Goal: Transaction & Acquisition: Book appointment/travel/reservation

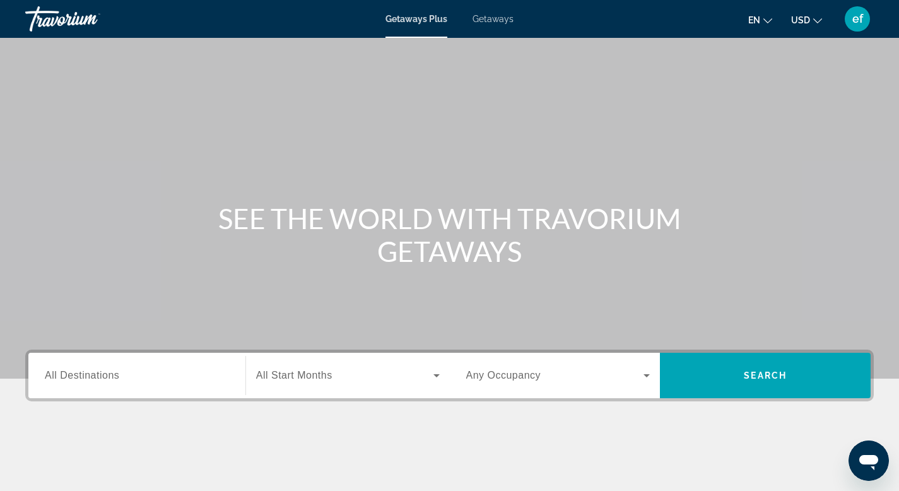
click at [818, 20] on icon "Change currency" at bounding box center [817, 20] width 9 height 9
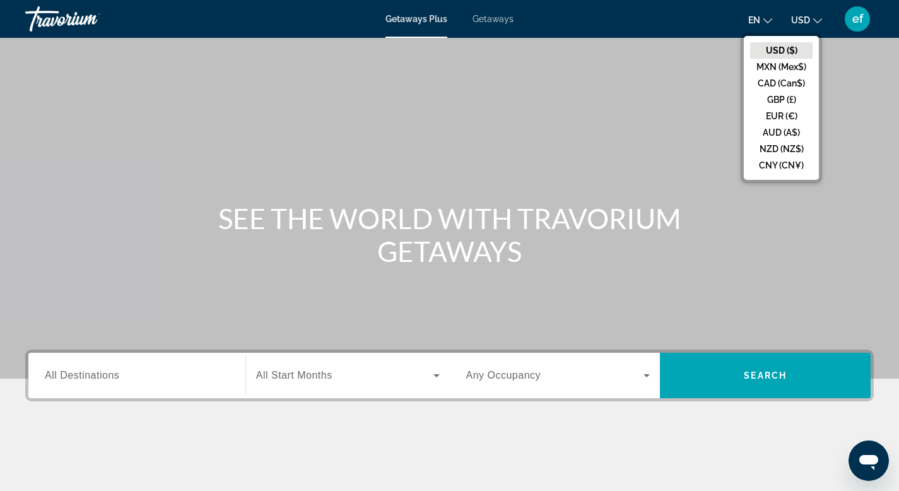
click at [818, 20] on icon "Change currency" at bounding box center [817, 20] width 9 height 9
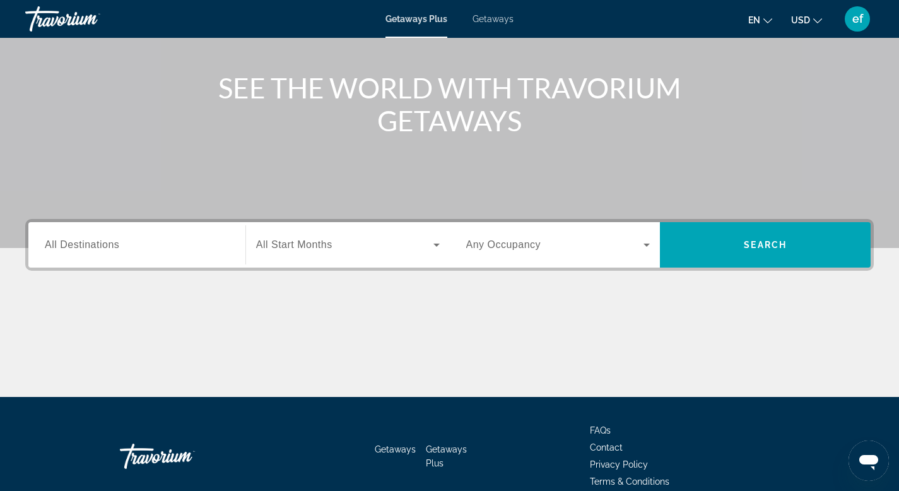
scroll to position [110, 0]
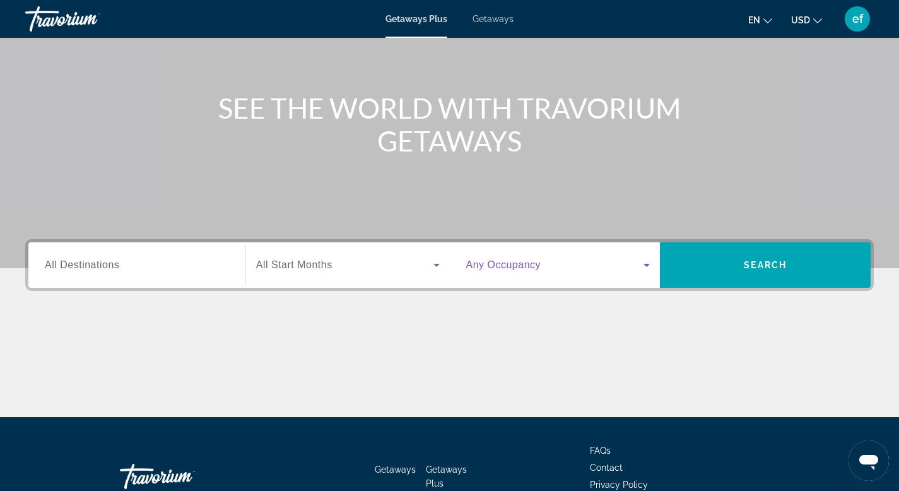
click at [646, 264] on icon "Search widget" at bounding box center [646, 265] width 6 height 3
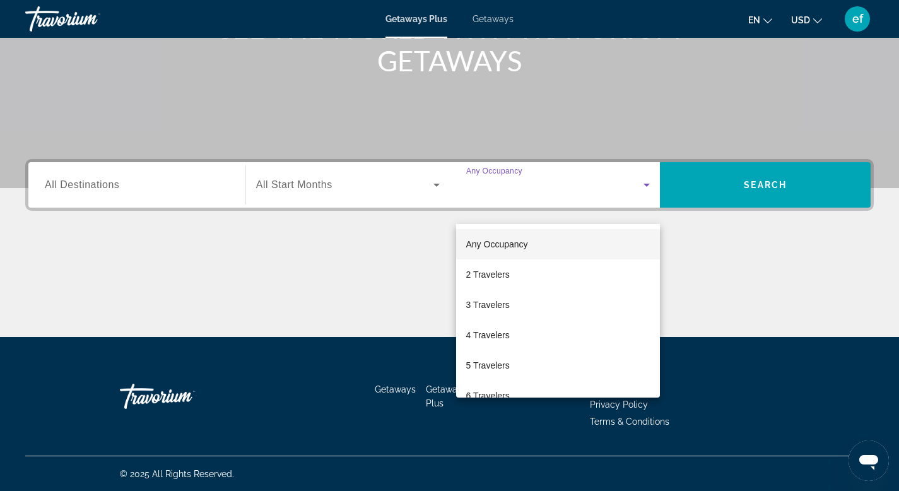
scroll to position [191, 0]
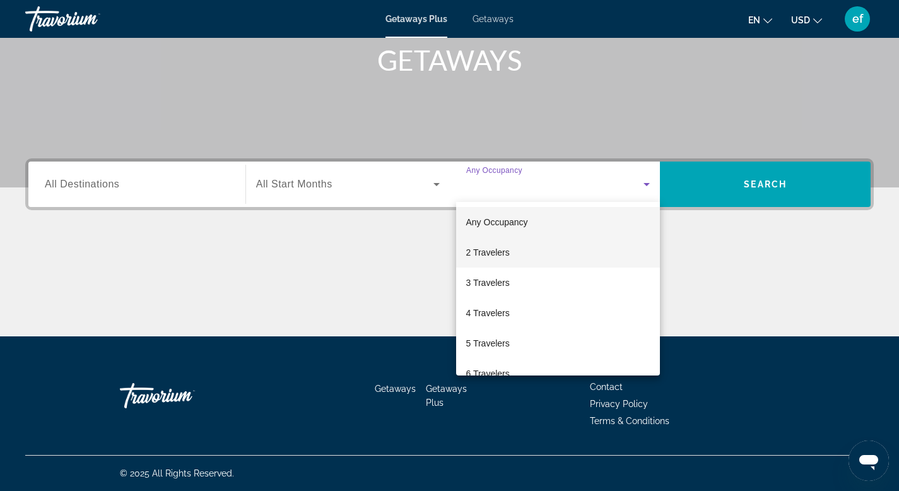
click at [593, 259] on mat-option "2 Travelers" at bounding box center [558, 252] width 204 height 30
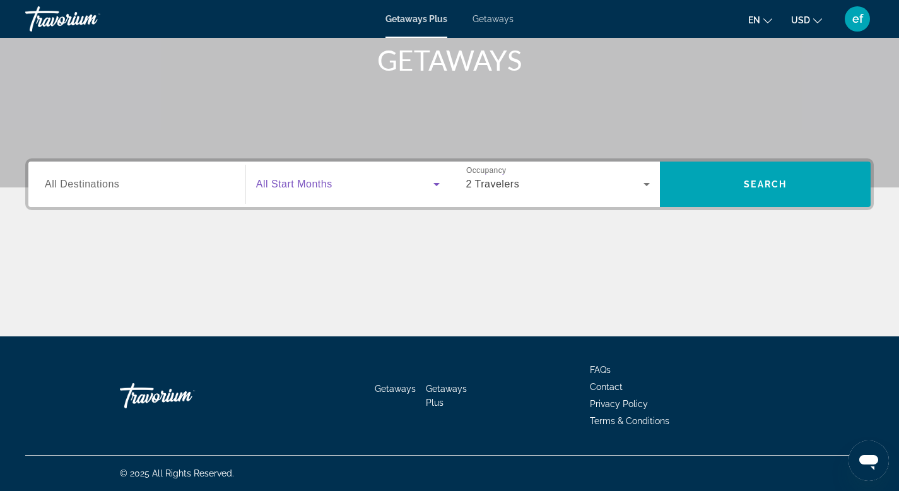
click at [438, 185] on icon "Search widget" at bounding box center [436, 184] width 15 height 15
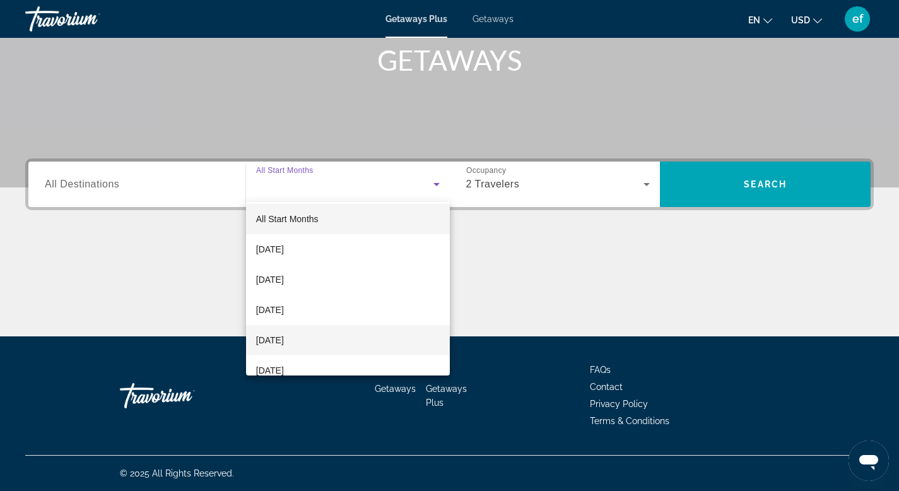
scroll to position [5, 0]
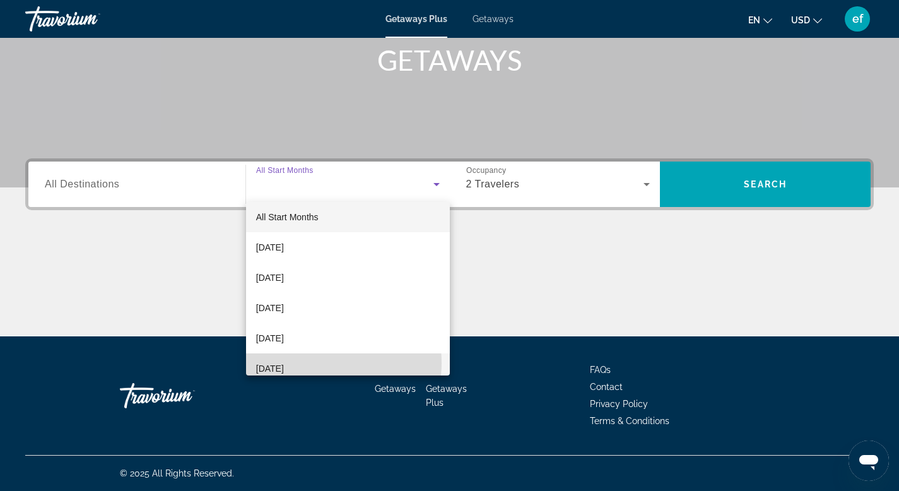
click at [315, 363] on mat-option "[DATE]" at bounding box center [348, 368] width 204 height 30
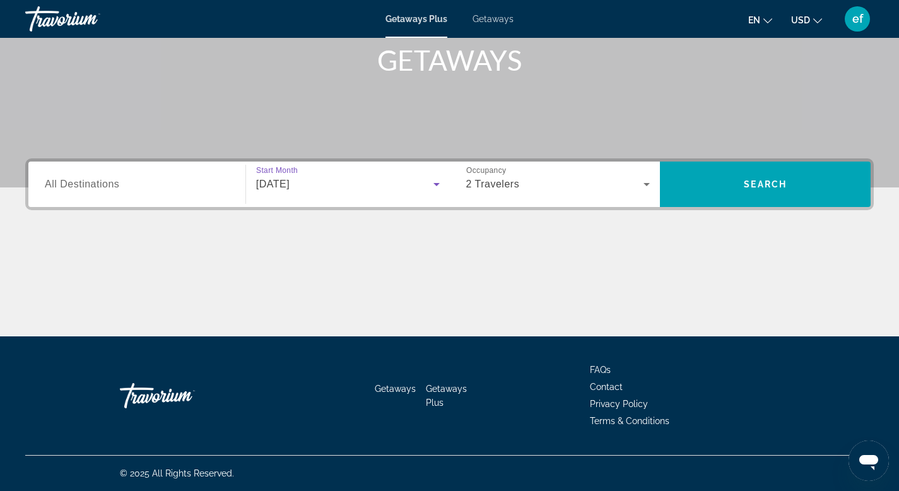
click at [109, 185] on span "All Destinations" at bounding box center [82, 183] width 74 height 11
click at [109, 185] on input "Destination All Destinations" at bounding box center [137, 184] width 184 height 15
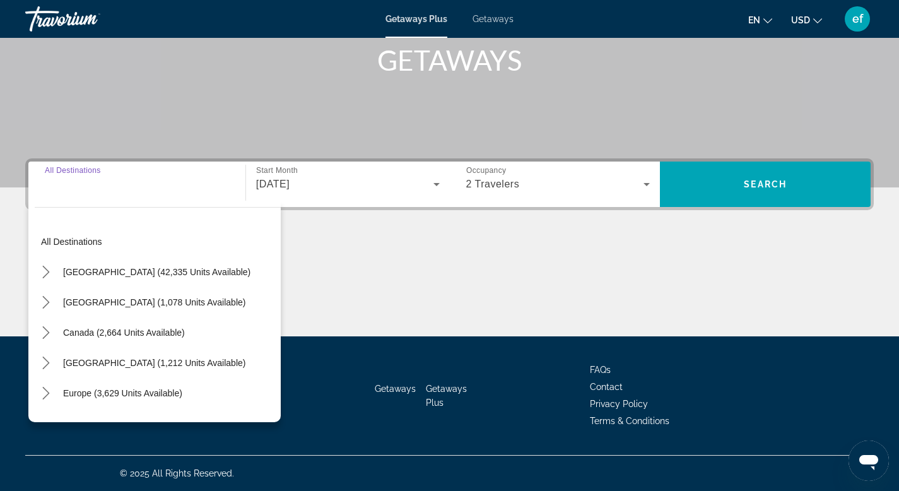
click at [127, 267] on span "[GEOGRAPHIC_DATA] (42,335 units available)" at bounding box center [156, 272] width 187 height 10
type input "**********"
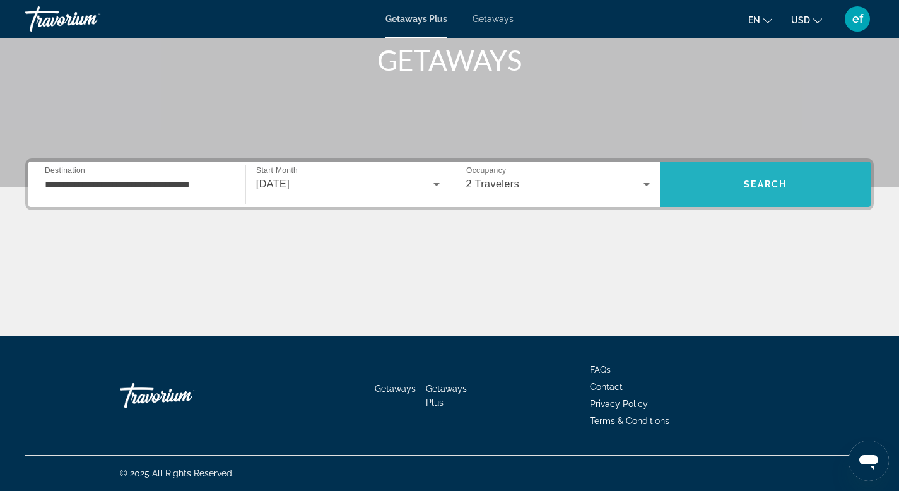
click at [750, 185] on span "Search" at bounding box center [764, 184] width 43 height 10
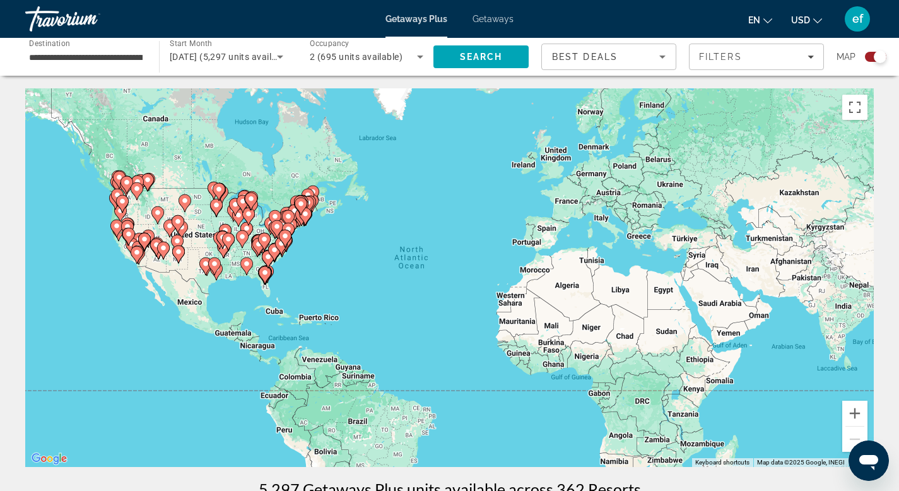
click at [658, 58] on icon "Sort by" at bounding box center [662, 56] width 15 height 15
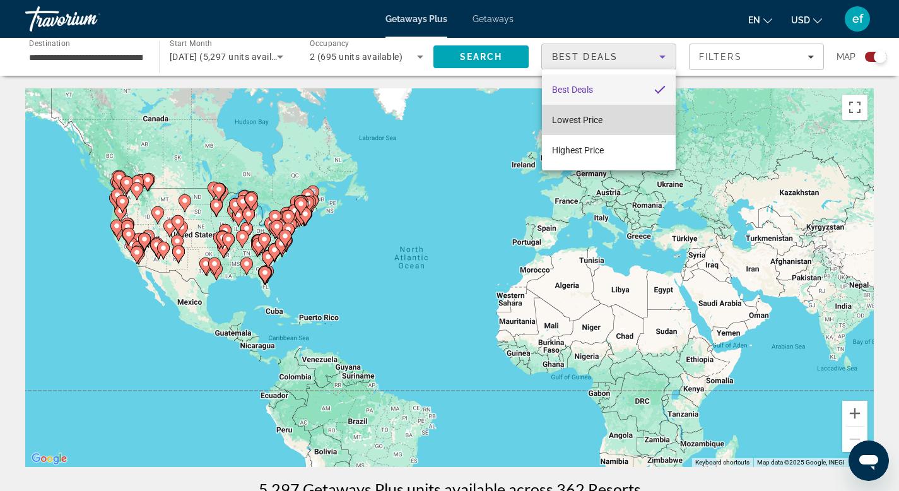
click at [617, 120] on mat-option "Lowest Price" at bounding box center [609, 120] width 134 height 30
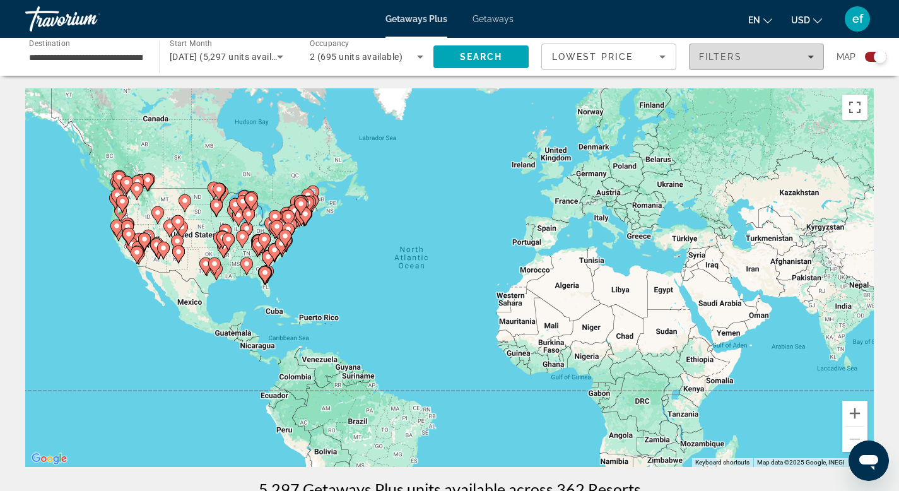
click at [810, 55] on icon "Filters" at bounding box center [810, 56] width 6 height 3
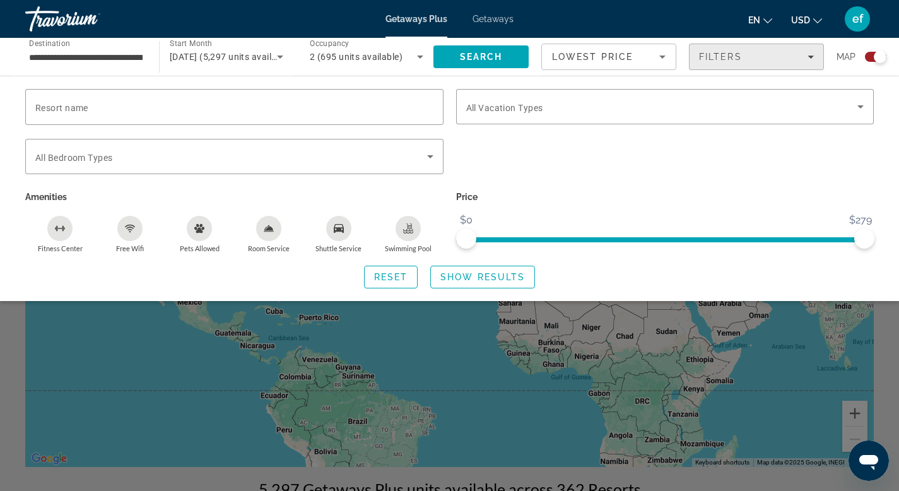
click at [808, 57] on icon "Filters" at bounding box center [810, 57] width 6 height 6
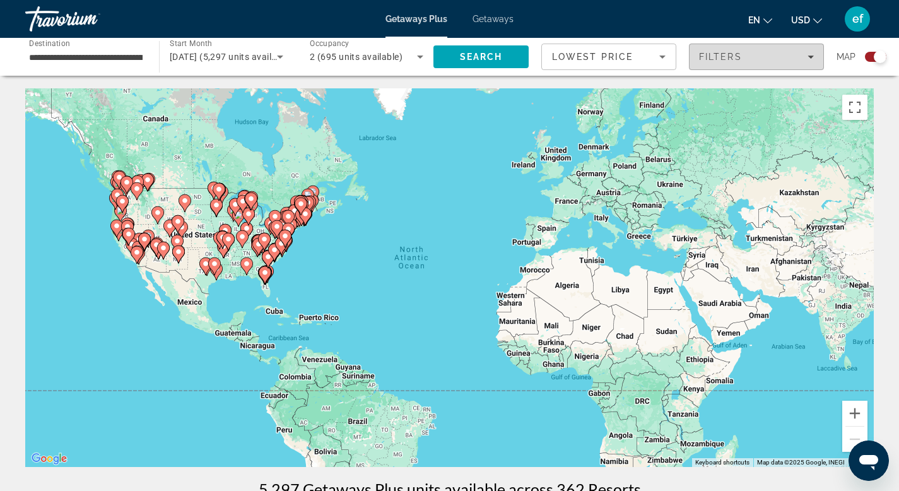
click at [808, 57] on icon "Filters" at bounding box center [810, 57] width 6 height 6
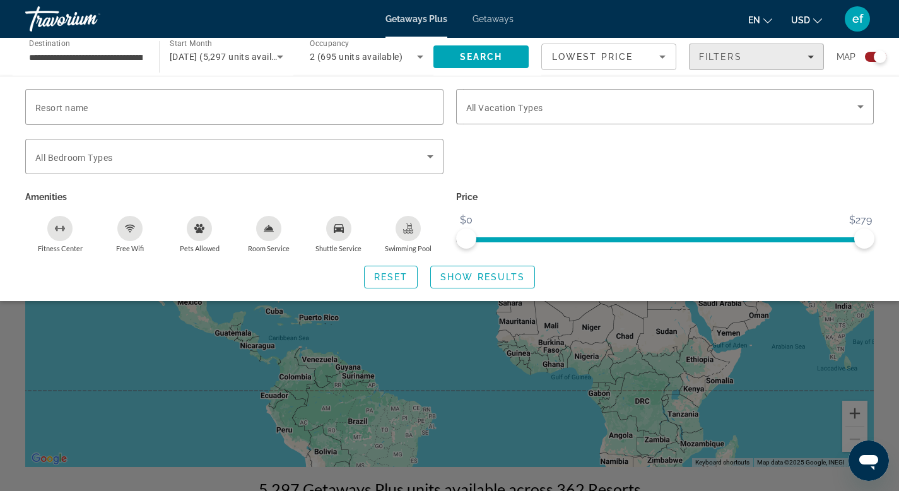
click at [808, 57] on icon "Filters" at bounding box center [810, 57] width 6 height 6
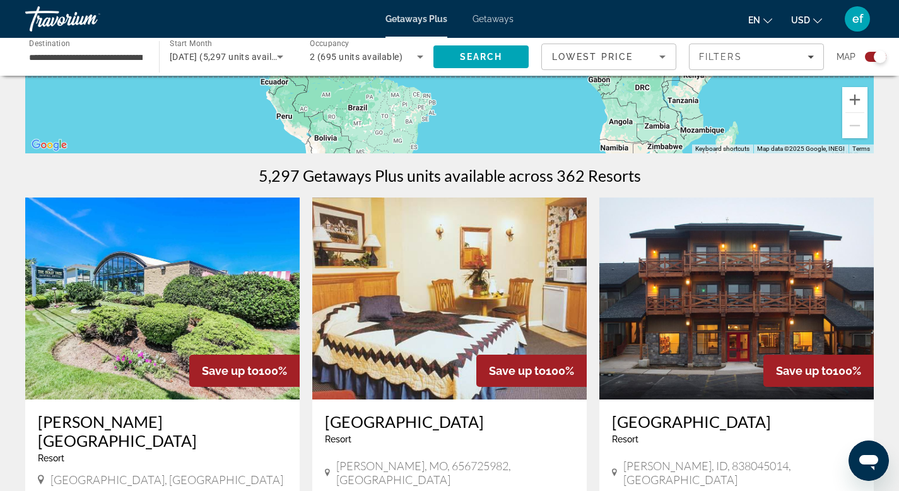
scroll to position [316, 0]
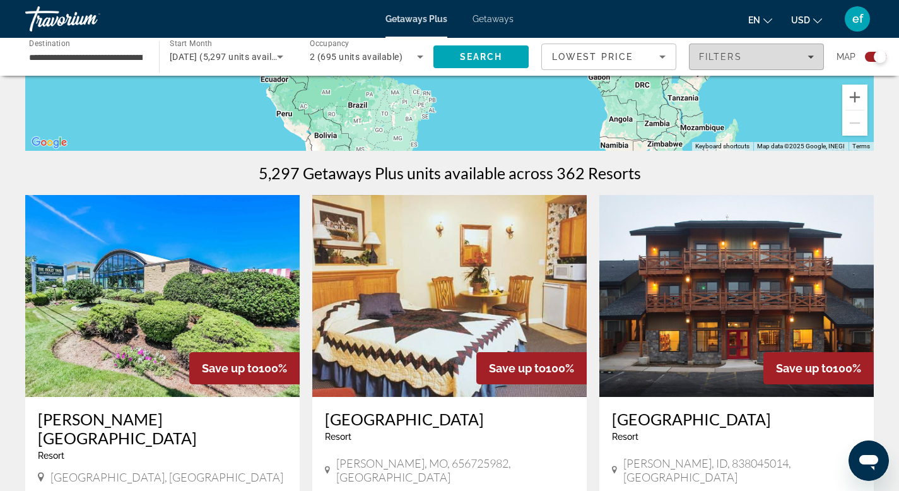
click at [809, 52] on div "Filters" at bounding box center [756, 57] width 115 height 10
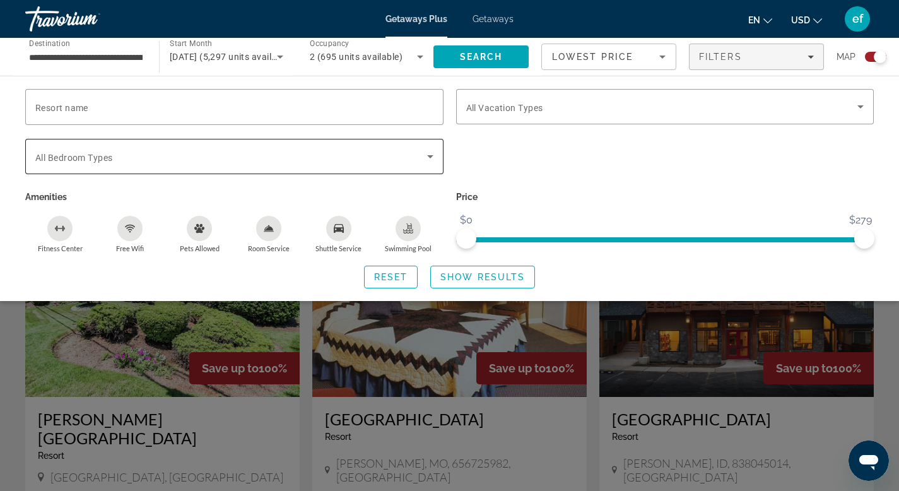
click at [433, 157] on icon "Search widget" at bounding box center [429, 156] width 15 height 15
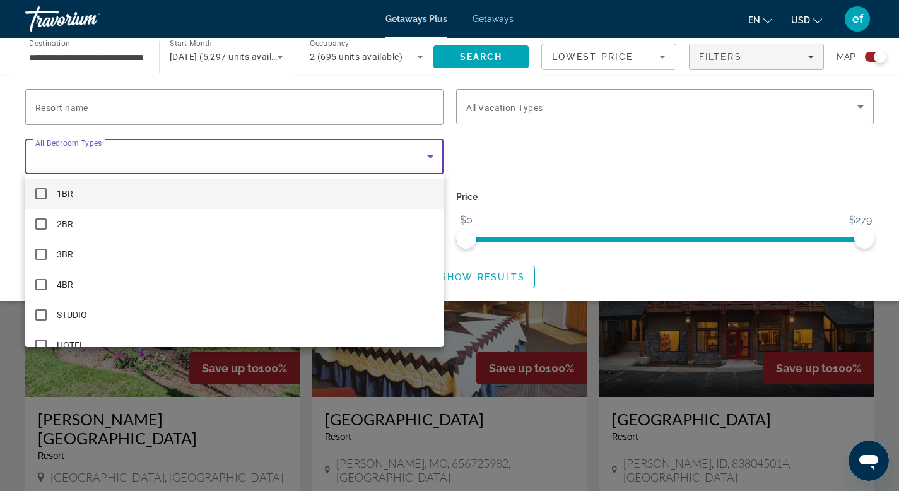
click at [433, 156] on div at bounding box center [449, 245] width 899 height 491
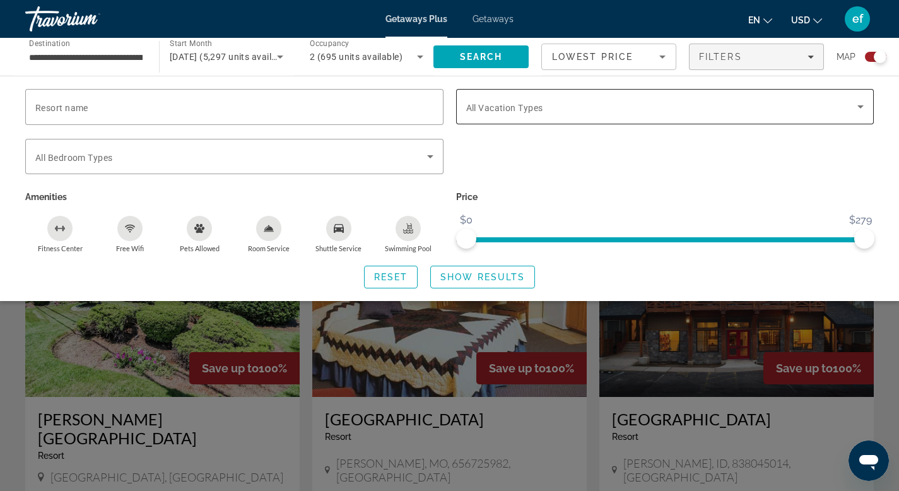
click at [700, 102] on span "Search widget" at bounding box center [662, 106] width 392 height 15
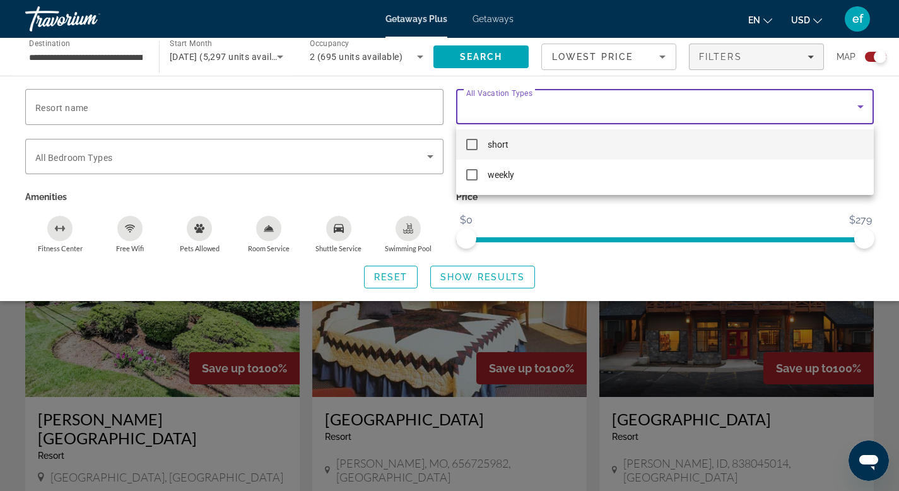
click at [700, 102] on div at bounding box center [449, 245] width 899 height 491
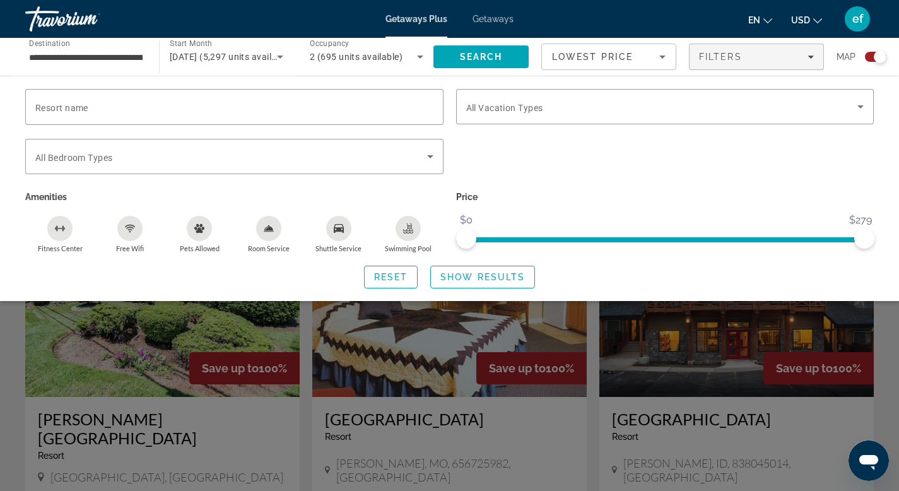
click at [651, 270] on div "Reset Show Results" at bounding box center [449, 276] width 848 height 23
click at [620, 267] on div "Reset Show Results" at bounding box center [449, 276] width 848 height 23
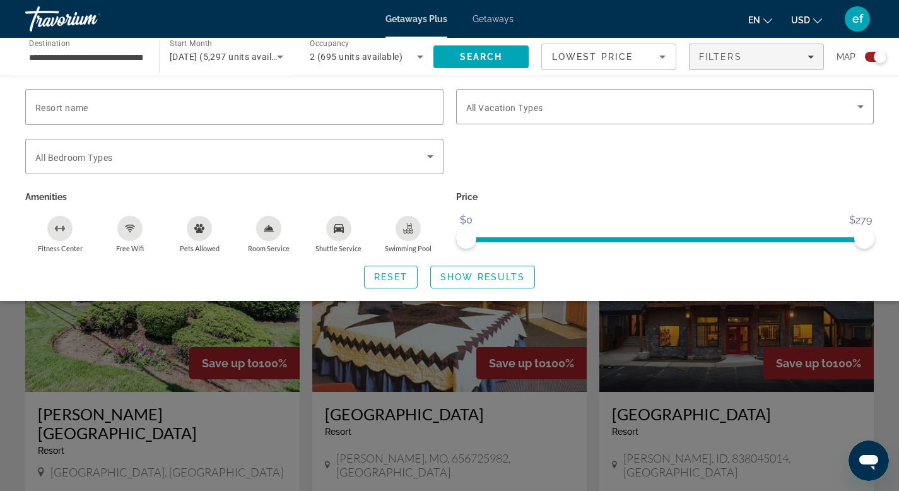
scroll to position [321, 0]
click at [604, 277] on div "Reset Show Results" at bounding box center [449, 276] width 848 height 23
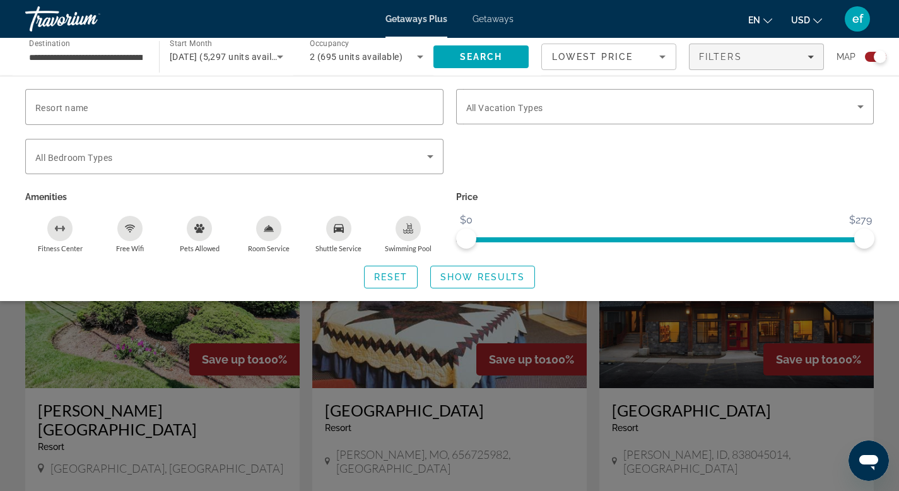
scroll to position [291, 0]
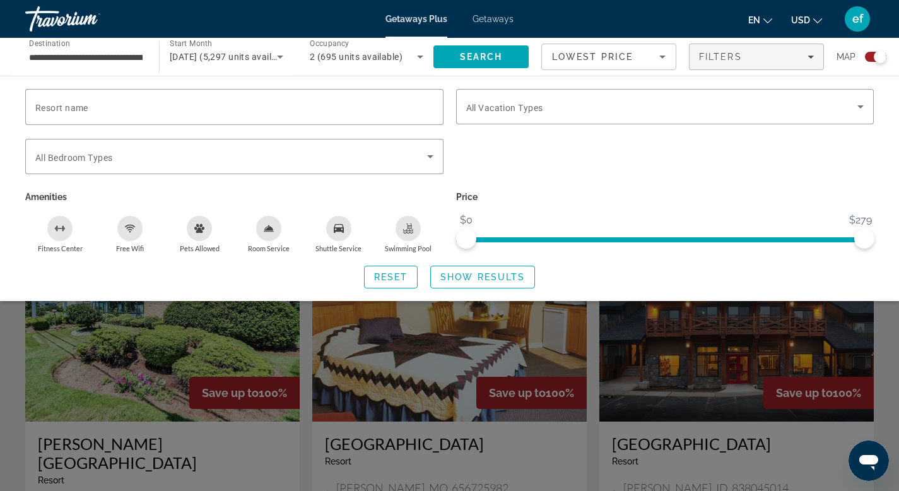
click at [794, 259] on div "Resort name Vacation Types All Vacation Types Bedroom Types All Bedroom Types A…" at bounding box center [449, 188] width 899 height 199
click at [496, 182] on div "Search widget" at bounding box center [665, 163] width 431 height 49
click at [814, 57] on span "Filters" at bounding box center [756, 57] width 134 height 30
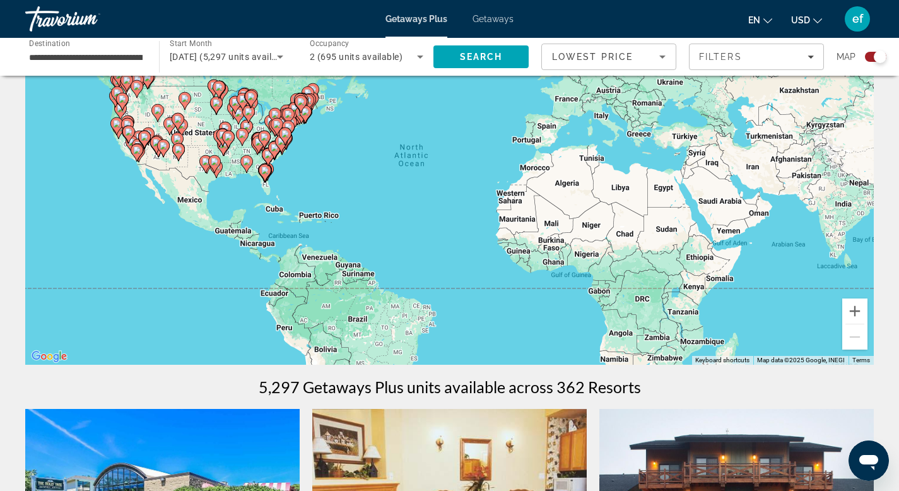
scroll to position [96, 0]
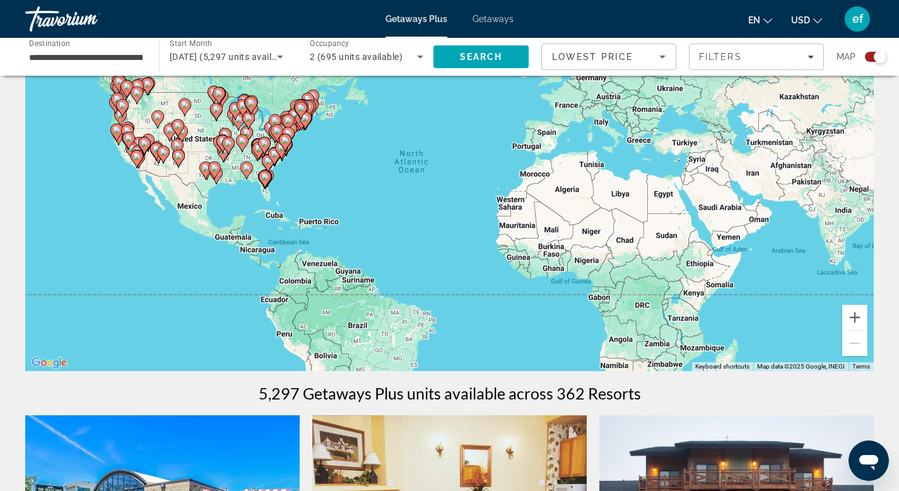
click at [284, 141] on image "Main content" at bounding box center [285, 140] width 8 height 8
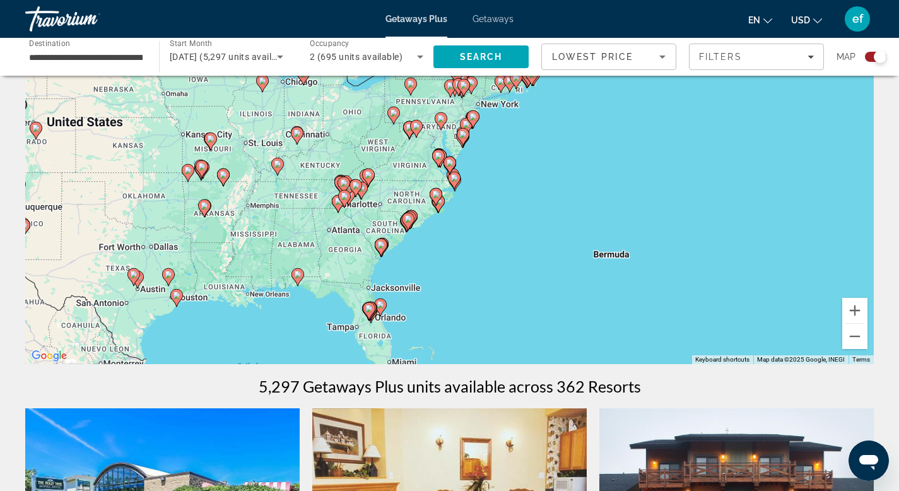
scroll to position [4, 0]
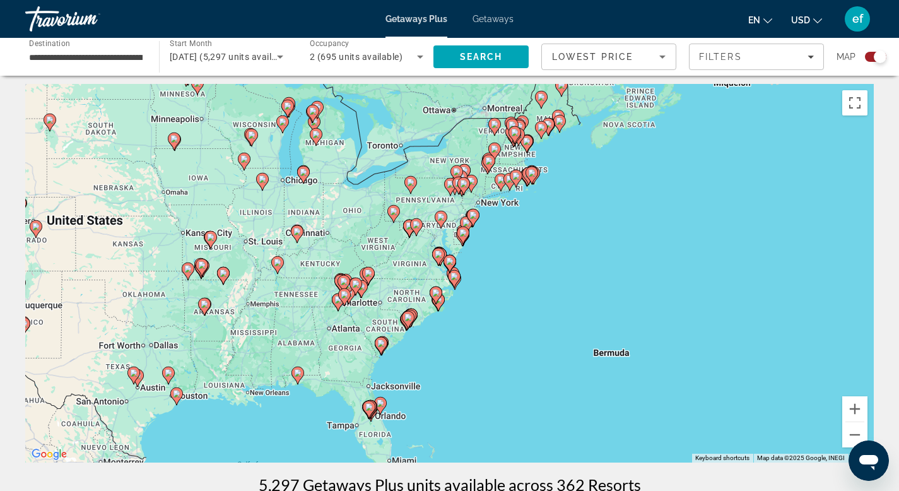
click at [471, 180] on image "Main content" at bounding box center [471, 181] width 8 height 8
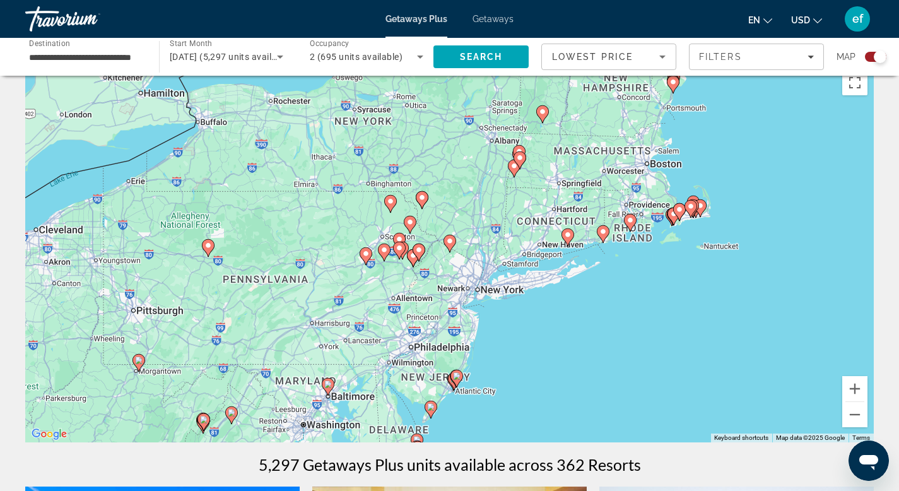
scroll to position [26, 0]
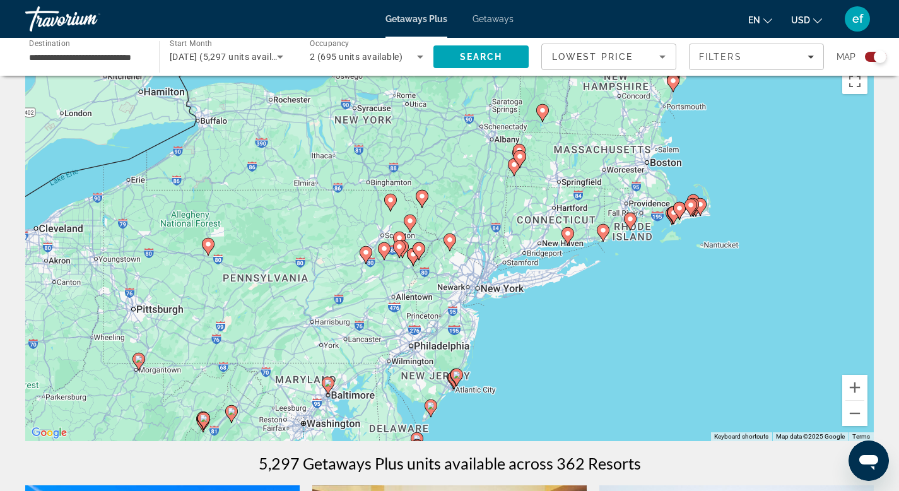
click at [450, 288] on div "To navigate, press the arrow keys. To activate drag with keyboard, press Alt + …" at bounding box center [449, 251] width 848 height 378
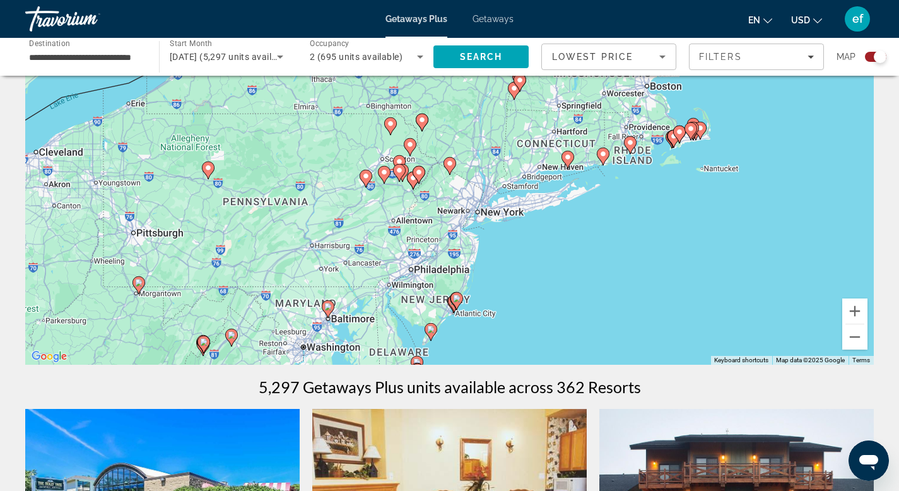
scroll to position [100, 0]
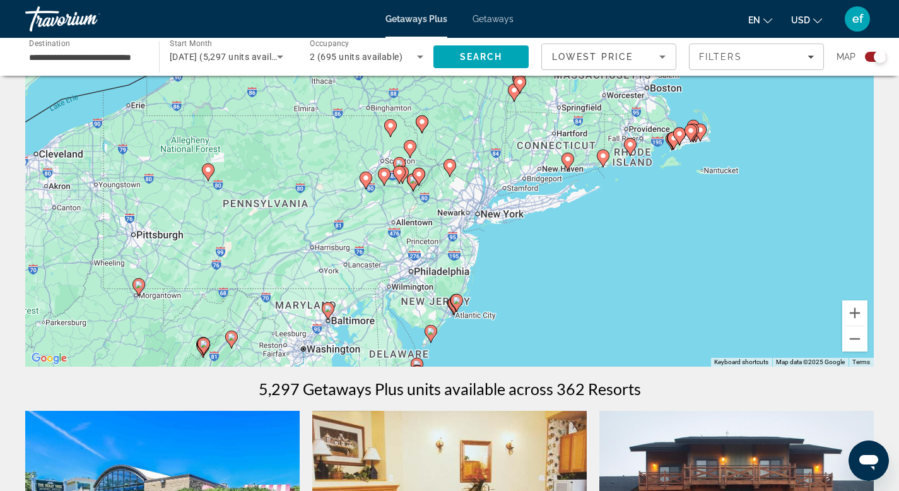
click at [450, 167] on image "Main content" at bounding box center [450, 165] width 8 height 8
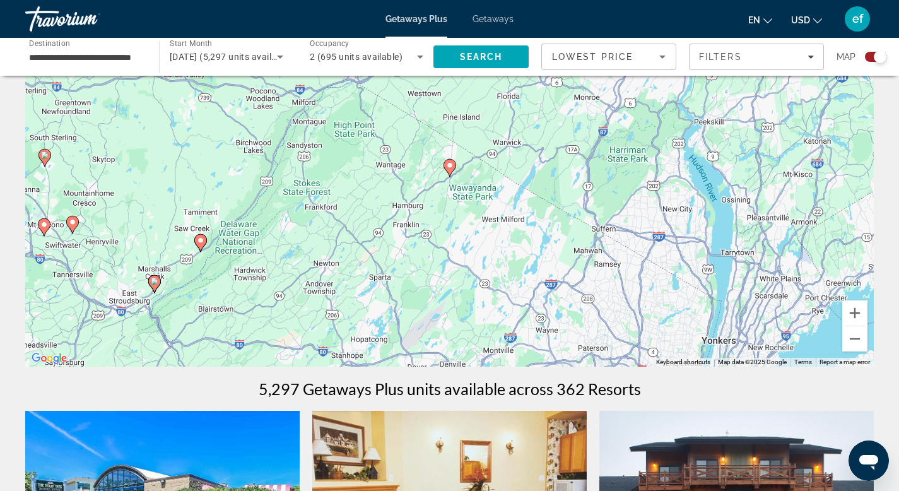
click at [153, 281] on image "Main content" at bounding box center [155, 281] width 8 height 8
type input "**********"
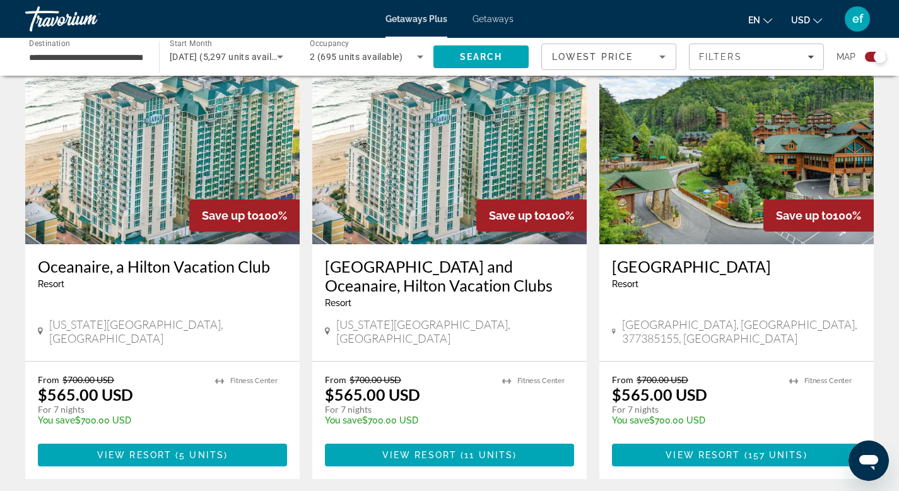
scroll to position [919, 0]
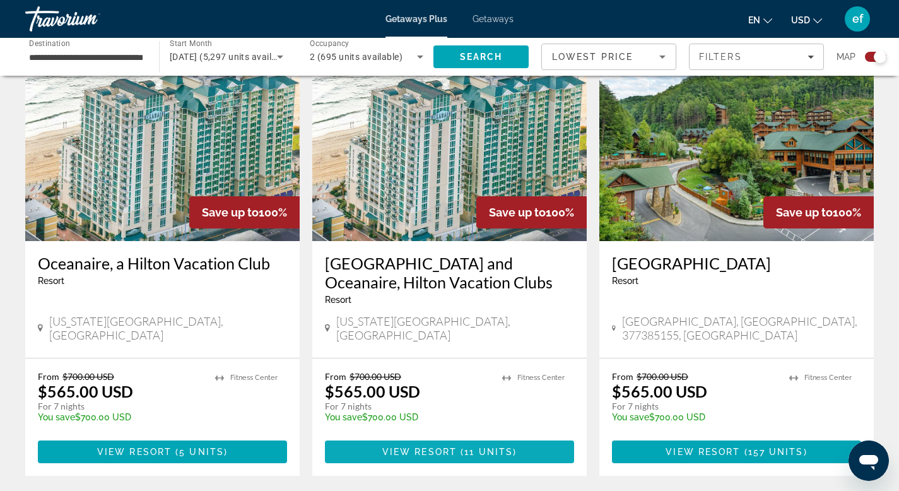
click at [441, 446] on span "View Resort" at bounding box center [419, 451] width 74 height 10
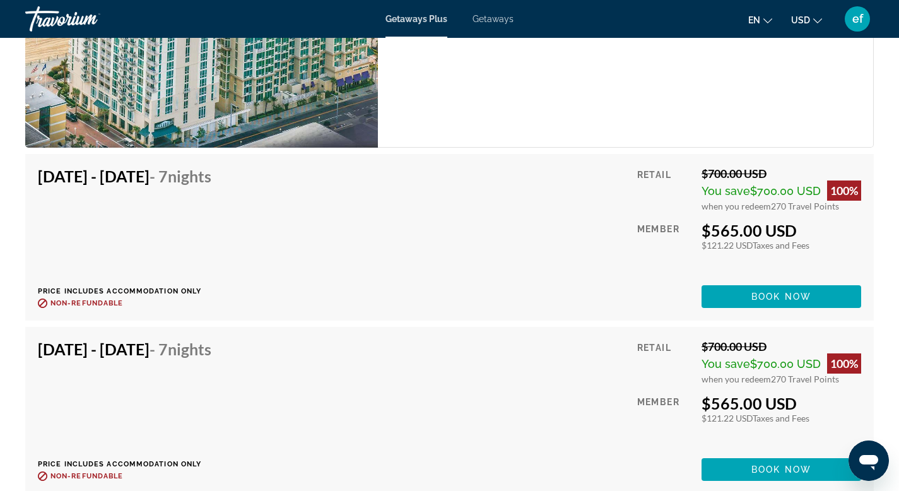
scroll to position [1955, 0]
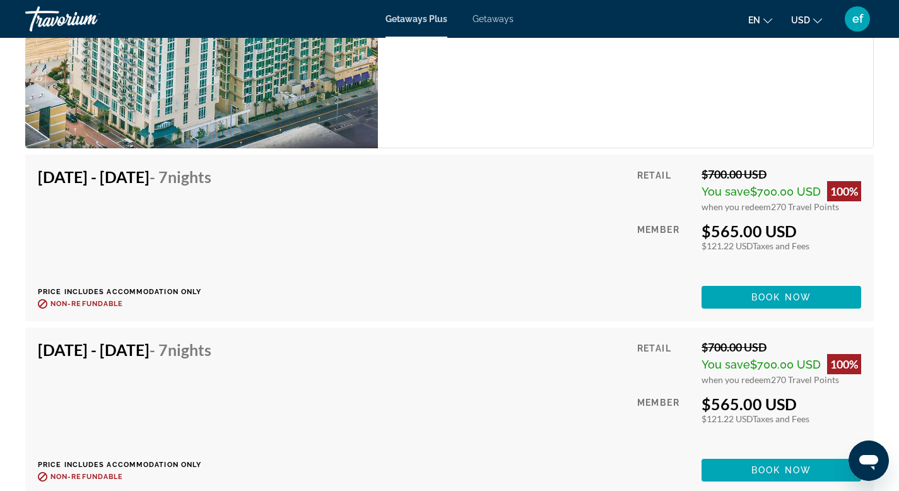
click at [754, 207] on span "when you redeem" at bounding box center [735, 206] width 69 height 11
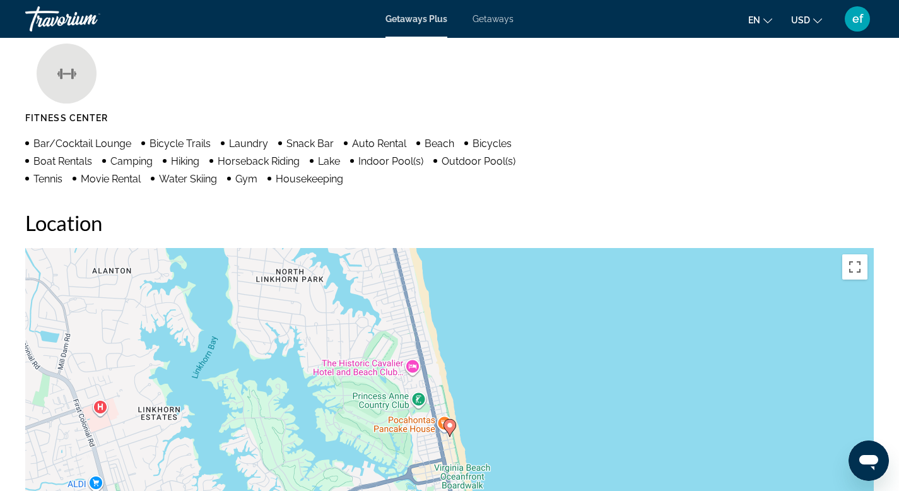
scroll to position [1051, 0]
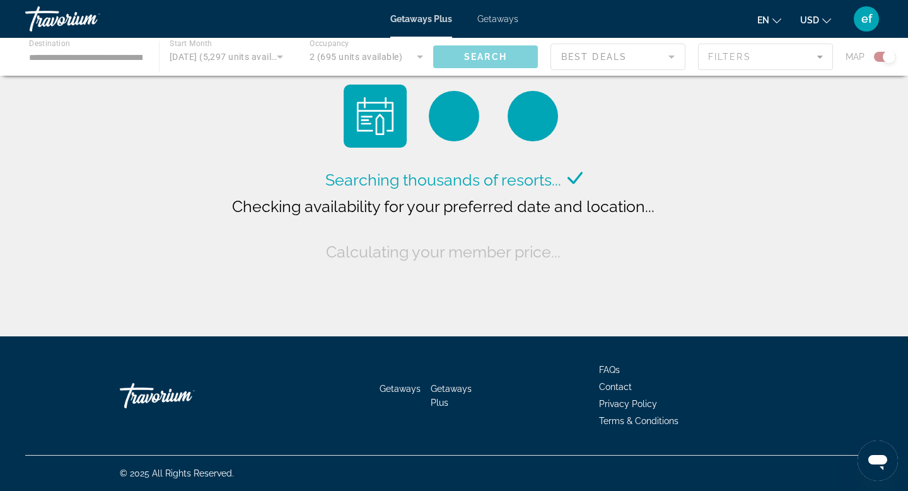
click at [815, 54] on div "Main content" at bounding box center [454, 57] width 908 height 38
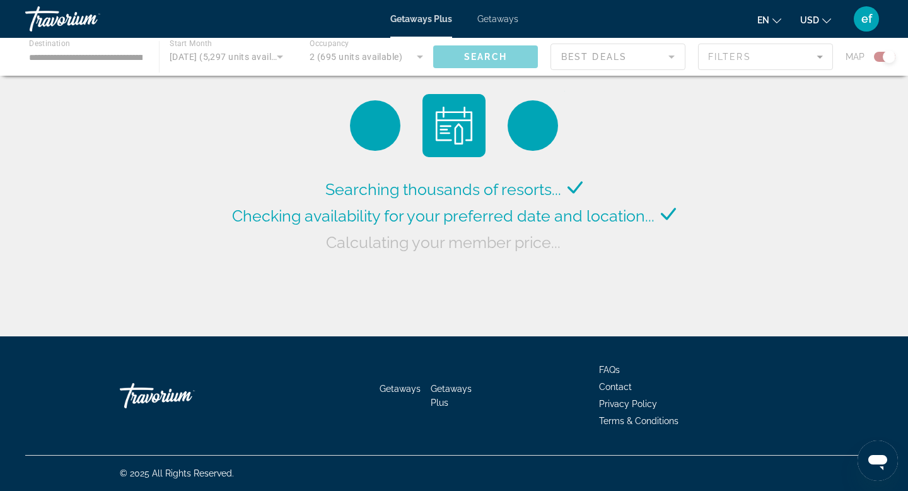
click at [820, 57] on div "Main content" at bounding box center [454, 57] width 908 height 38
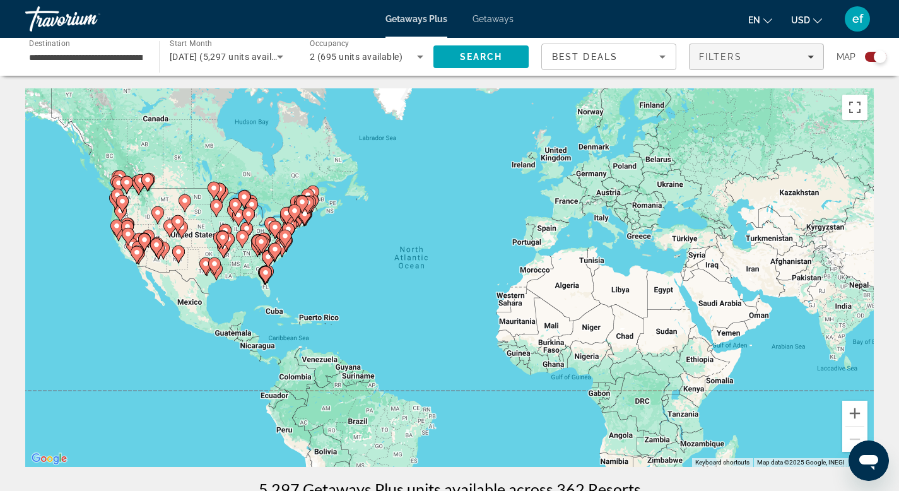
click at [813, 55] on icon "Filters" at bounding box center [810, 57] width 6 height 6
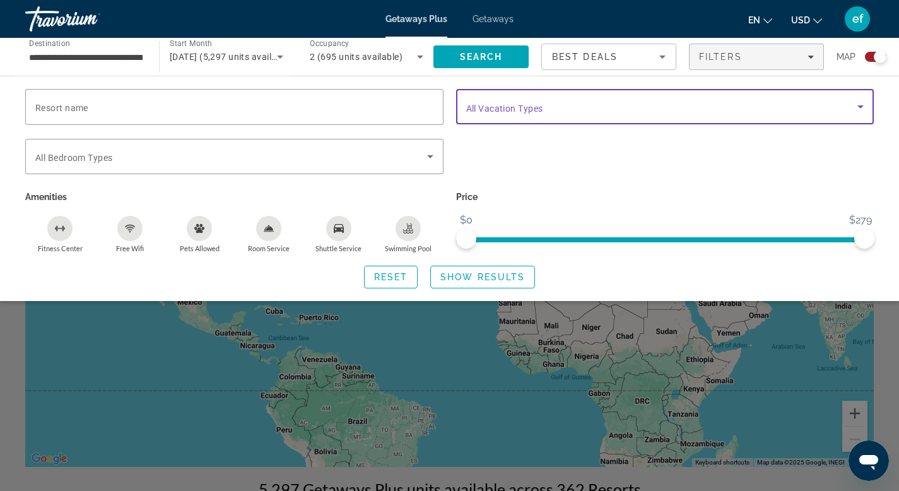
click at [864, 107] on icon "Search widget" at bounding box center [860, 106] width 15 height 15
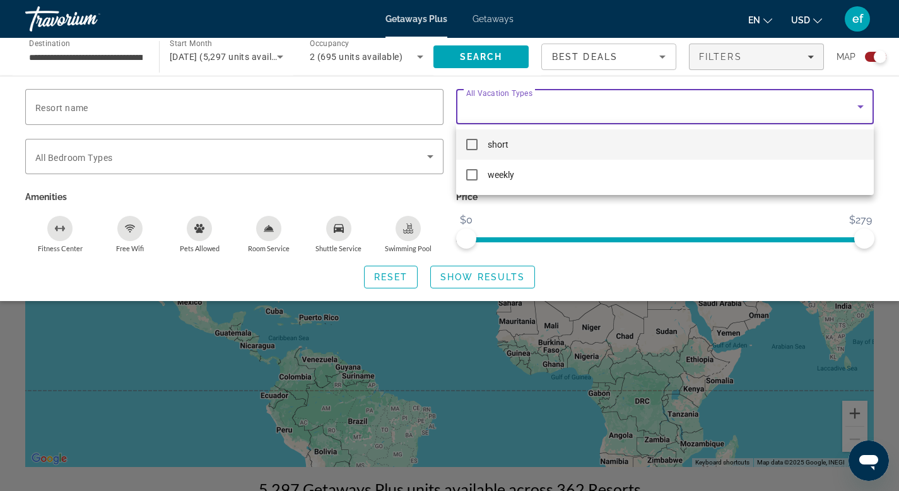
click at [864, 107] on div at bounding box center [449, 245] width 899 height 491
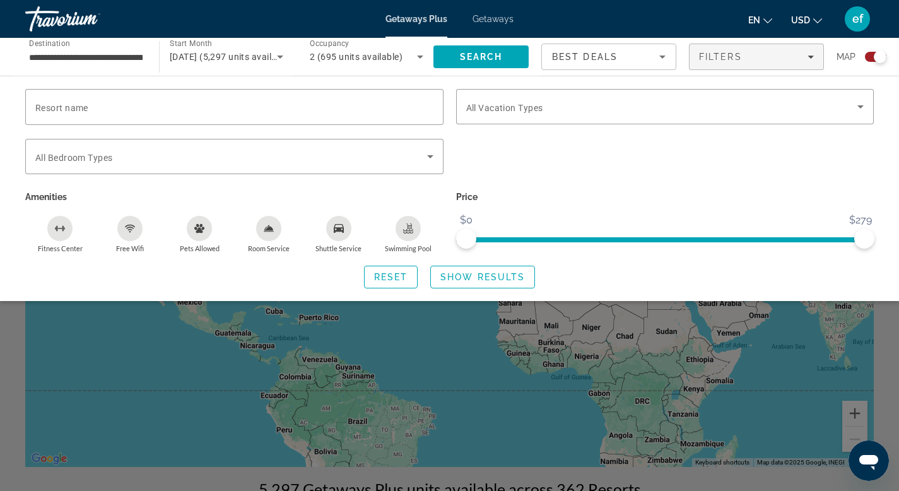
click at [271, 226] on icon "Room Service" at bounding box center [269, 228] width 9 height 6
click at [273, 229] on icon "Room Service" at bounding box center [269, 228] width 10 height 10
click at [479, 278] on span "Show Results" at bounding box center [482, 277] width 84 height 10
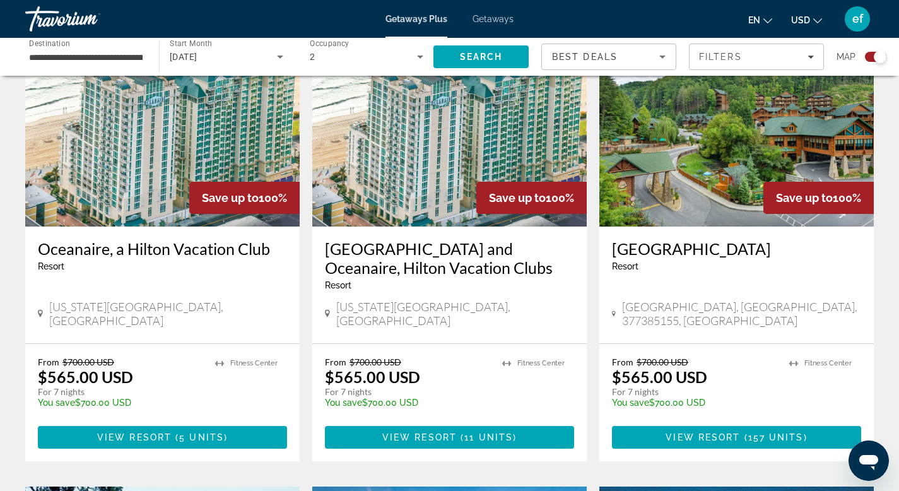
scroll to position [836, 0]
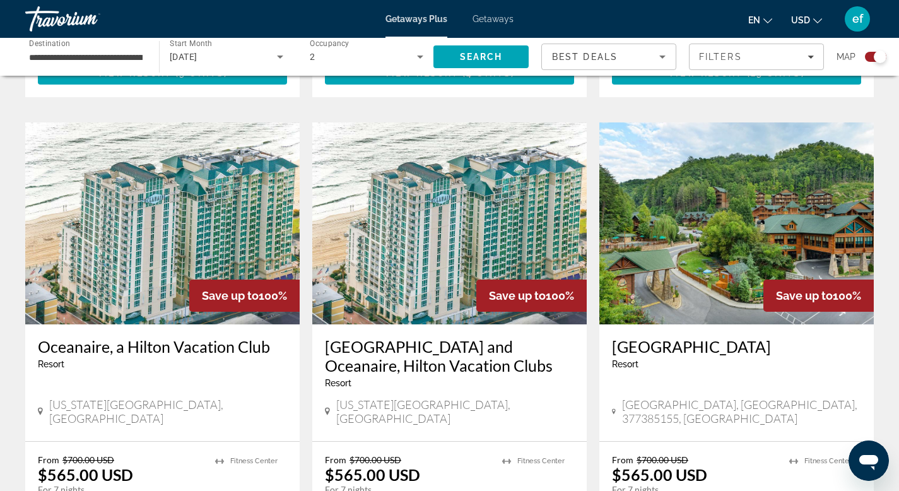
click at [665, 58] on icon "Sort by" at bounding box center [662, 56] width 15 height 15
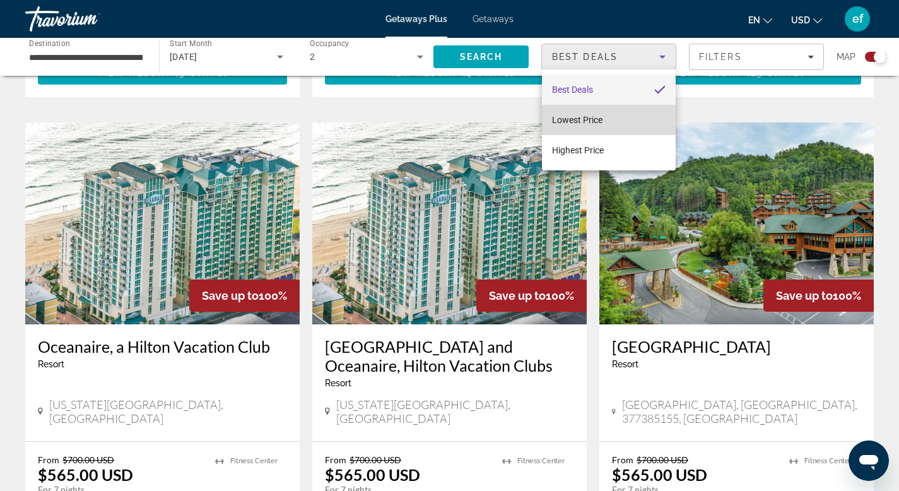
click at [597, 128] on mat-option "Lowest Price" at bounding box center [609, 120] width 134 height 30
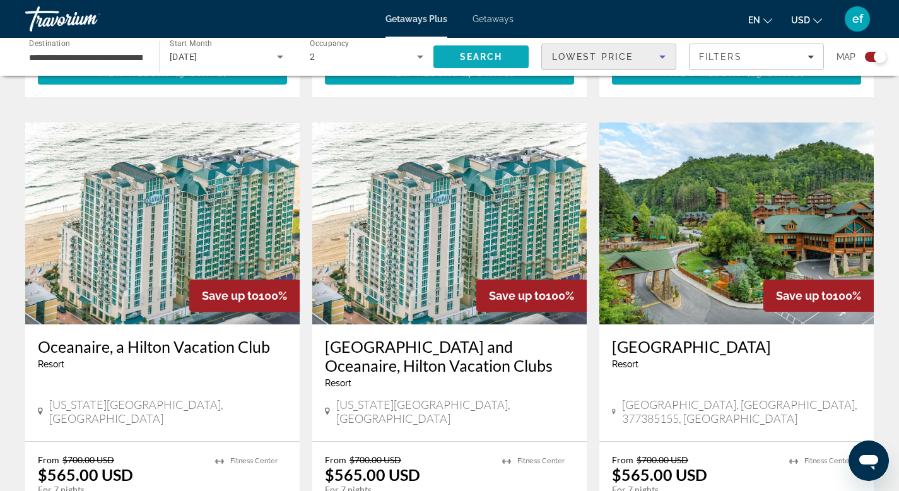
click at [508, 55] on span "Search" at bounding box center [480, 57] width 95 height 30
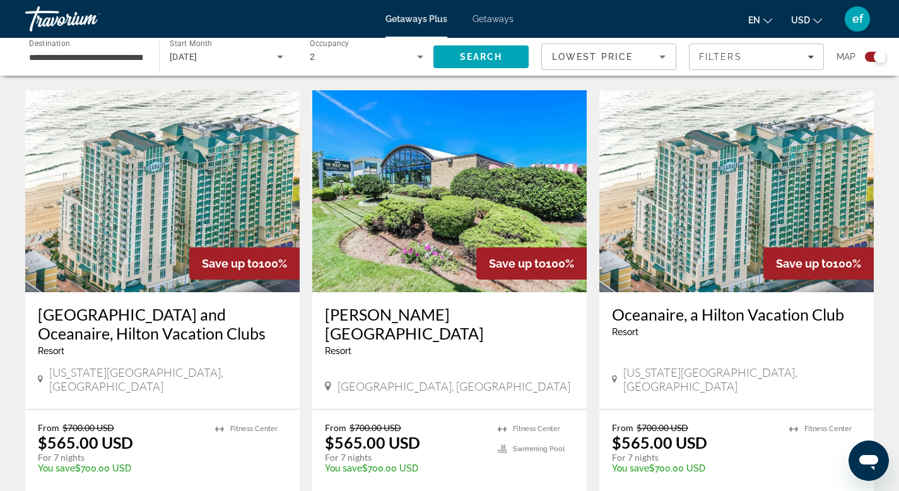
scroll to position [887, 0]
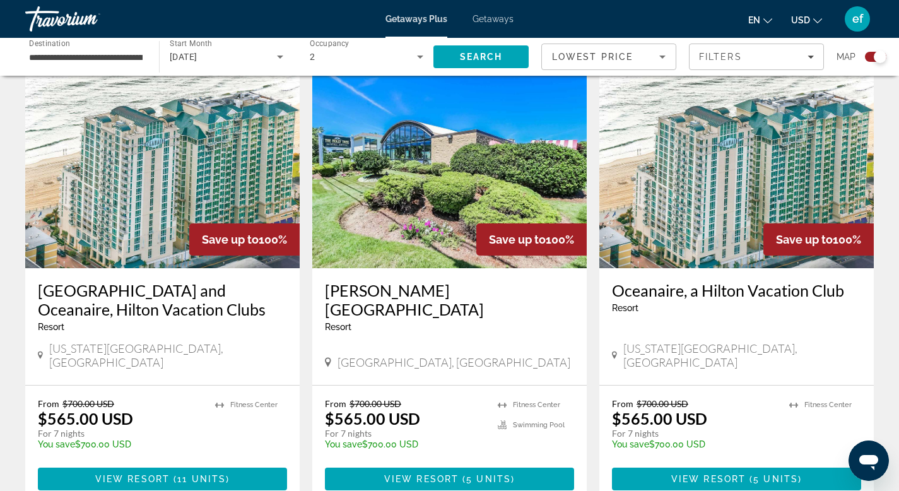
click at [677, 300] on h3 "Oceanaire, a Hilton Vacation Club" at bounding box center [736, 290] width 249 height 19
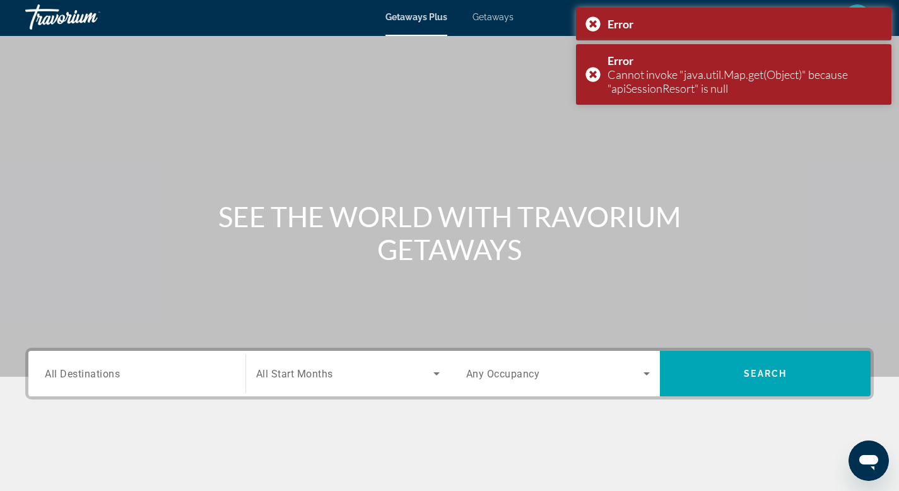
scroll to position [3, 0]
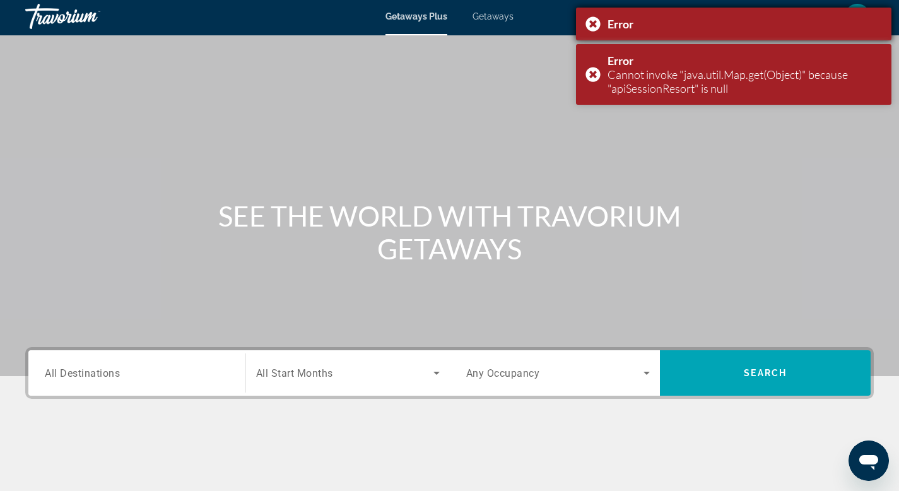
click at [598, 27] on div "Error" at bounding box center [733, 24] width 315 height 33
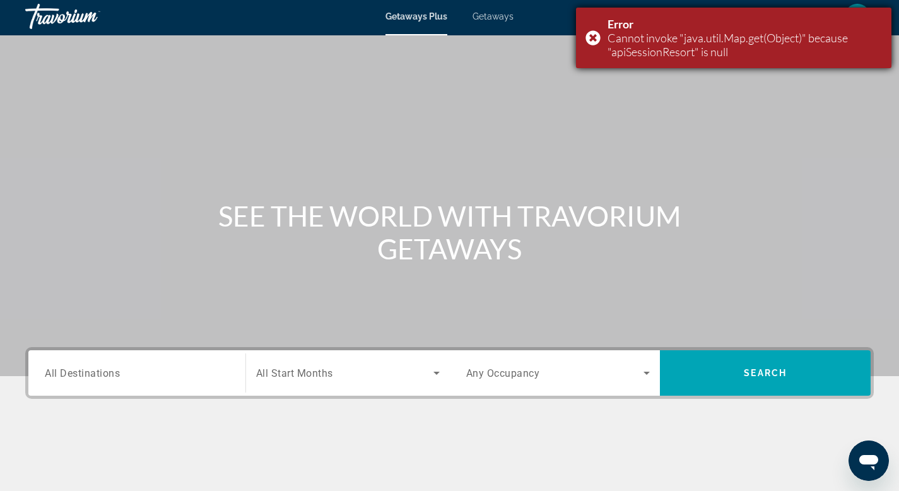
click at [591, 39] on div "Error Cannot invoke "java.util.Map.get(Object)" because "apiSessionResort" is n…" at bounding box center [733, 38] width 315 height 61
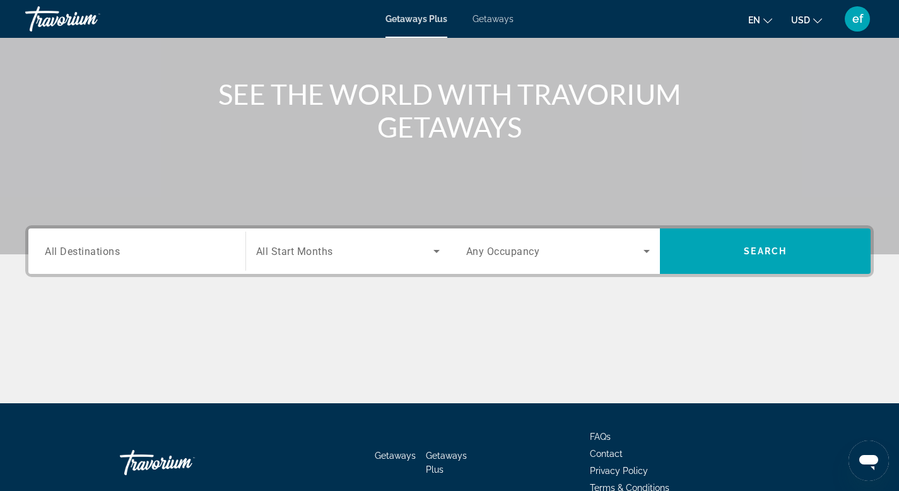
scroll to position [191, 0]
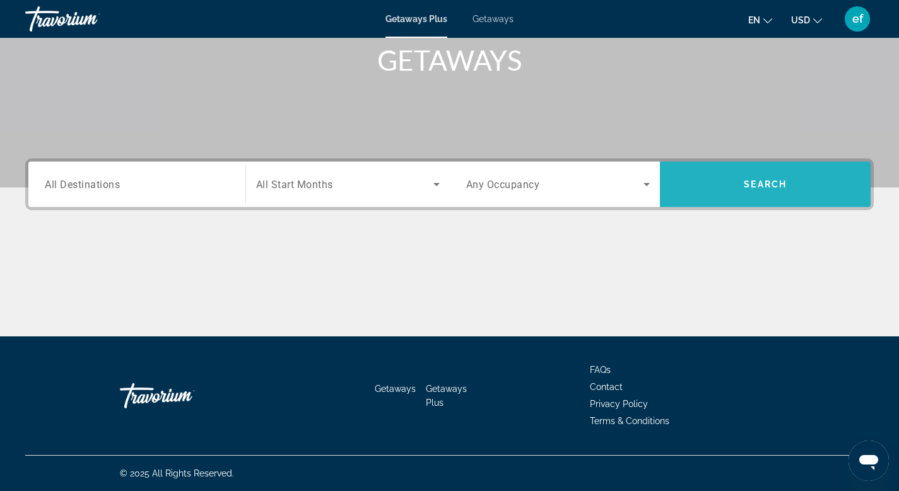
click at [757, 181] on span "Search" at bounding box center [764, 184] width 43 height 10
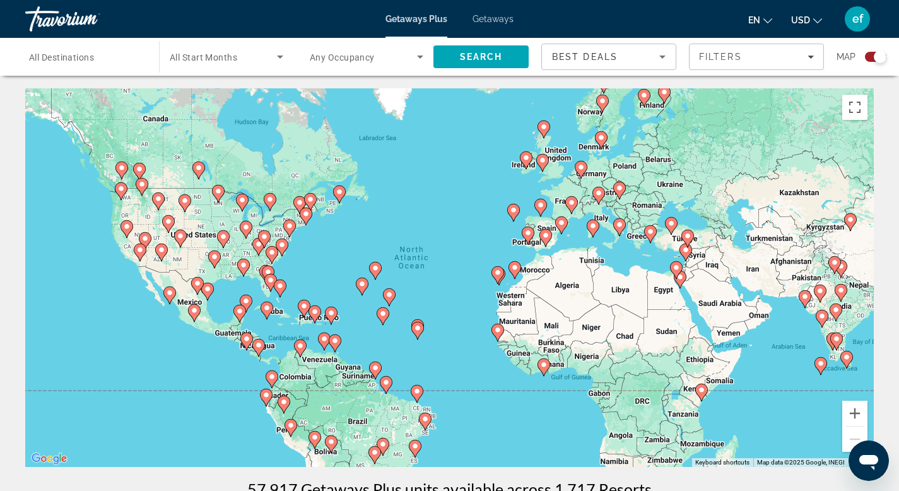
click at [259, 239] on icon "Main content" at bounding box center [263, 239] width 11 height 16
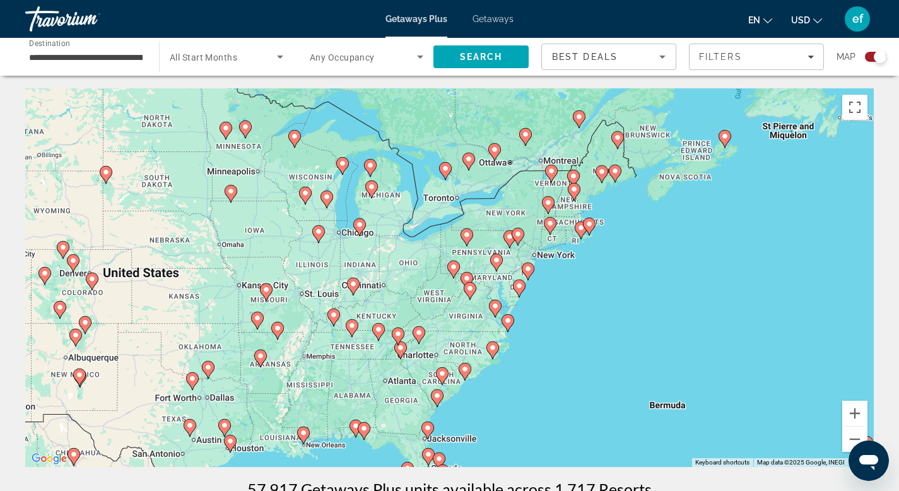
click at [527, 272] on image "Main content" at bounding box center [528, 269] width 8 height 8
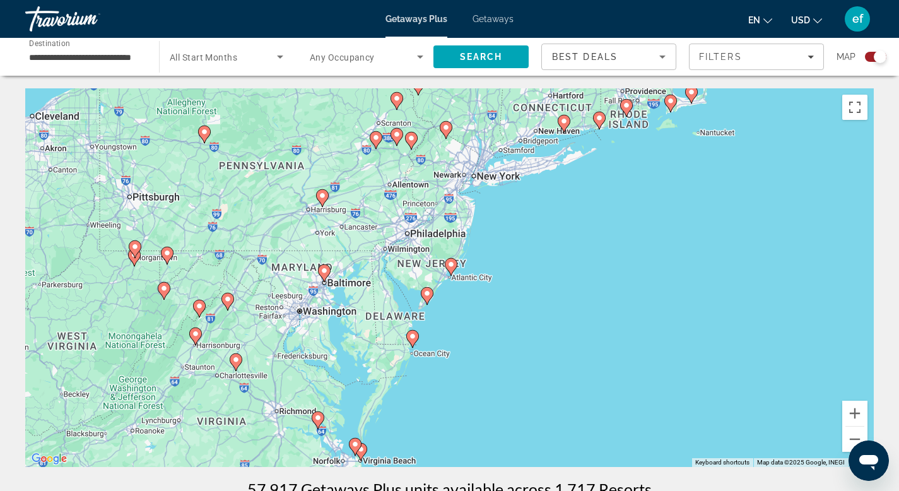
click at [452, 269] on icon "Main content" at bounding box center [450, 267] width 11 height 16
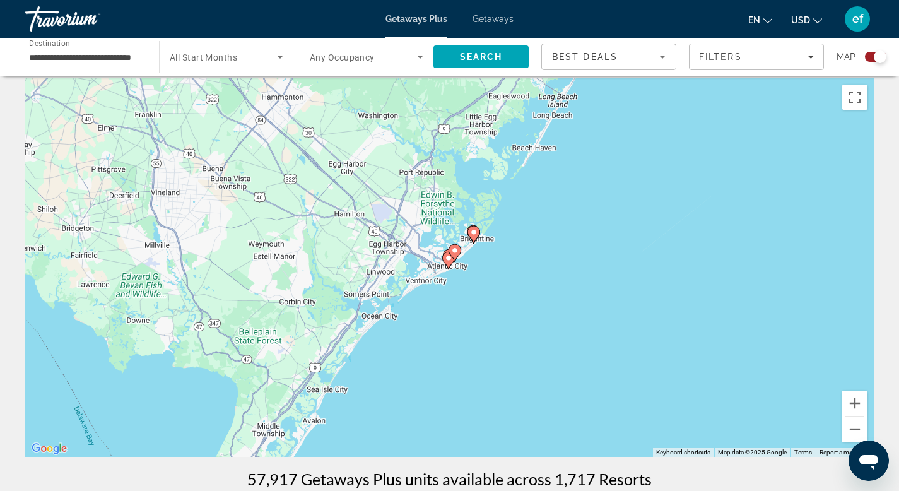
scroll to position [9, 0]
click at [484, 55] on span "Search" at bounding box center [481, 57] width 43 height 10
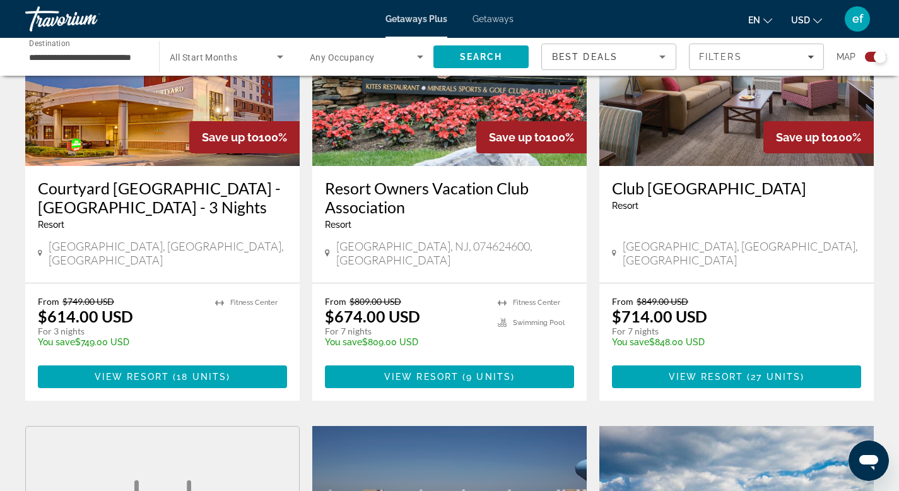
scroll to position [1009, 0]
click at [658, 56] on icon "Sort by" at bounding box center [662, 56] width 15 height 15
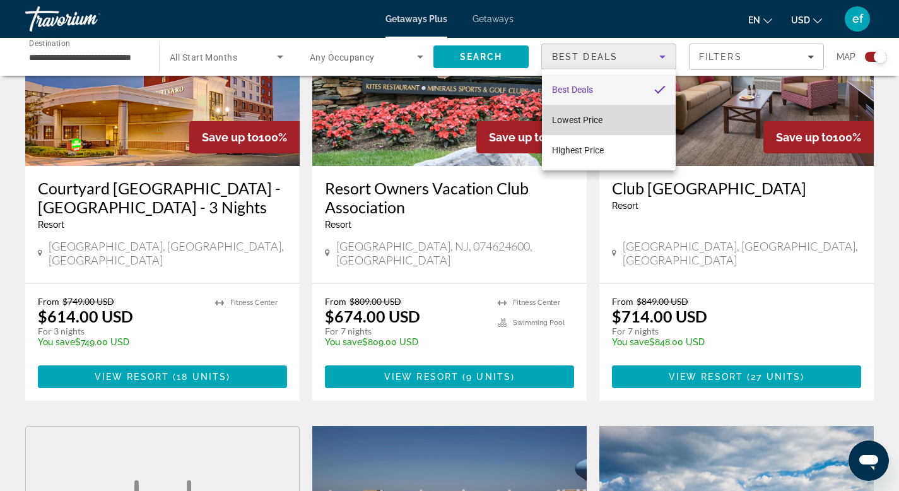
click at [576, 117] on span "Lowest Price" at bounding box center [577, 120] width 50 height 10
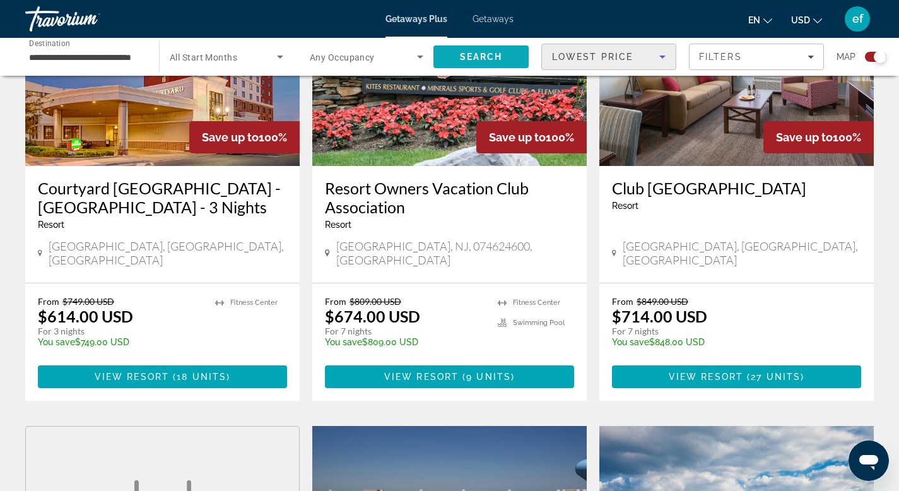
click at [486, 61] on span "Search" at bounding box center [481, 57] width 43 height 10
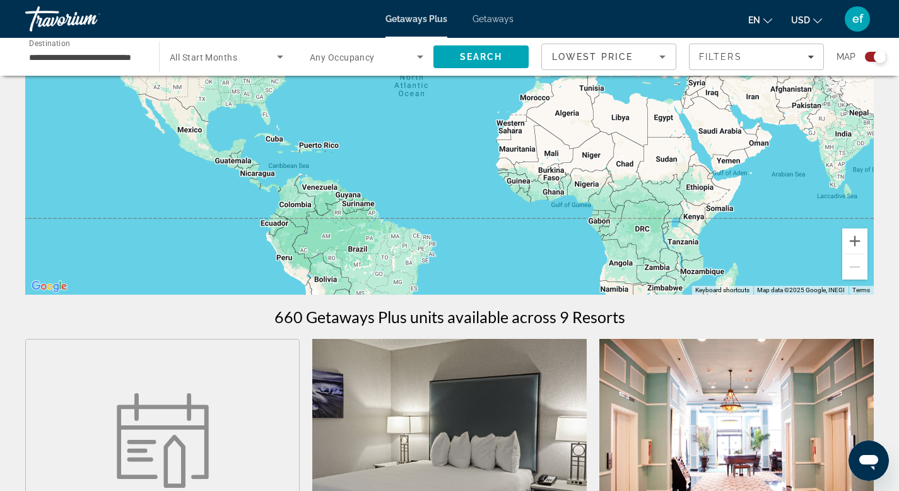
scroll to position [1, 0]
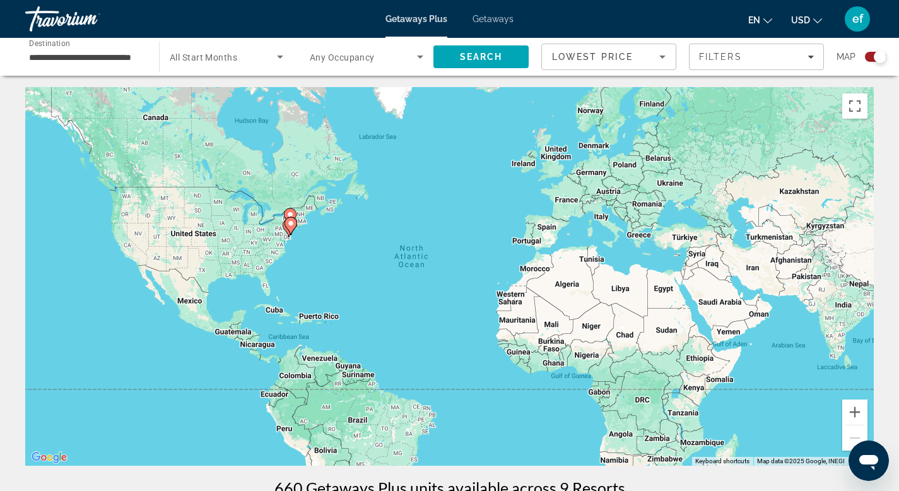
click at [255, 245] on div "To activate drag with keyboard, press Alt + Enter. Once in keyboard drag state,…" at bounding box center [449, 276] width 848 height 378
click at [807, 55] on icon "Filters" at bounding box center [810, 56] width 6 height 3
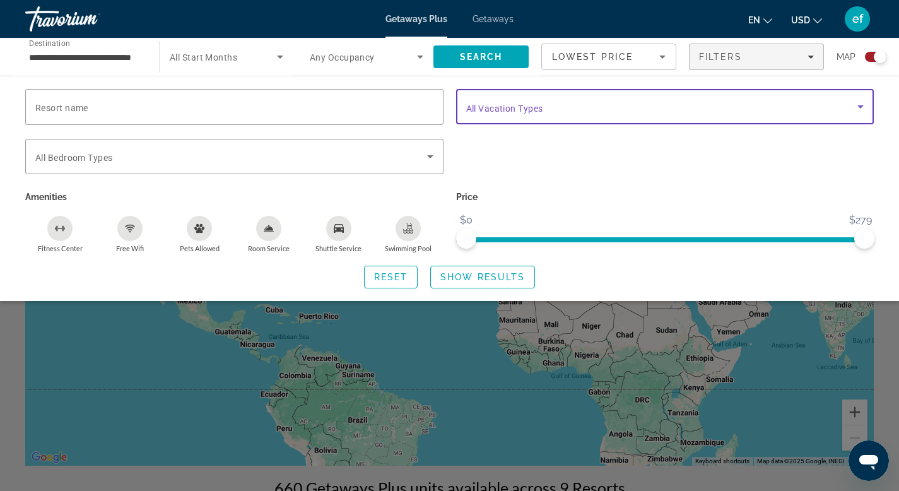
click at [689, 108] on span "Search widget" at bounding box center [662, 106] width 392 height 15
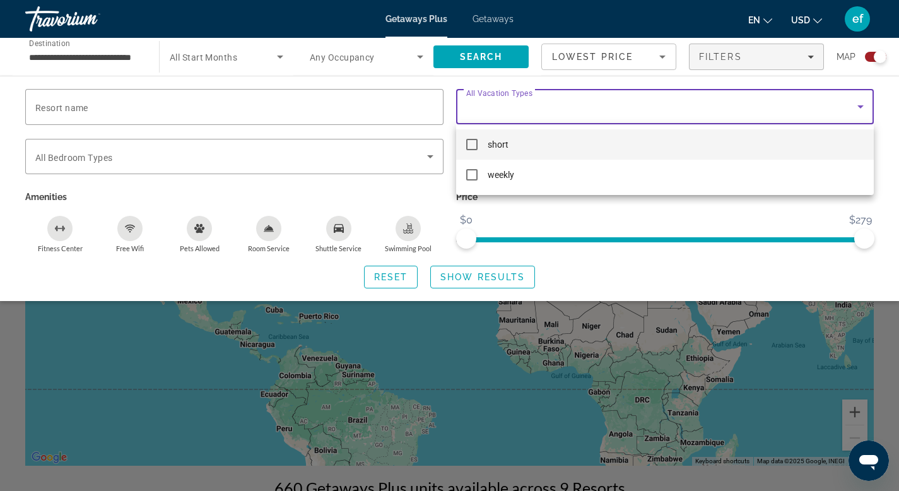
click at [688, 108] on div at bounding box center [449, 245] width 899 height 491
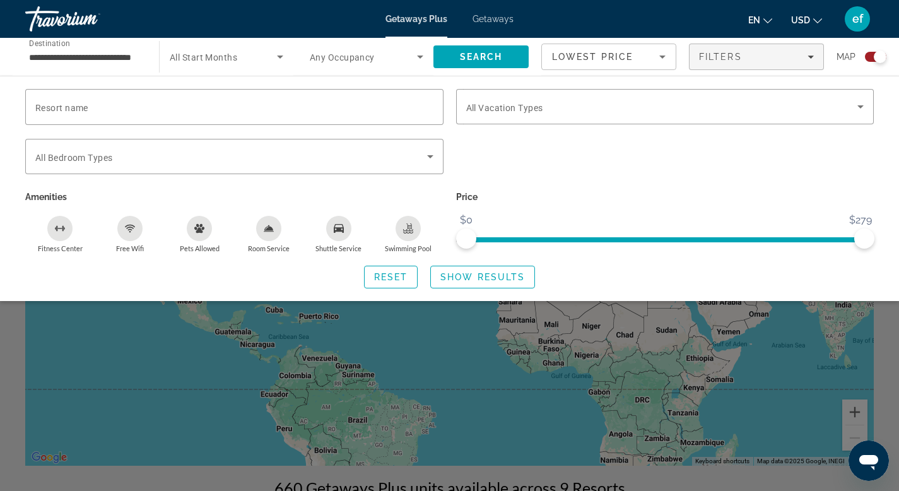
click at [876, 54] on div "Search widget" at bounding box center [879, 56] width 13 height 13
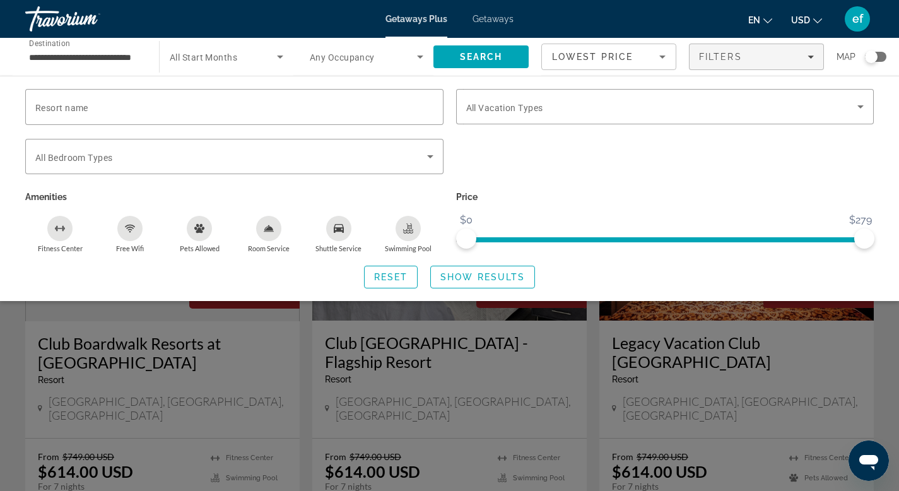
scroll to position [0, 0]
click at [108, 59] on input "**********" at bounding box center [85, 57] width 113 height 15
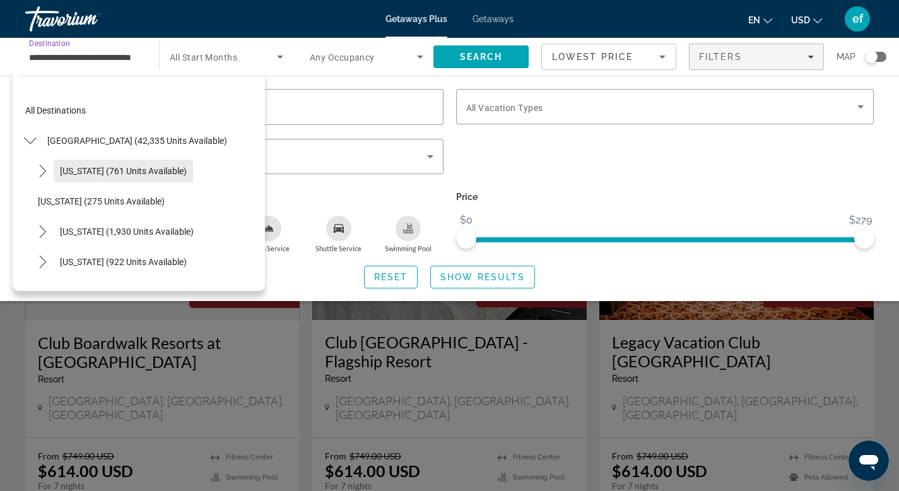
scroll to position [3, 0]
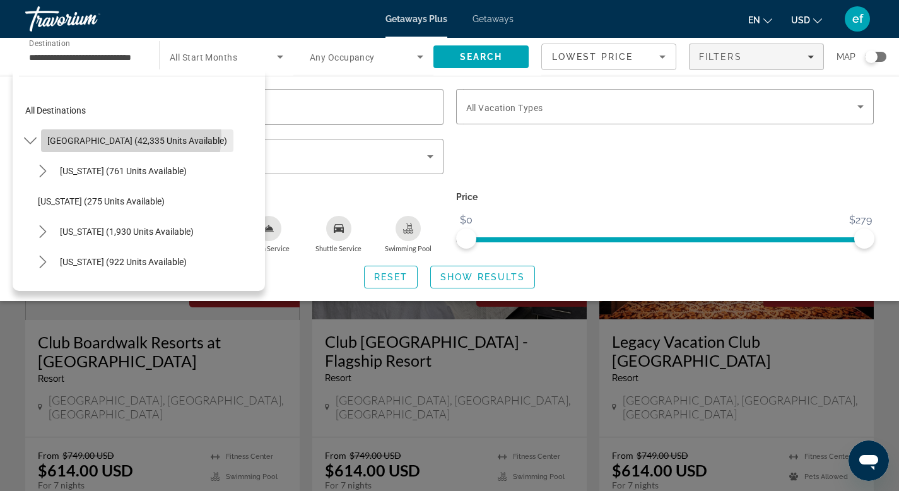
click at [131, 136] on span "[GEOGRAPHIC_DATA] (42,335 units available)" at bounding box center [137, 141] width 180 height 10
type input "**********"
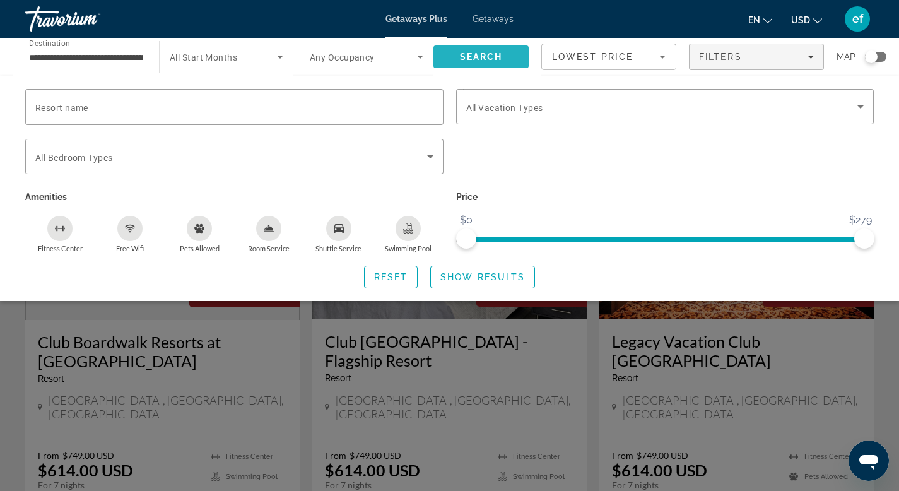
click at [474, 51] on button "Search" at bounding box center [480, 56] width 95 height 23
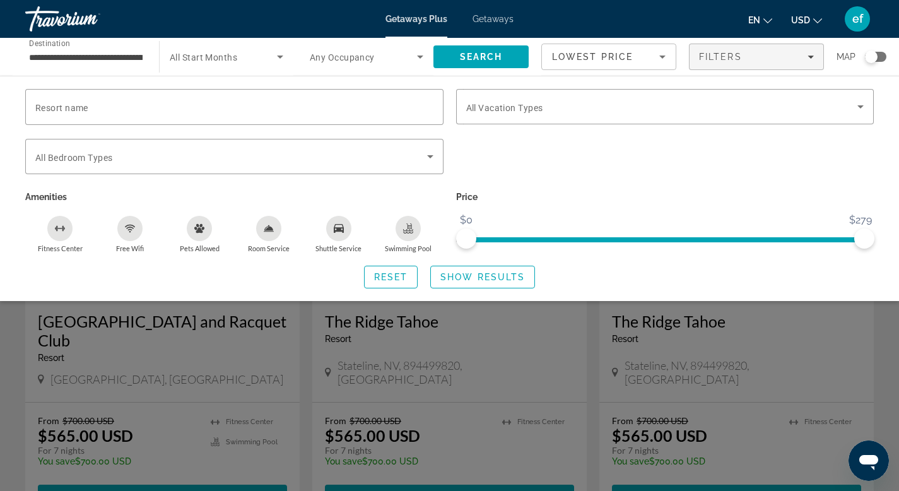
scroll to position [38, 0]
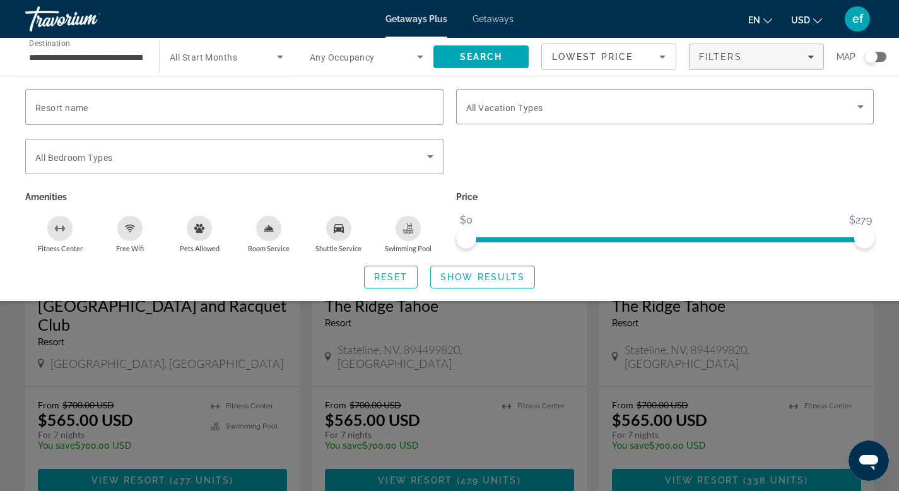
click at [422, 56] on icon "Search widget" at bounding box center [419, 56] width 15 height 15
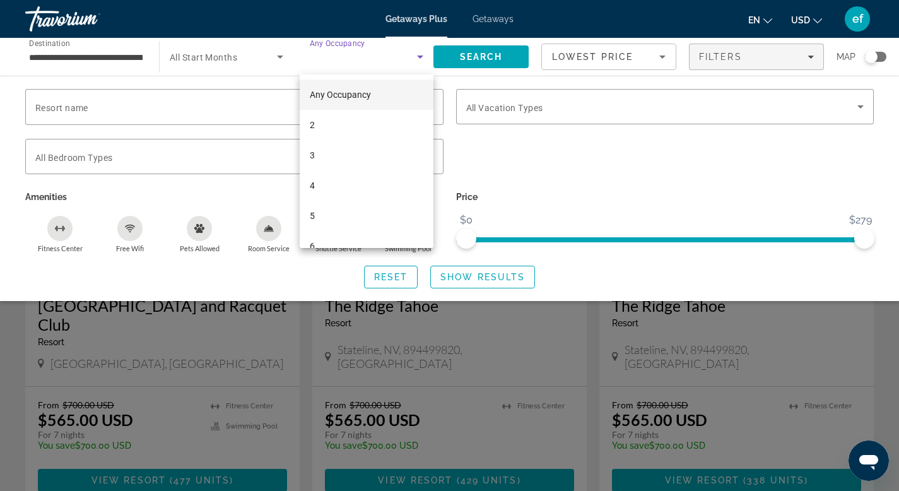
click at [422, 56] on div at bounding box center [449, 245] width 899 height 491
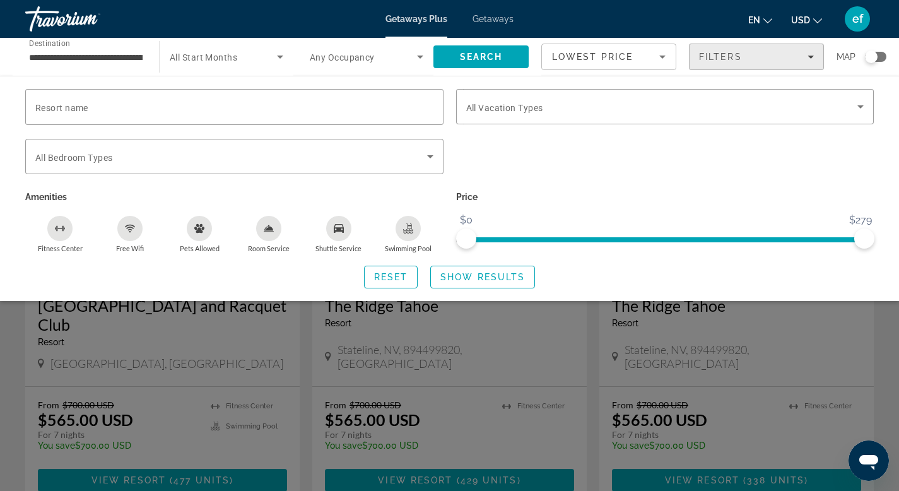
click at [813, 57] on span "Filters" at bounding box center [756, 57] width 134 height 30
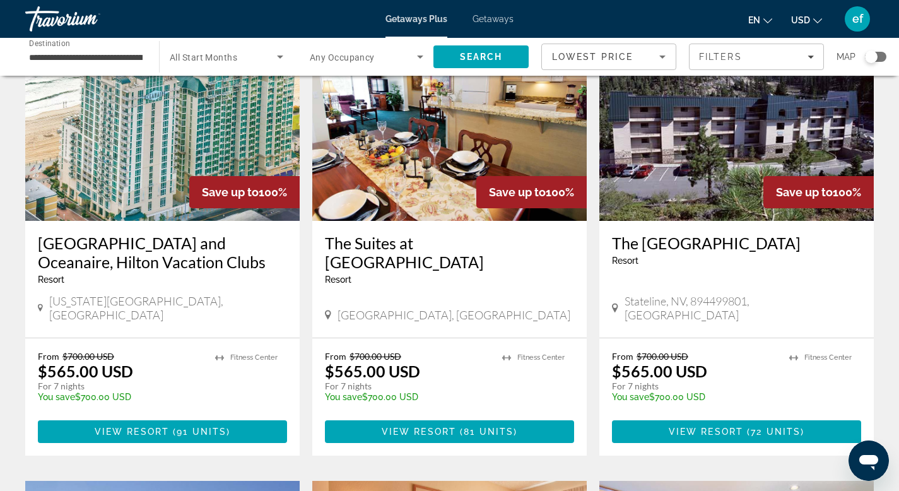
scroll to position [1016, 0]
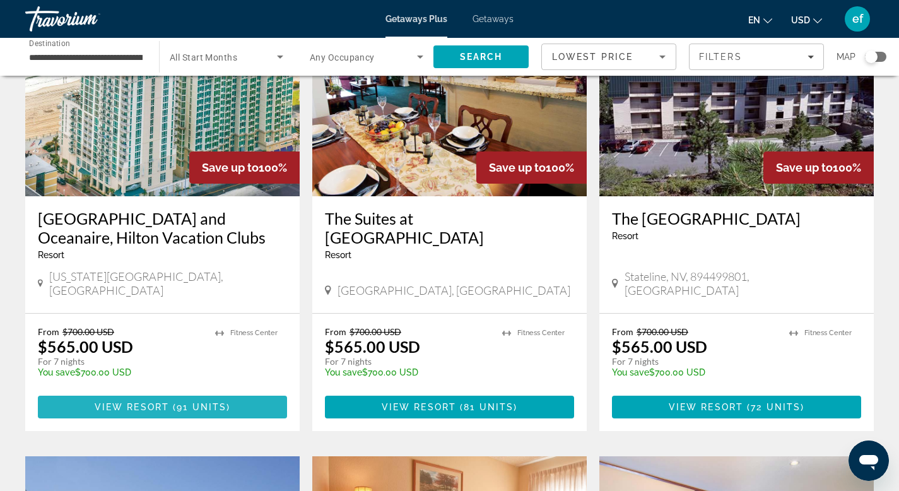
click at [166, 402] on span "View Resort" at bounding box center [132, 407] width 74 height 10
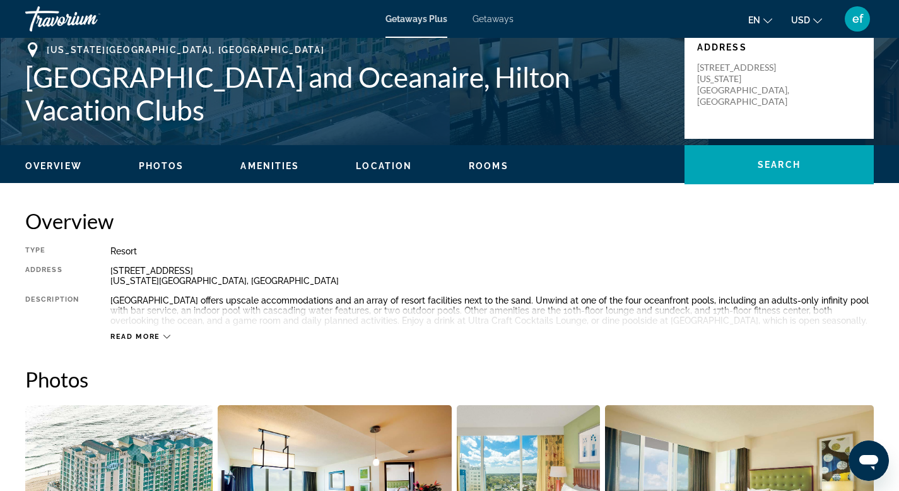
scroll to position [261, 0]
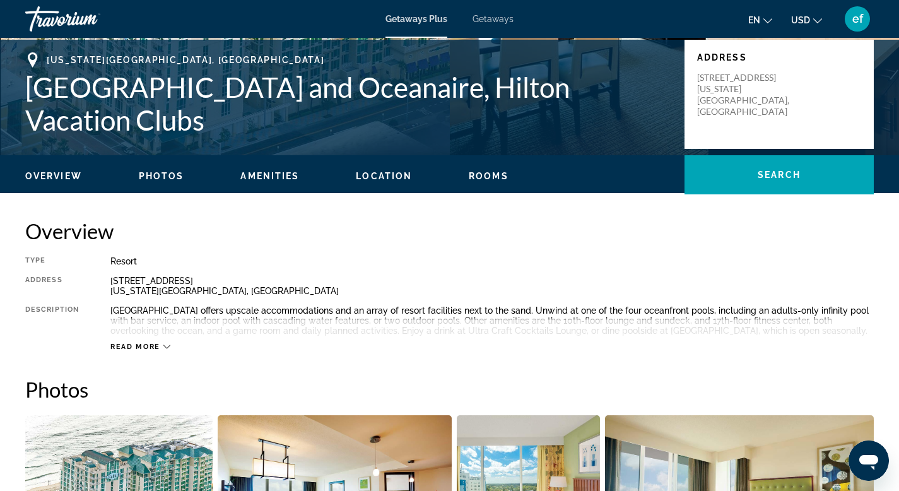
click at [272, 176] on span "Amenities" at bounding box center [269, 176] width 59 height 10
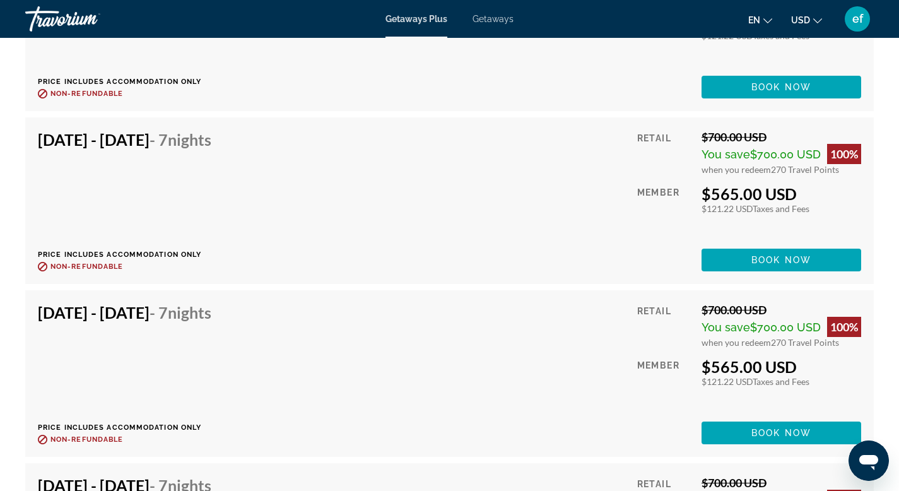
scroll to position [2177, 0]
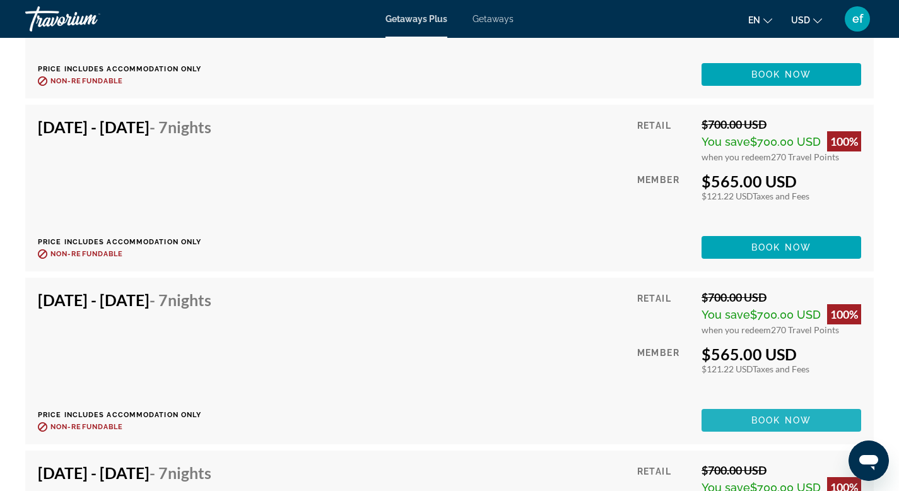
click at [777, 421] on span "Book now" at bounding box center [781, 420] width 60 height 10
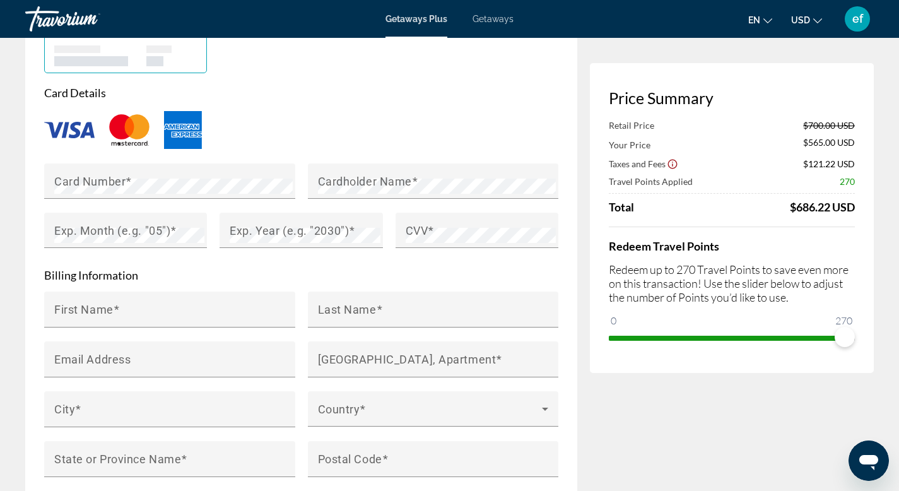
scroll to position [892, 0]
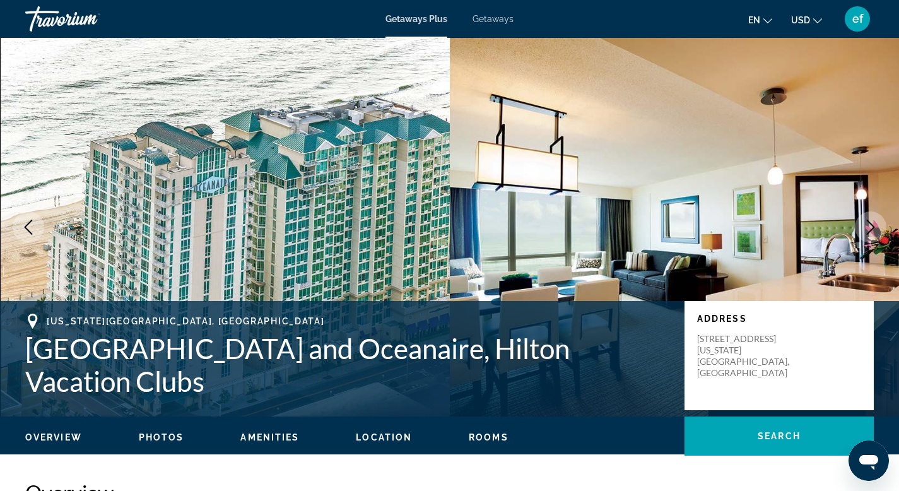
click at [481, 436] on span "Rooms" at bounding box center [489, 437] width 40 height 10
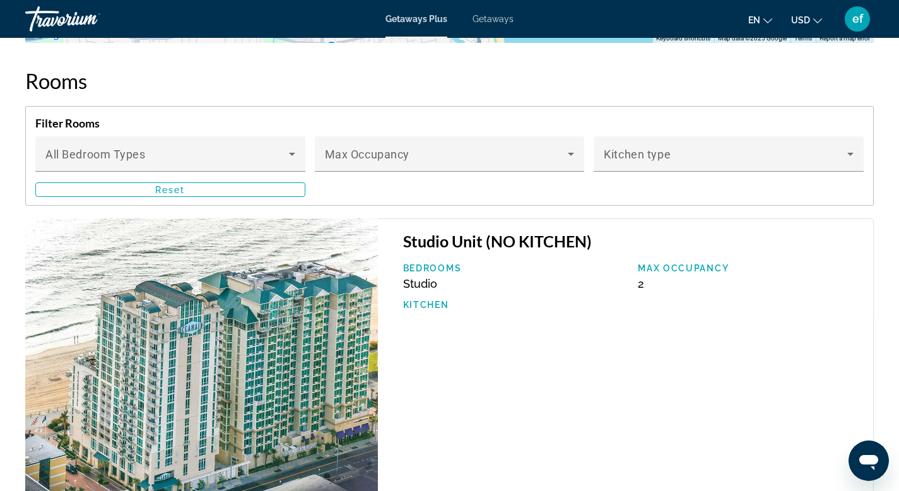
scroll to position [1604, 0]
click at [509, 240] on h3 "Studio Unit (NO KITCHEN)" at bounding box center [631, 240] width 457 height 19
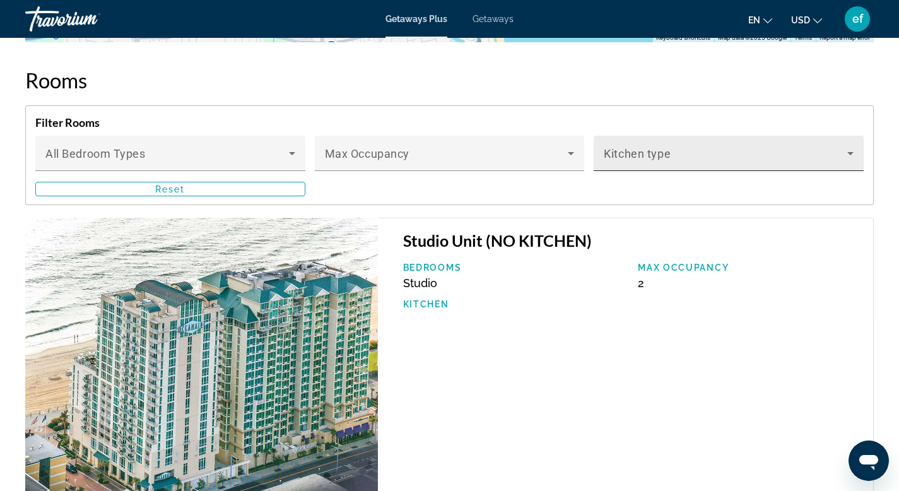
click at [677, 156] on span "Main content" at bounding box center [724, 158] width 243 height 15
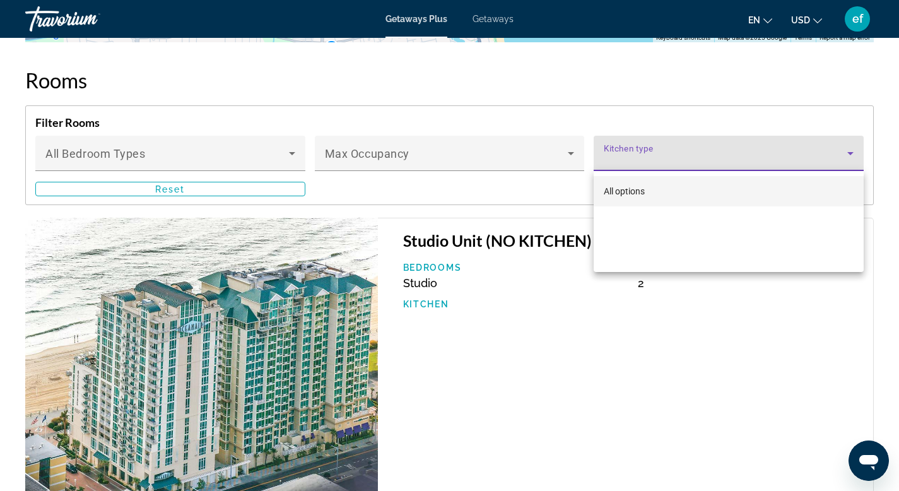
click at [641, 187] on span "All options" at bounding box center [623, 191] width 41 height 10
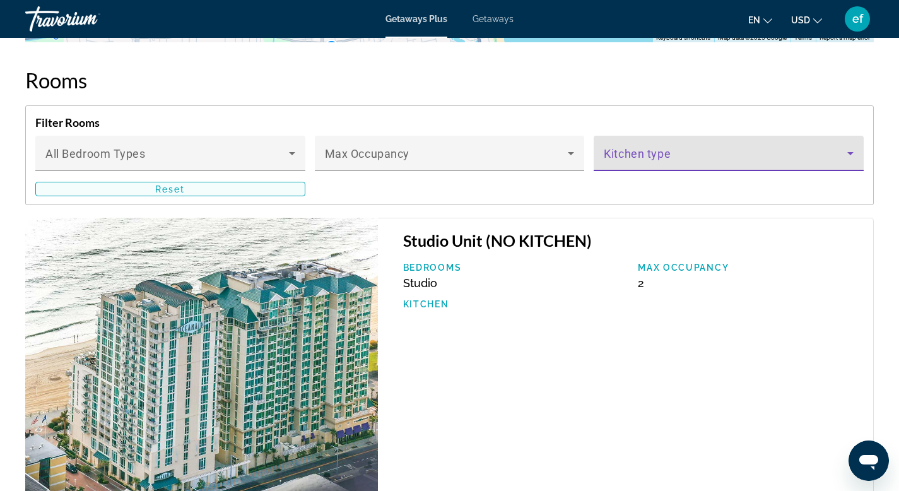
click at [196, 189] on span "Main content" at bounding box center [170, 189] width 269 height 30
click at [653, 148] on span "Kitchen type" at bounding box center [636, 153] width 67 height 13
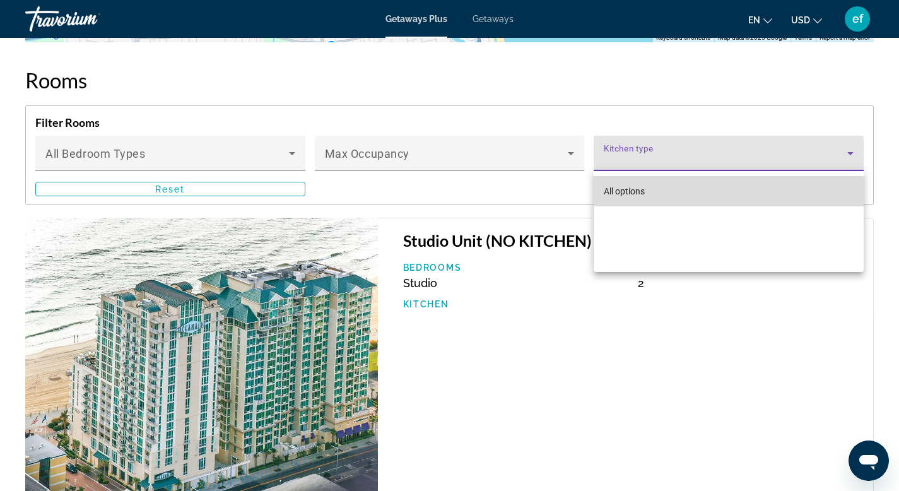
click at [630, 189] on span "All options" at bounding box center [623, 191] width 41 height 10
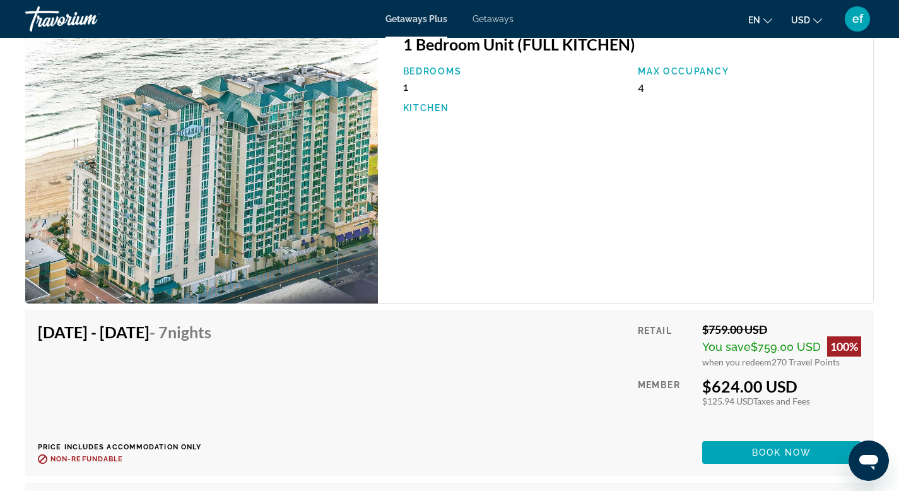
scroll to position [5770, 0]
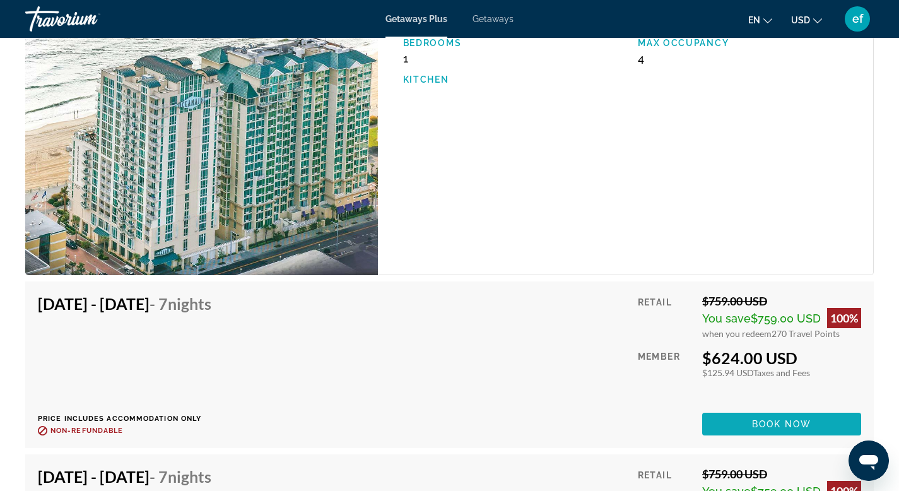
click at [777, 419] on span "Book now" at bounding box center [782, 424] width 60 height 10
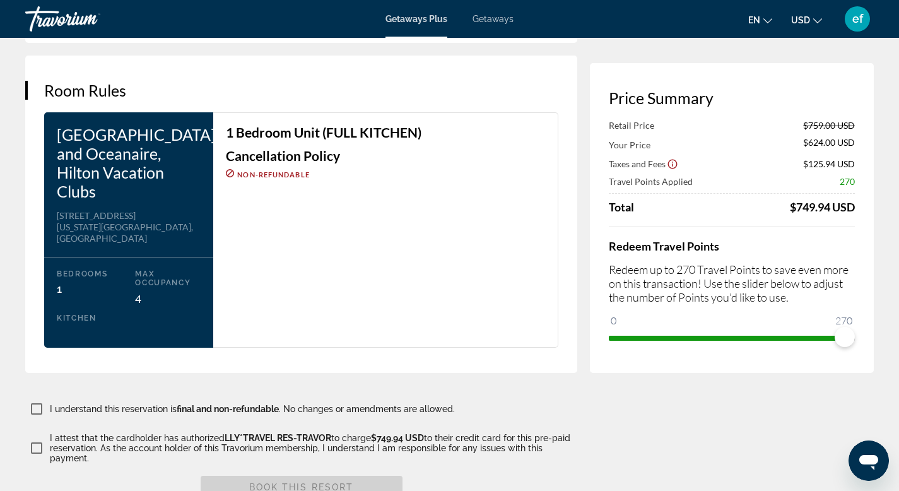
scroll to position [1571, 0]
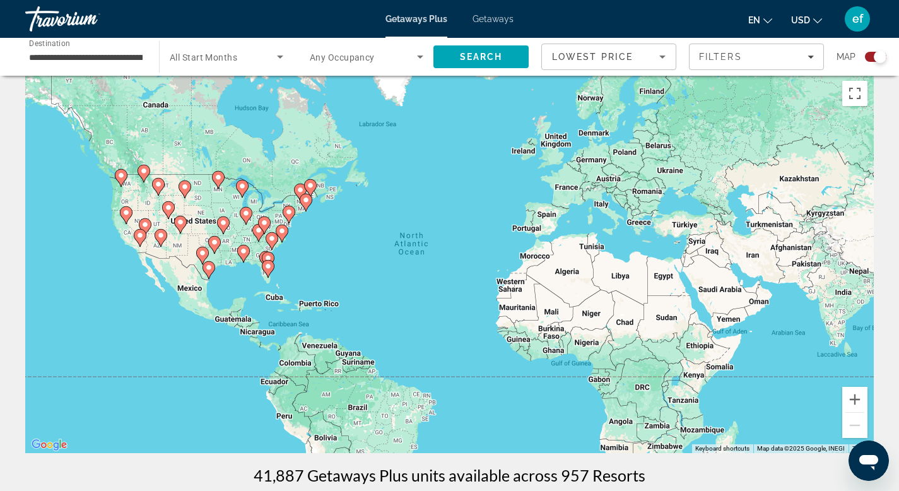
scroll to position [15, 0]
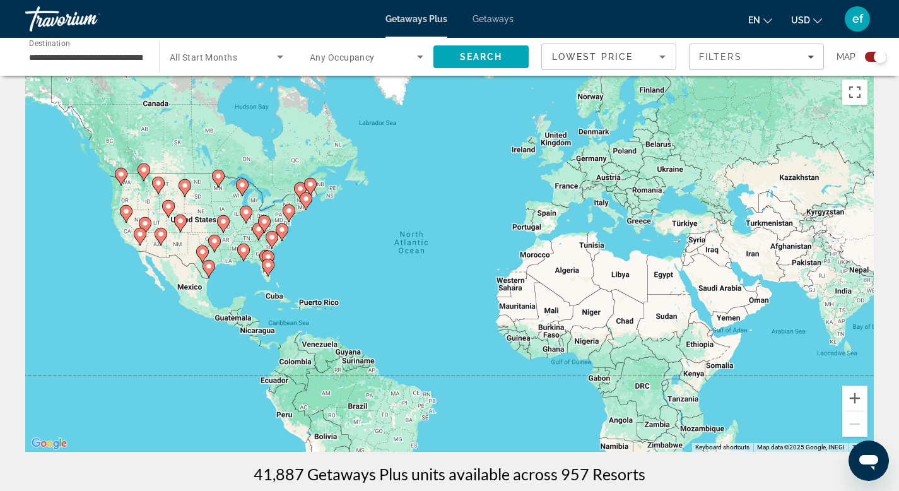
click at [486, 19] on span "Getaways" at bounding box center [492, 19] width 41 height 10
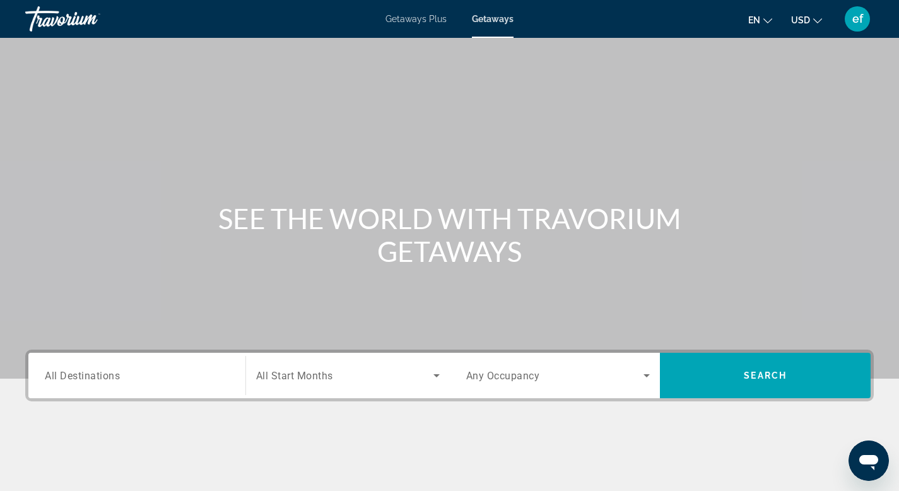
click at [67, 378] on span "All Destinations" at bounding box center [82, 375] width 75 height 12
click at [67, 378] on input "Destination All Destinations" at bounding box center [137, 375] width 184 height 15
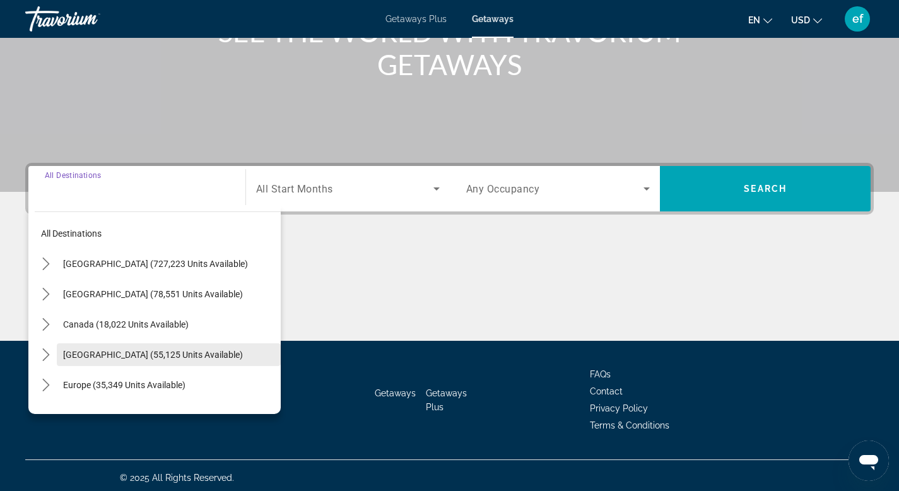
scroll to position [191, 0]
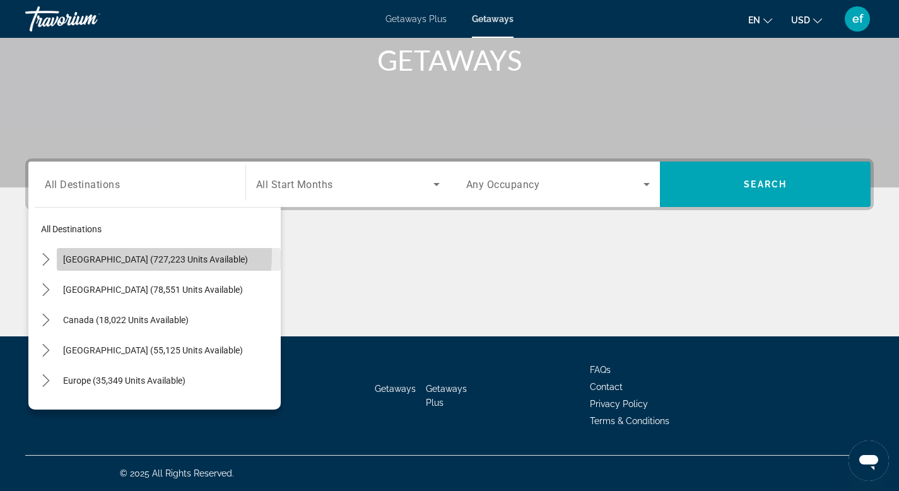
click at [107, 254] on span "[GEOGRAPHIC_DATA] (727,223 units available)" at bounding box center [155, 259] width 185 height 10
type input "**********"
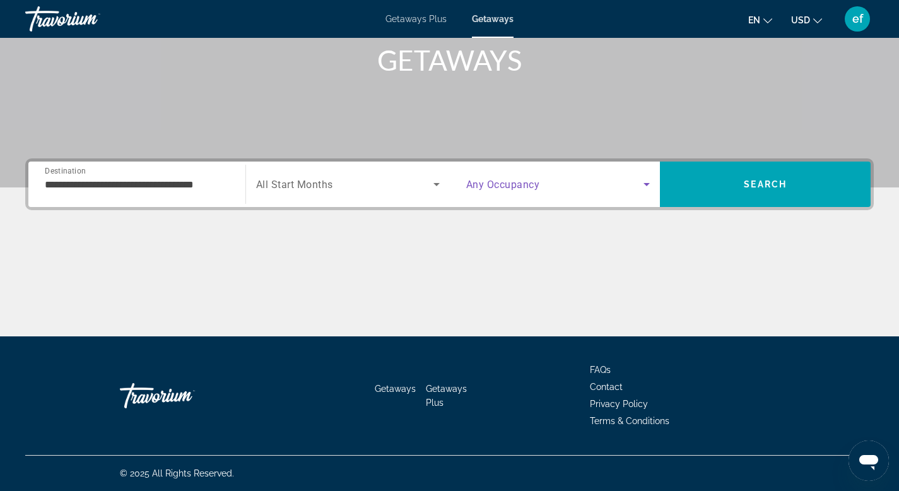
click at [644, 186] on icon "Search widget" at bounding box center [646, 184] width 15 height 15
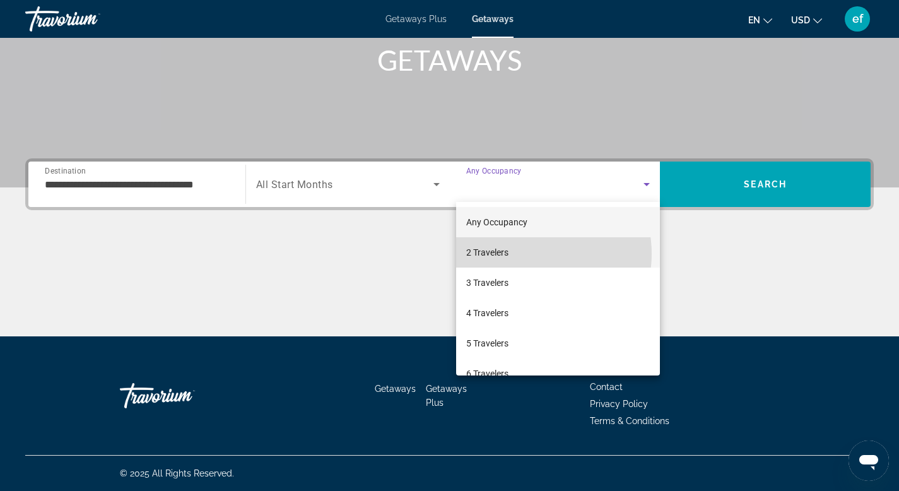
click at [527, 253] on mat-option "2 Travelers" at bounding box center [558, 252] width 204 height 30
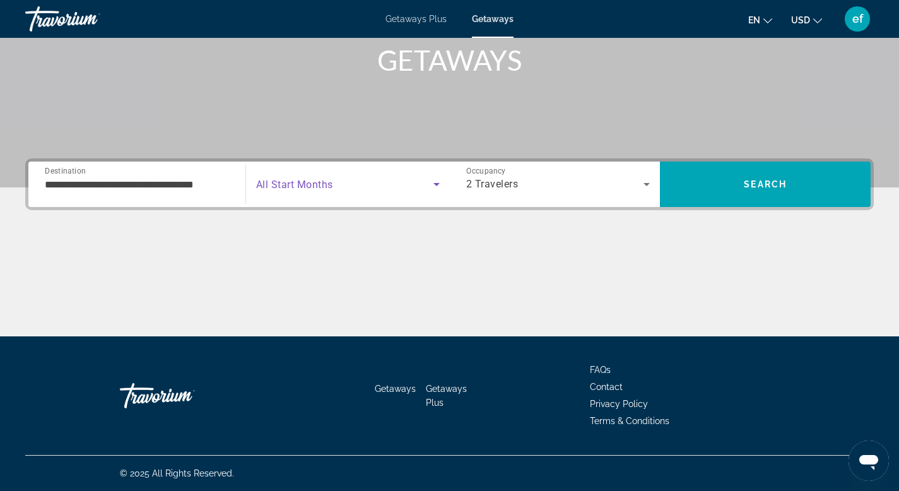
click at [345, 189] on span "Search widget" at bounding box center [344, 184] width 177 height 15
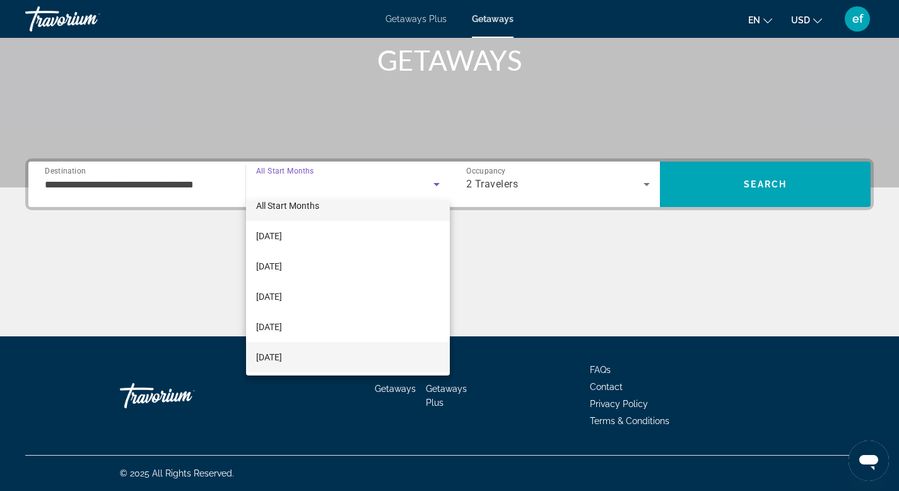
scroll to position [32, 0]
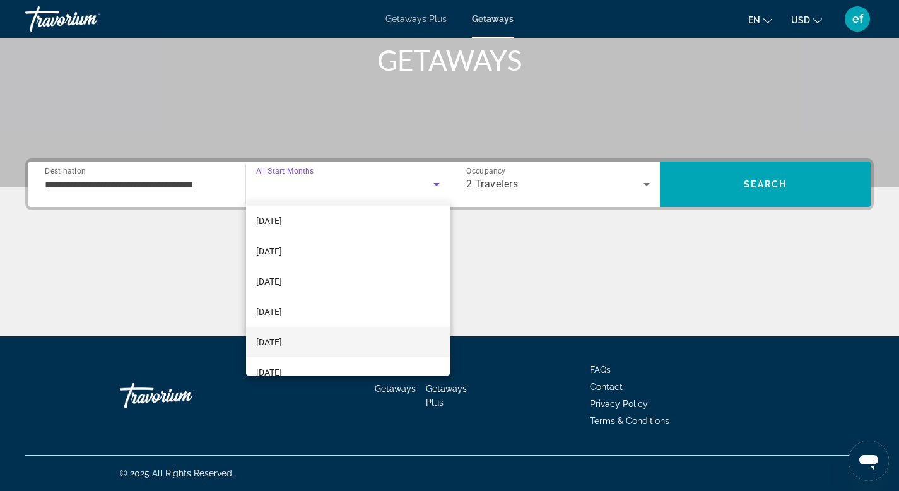
click at [317, 330] on mat-option "[DATE]" at bounding box center [348, 342] width 204 height 30
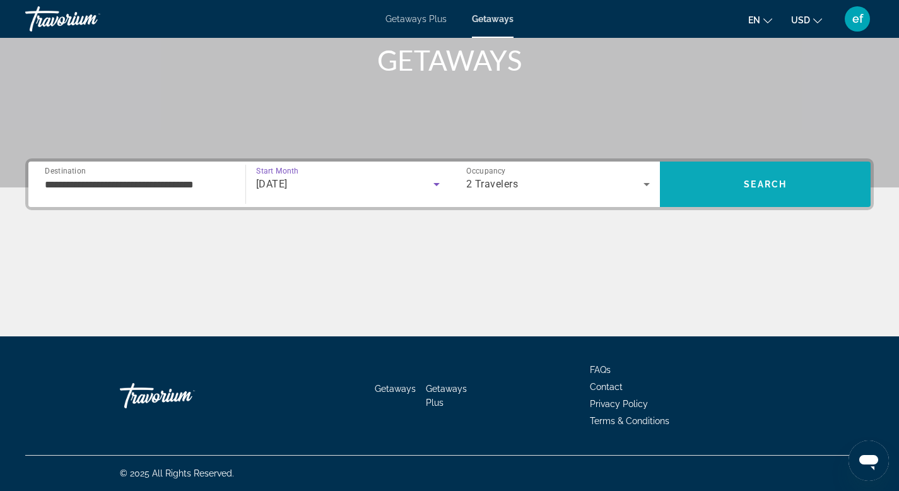
click at [778, 170] on span "Search" at bounding box center [765, 184] width 211 height 30
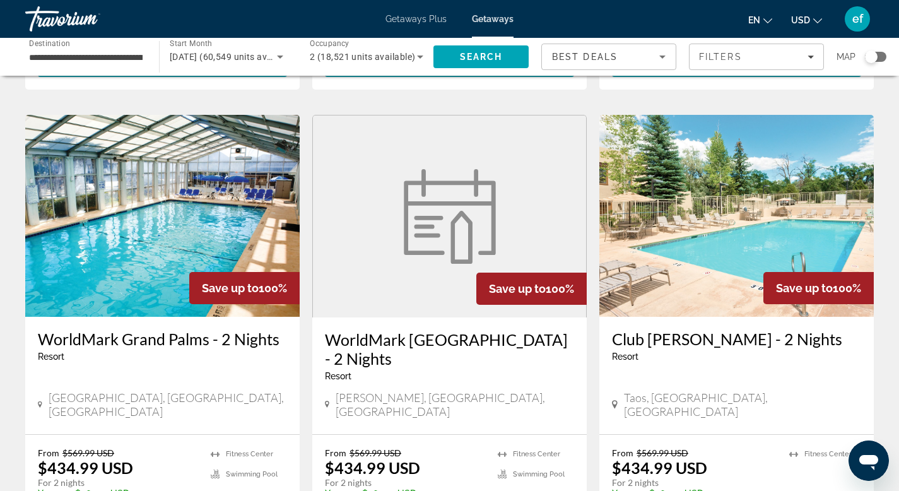
scroll to position [483, 0]
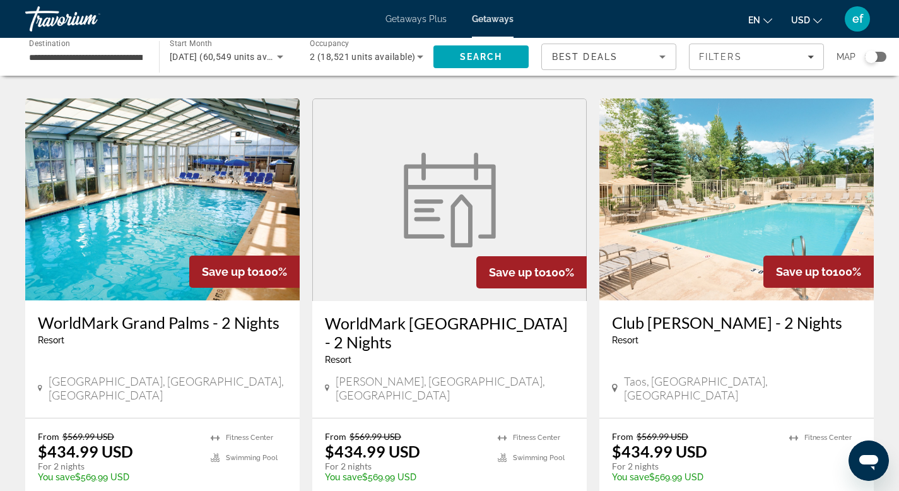
click at [668, 57] on icon "Sort by" at bounding box center [662, 56] width 15 height 15
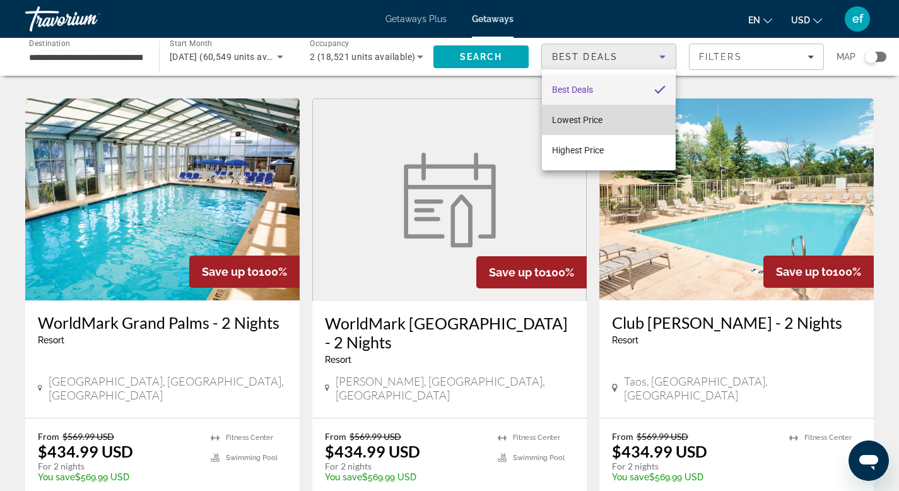
click at [615, 121] on mat-option "Lowest Price" at bounding box center [609, 120] width 134 height 30
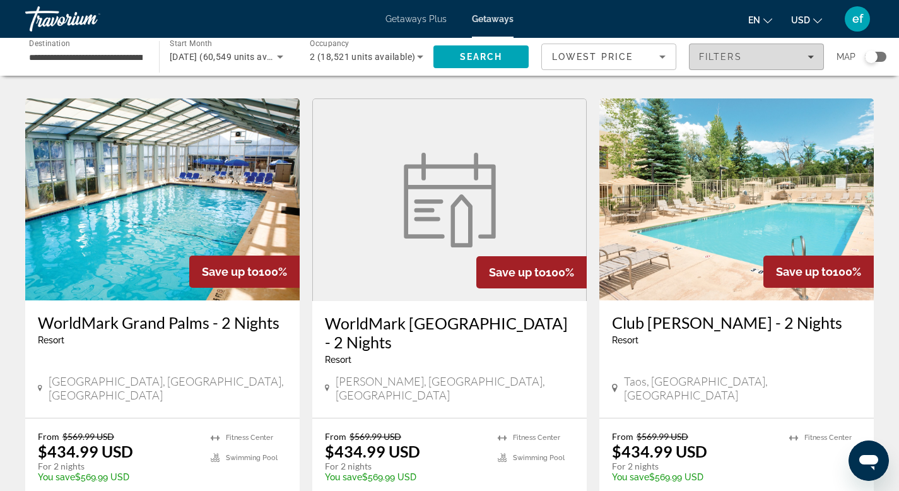
click at [807, 56] on icon "Filters" at bounding box center [810, 57] width 6 height 6
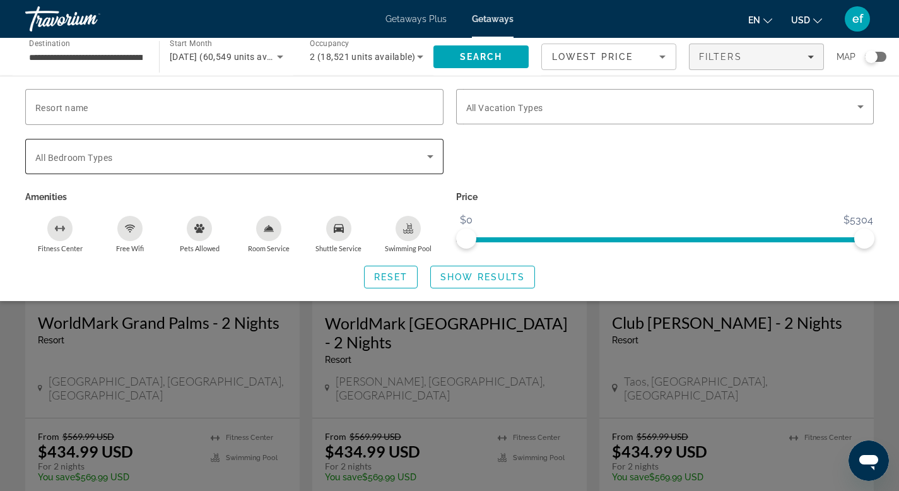
click at [433, 160] on icon "Search widget" at bounding box center [429, 156] width 15 height 15
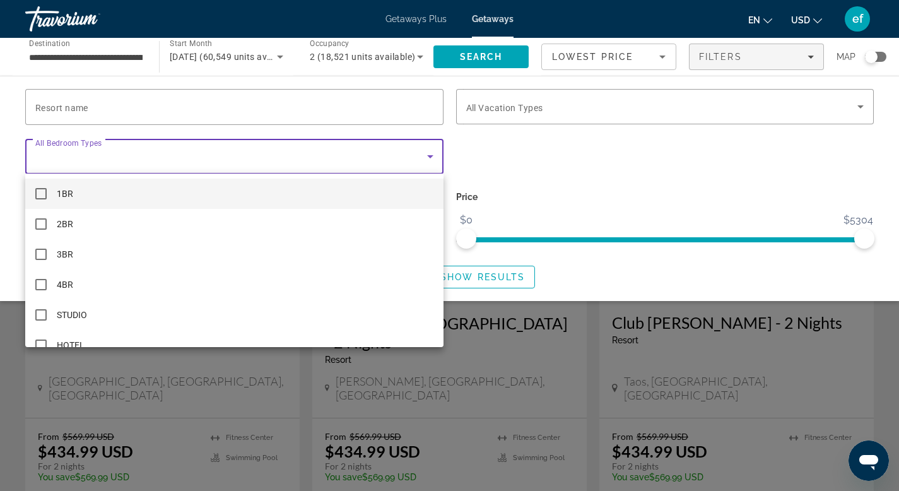
click at [37, 192] on mat-pseudo-checkbox at bounding box center [40, 193] width 11 height 11
click at [581, 267] on div at bounding box center [449, 245] width 899 height 491
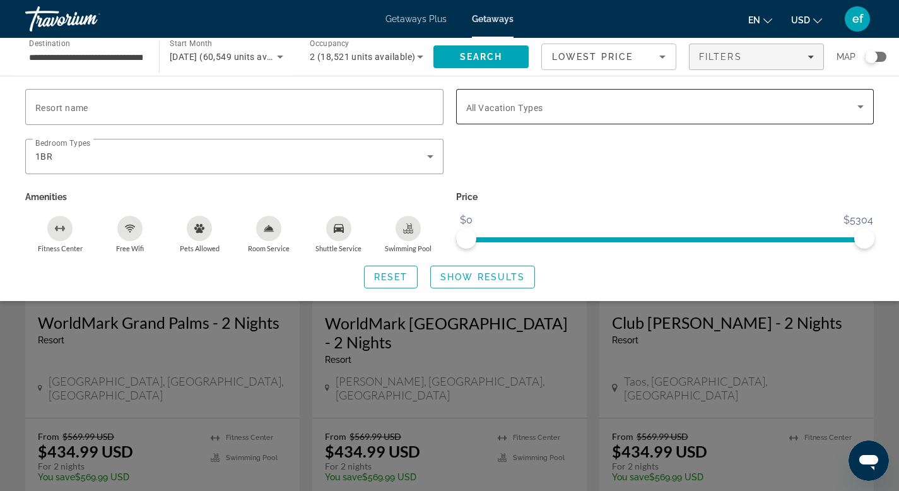
click at [574, 98] on div "Search widget" at bounding box center [665, 106] width 398 height 35
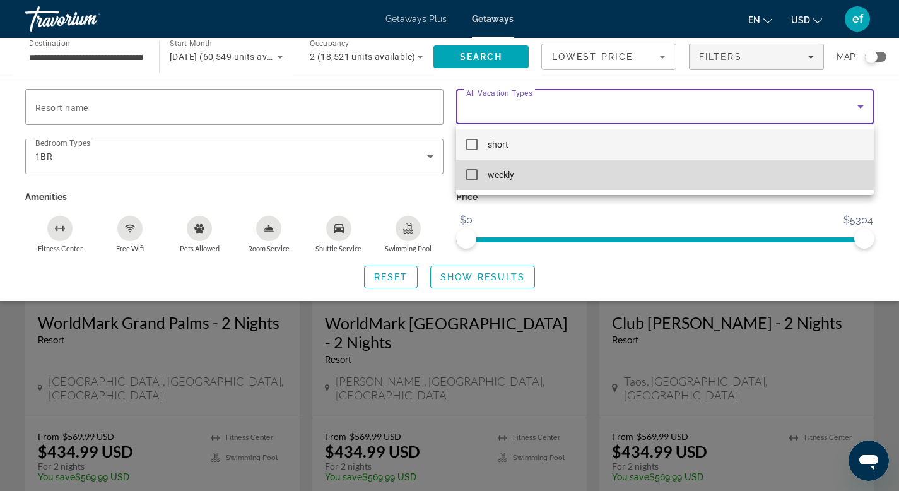
click at [475, 176] on mat-pseudo-checkbox at bounding box center [471, 174] width 11 height 11
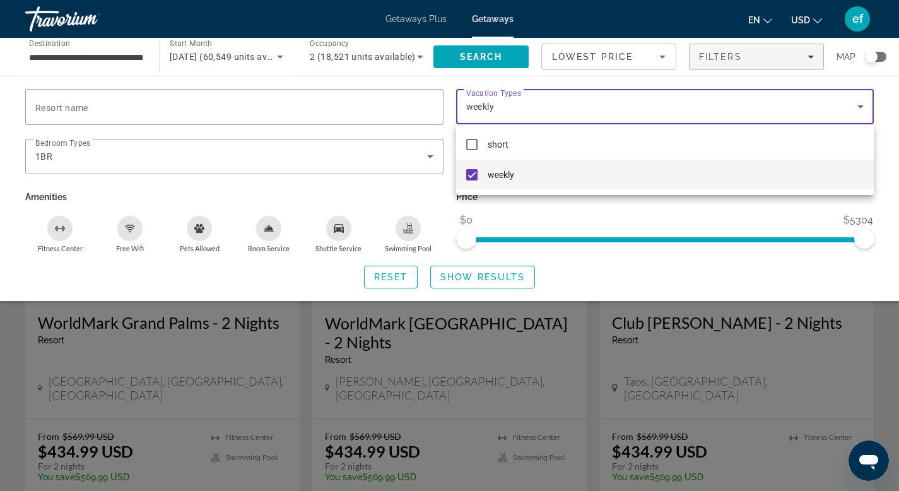
click at [390, 279] on div at bounding box center [449, 245] width 899 height 491
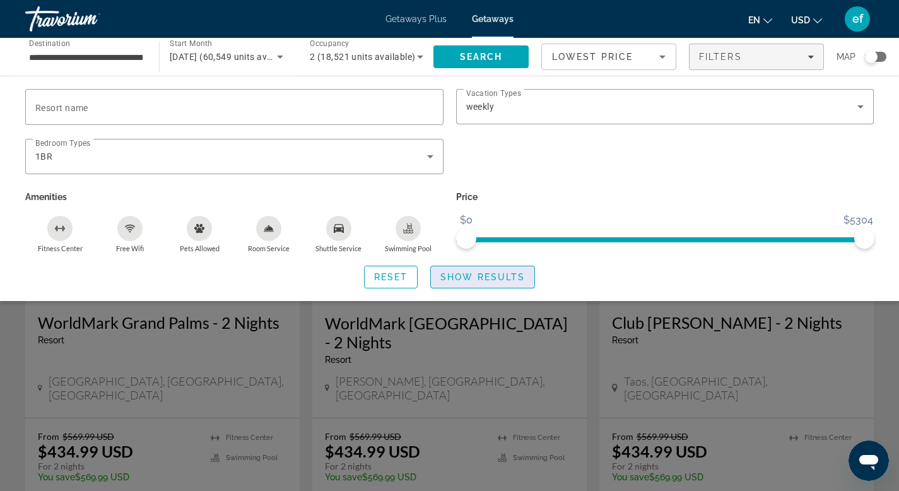
click at [481, 276] on span "Show Results" at bounding box center [482, 277] width 84 height 10
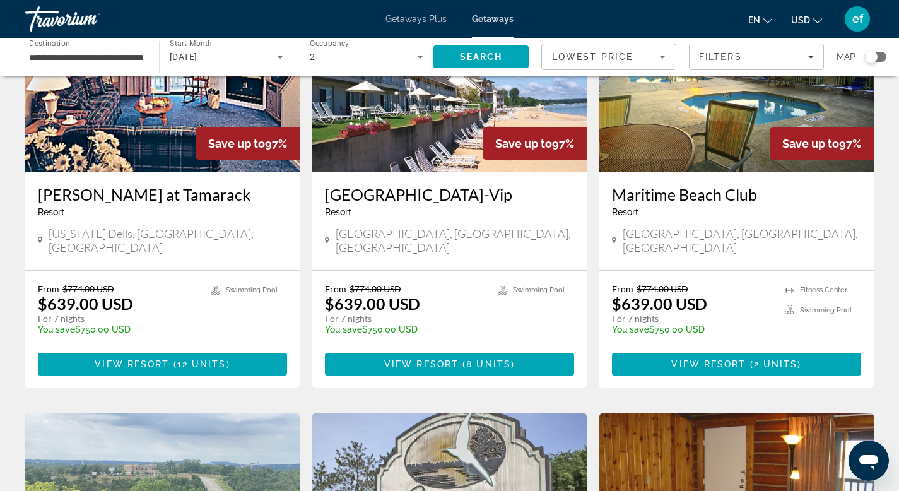
scroll to position [801, 0]
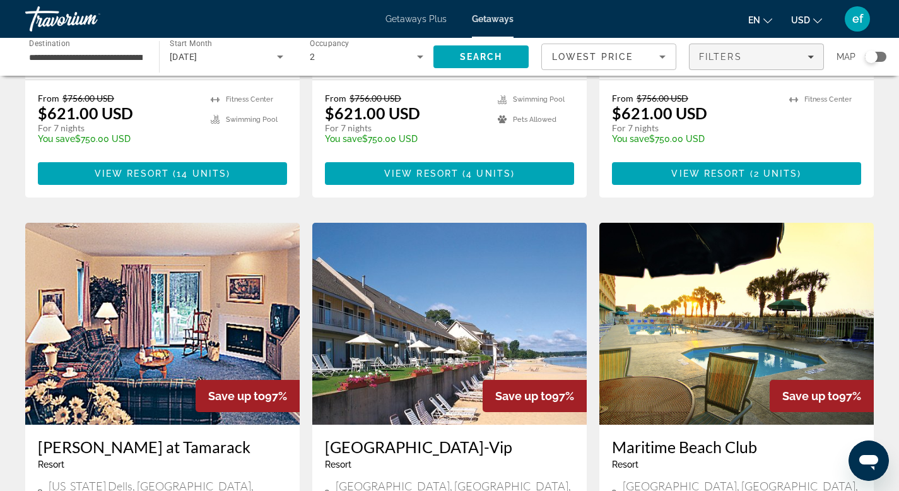
click at [816, 57] on span "Filters" at bounding box center [756, 57] width 134 height 30
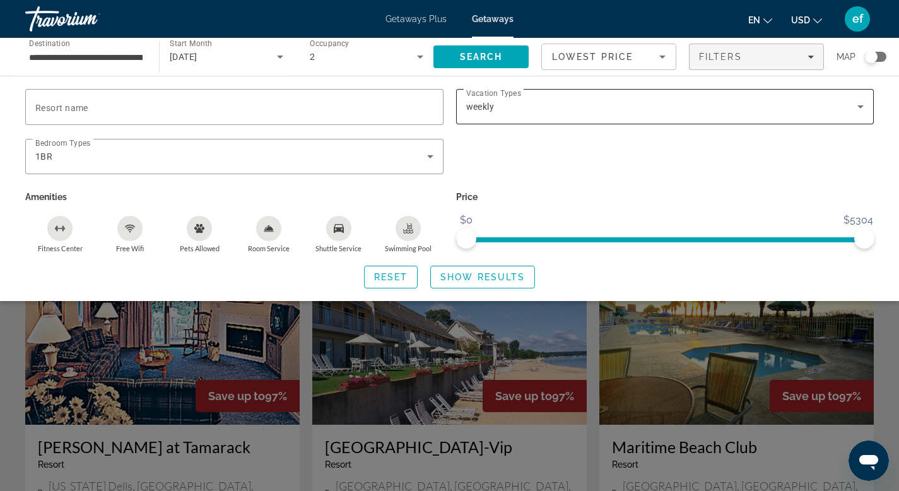
click at [685, 121] on div "weekly" at bounding box center [665, 106] width 398 height 35
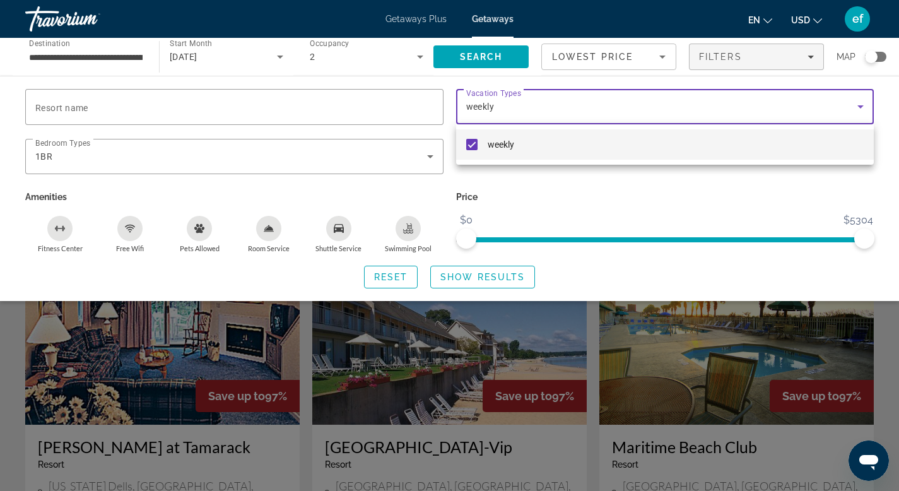
click at [861, 105] on div at bounding box center [449, 245] width 899 height 491
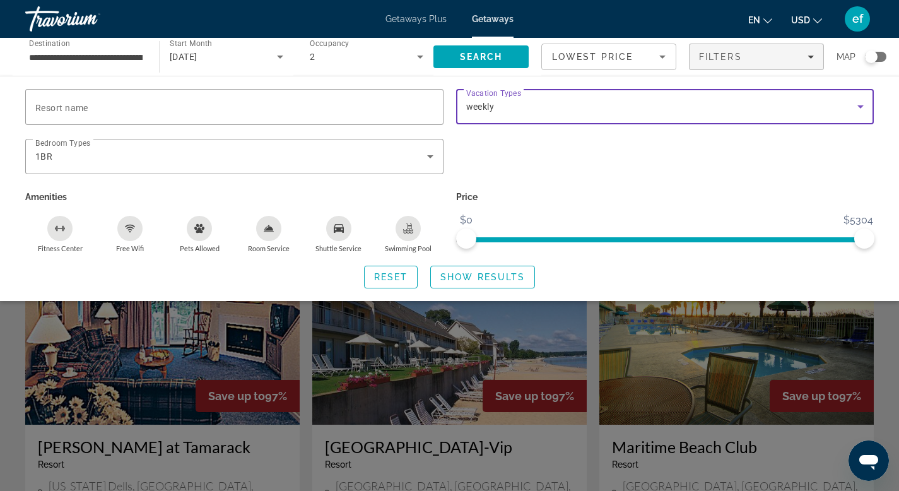
click at [857, 106] on icon "Search widget" at bounding box center [860, 106] width 15 height 15
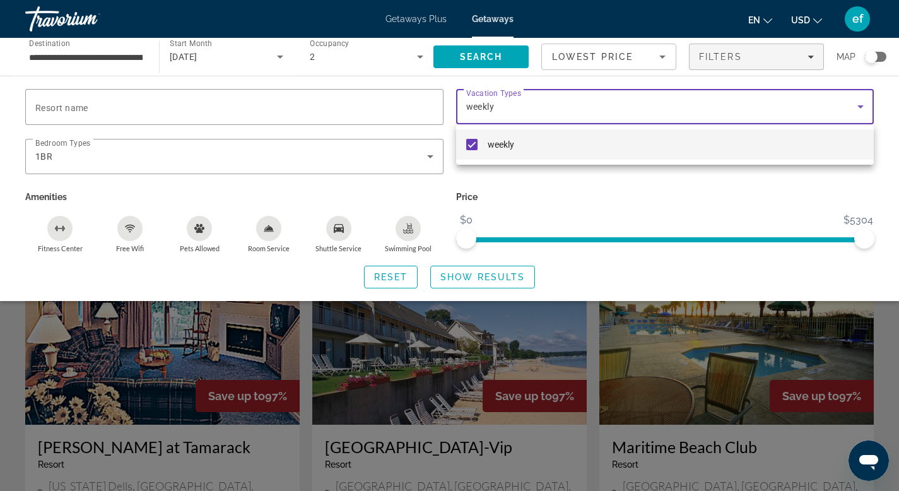
click at [556, 108] on div at bounding box center [449, 245] width 899 height 491
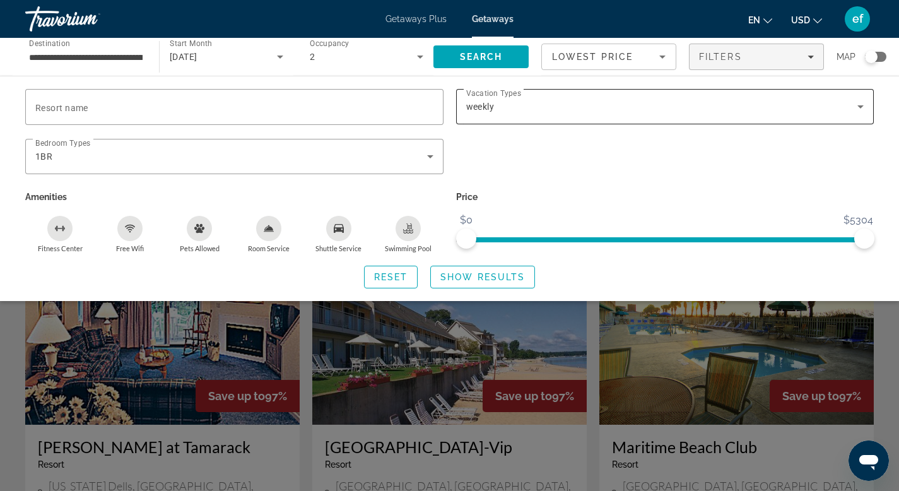
click at [520, 106] on div "weekly" at bounding box center [662, 106] width 392 height 15
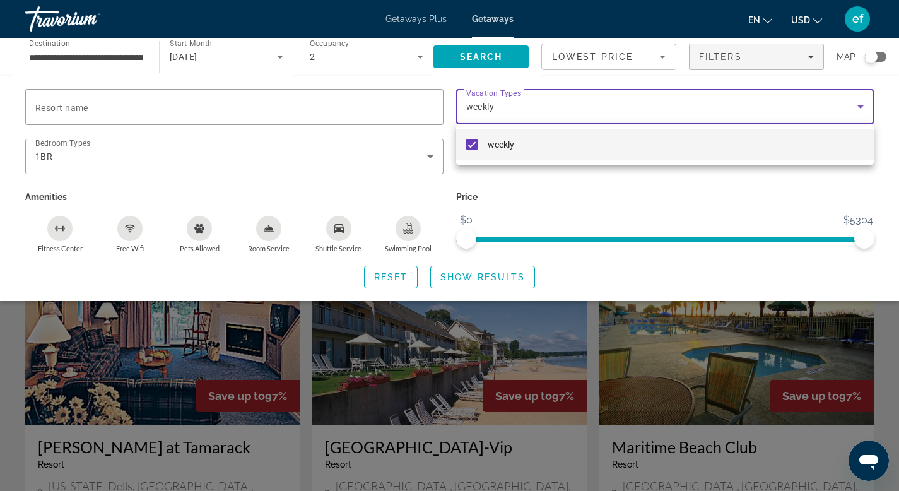
click at [498, 108] on div at bounding box center [449, 245] width 899 height 491
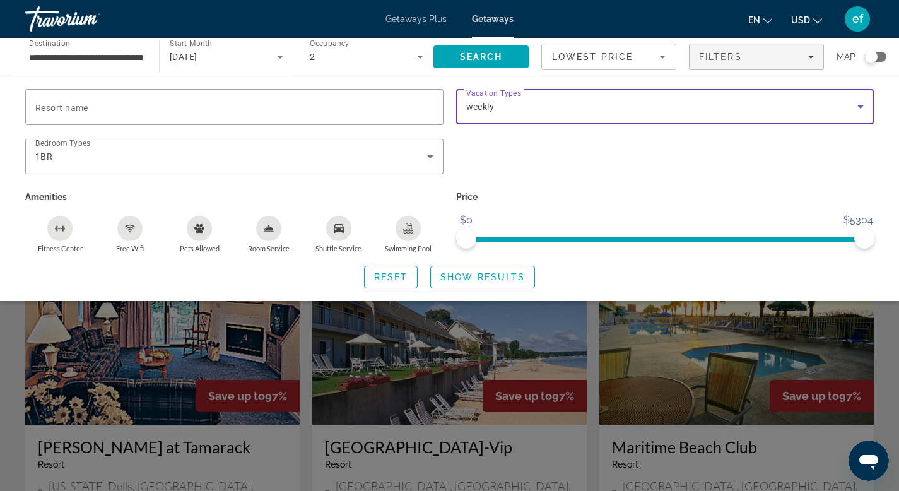
click at [496, 110] on div "weekly" at bounding box center [662, 106] width 392 height 15
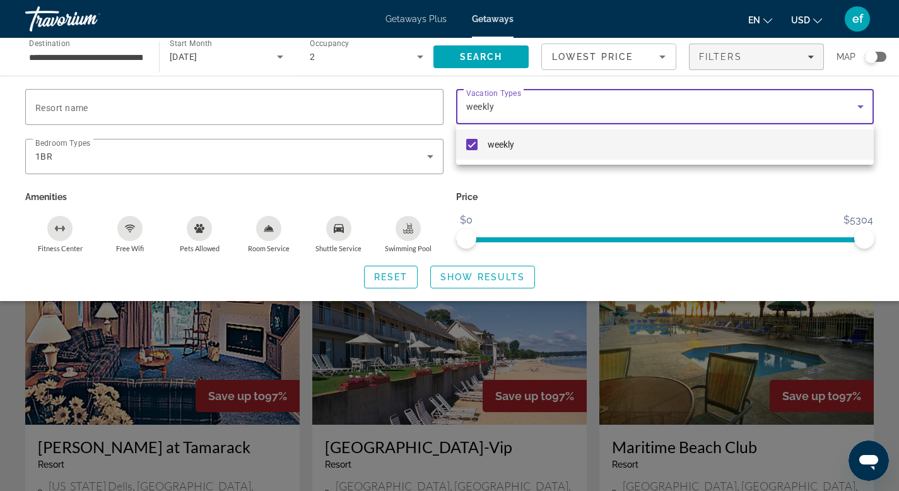
click at [474, 145] on mat-pseudo-checkbox at bounding box center [471, 144] width 11 height 11
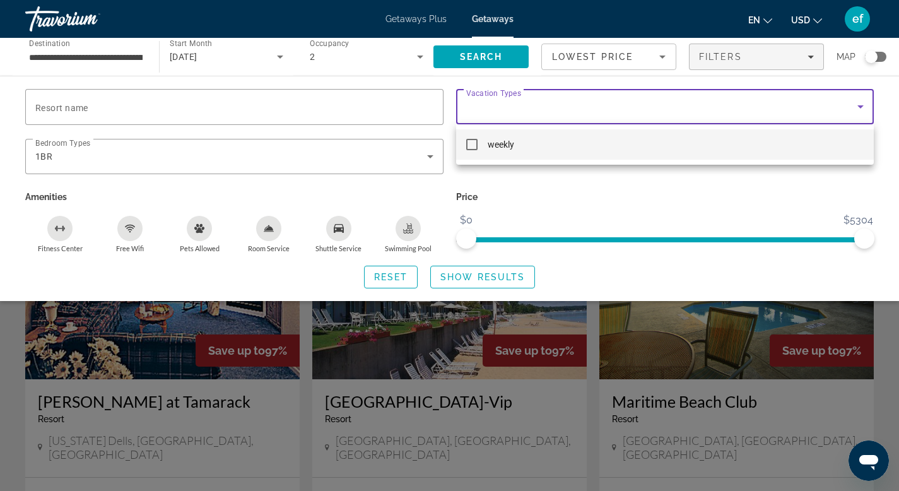
scroll to position [849, 0]
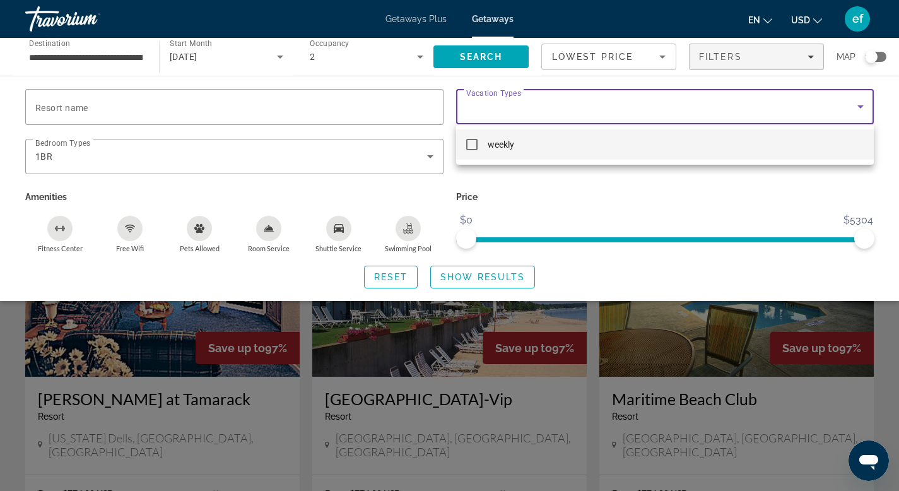
click at [856, 104] on div at bounding box center [449, 245] width 899 height 491
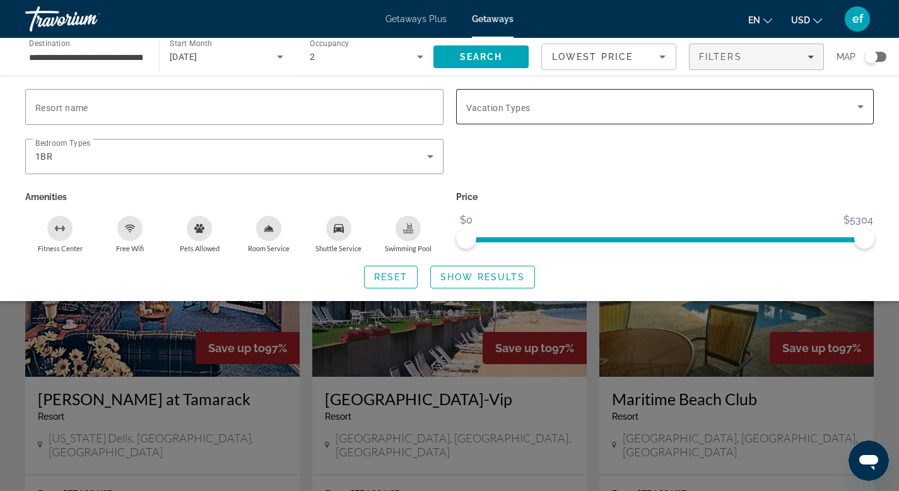
click at [857, 106] on icon "Search widget" at bounding box center [860, 106] width 15 height 15
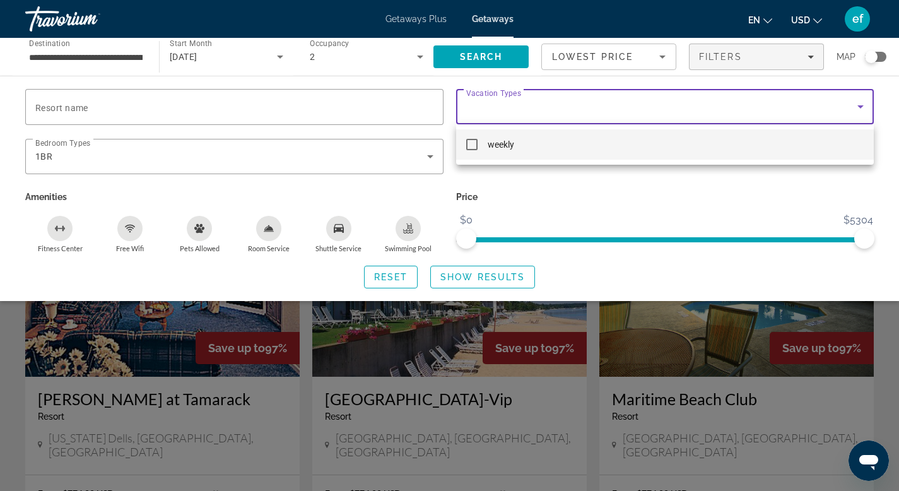
drag, startPoint x: 535, startPoint y: 151, endPoint x: 550, endPoint y: 189, distance: 40.5
click at [541, 188] on div "weekly" at bounding box center [449, 245] width 899 height 491
click at [653, 205] on div at bounding box center [449, 245] width 899 height 491
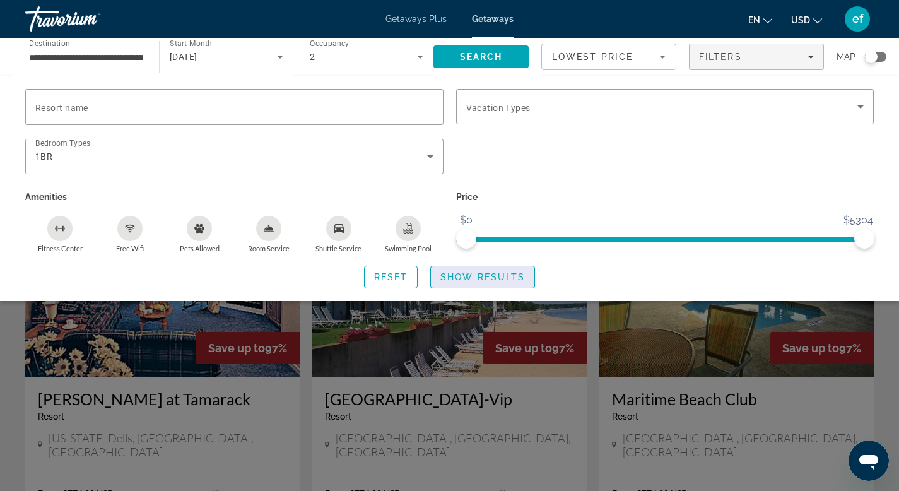
click at [494, 270] on span "Search widget" at bounding box center [482, 277] width 103 height 30
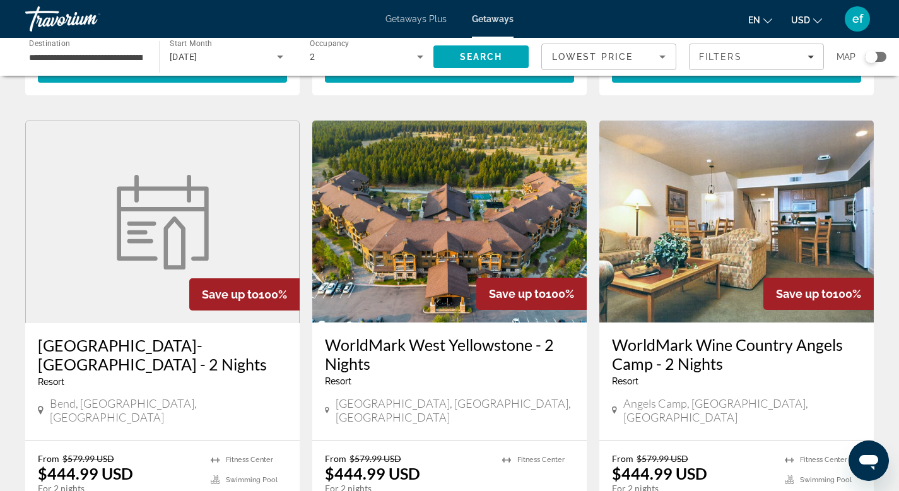
scroll to position [1395, 0]
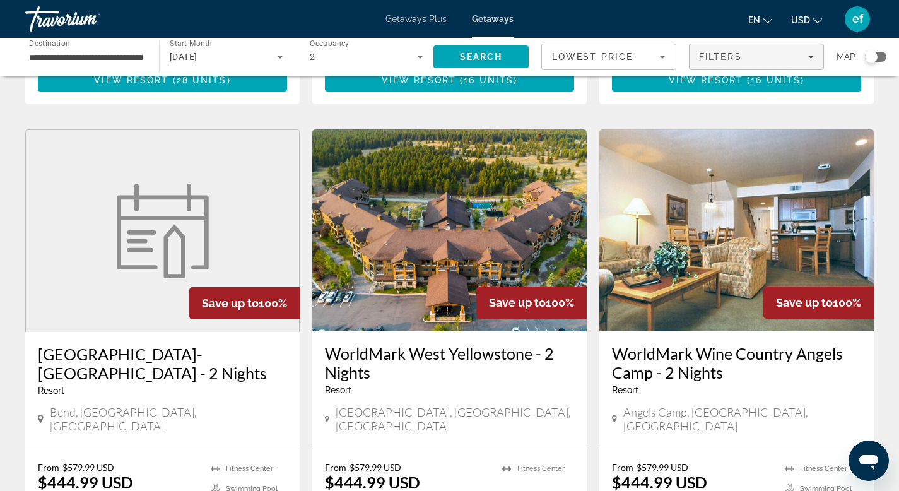
click at [812, 55] on icon "Filters" at bounding box center [810, 56] width 6 height 3
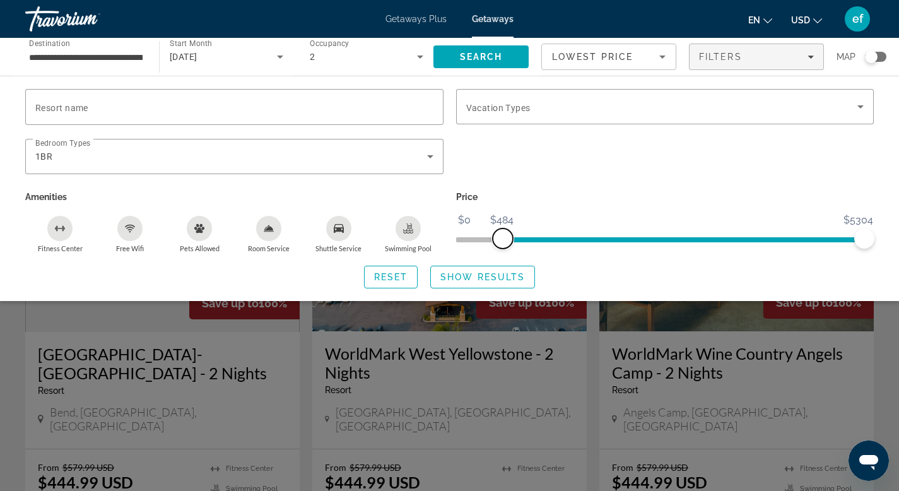
drag, startPoint x: 465, startPoint y: 242, endPoint x: 502, endPoint y: 240, distance: 37.3
click at [502, 240] on span "ngx-slider" at bounding box center [502, 238] width 20 height 20
click at [497, 276] on span "Show Results" at bounding box center [482, 277] width 84 height 10
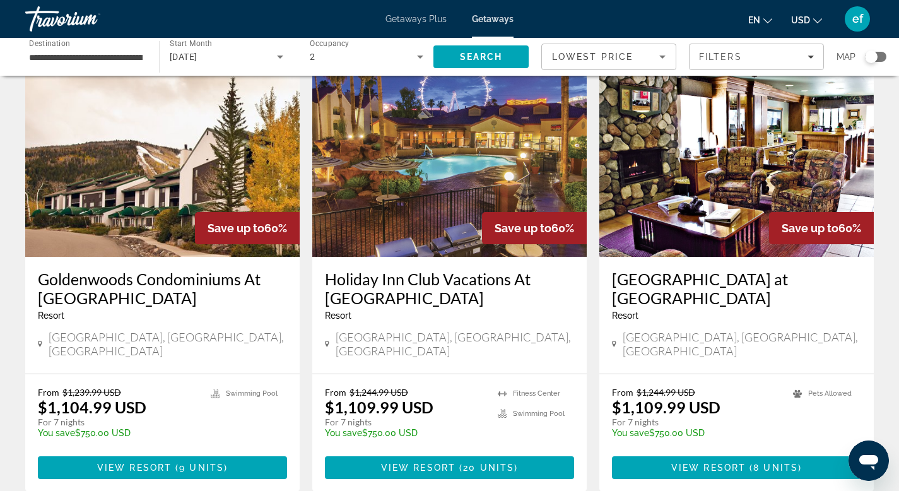
scroll to position [22, 0]
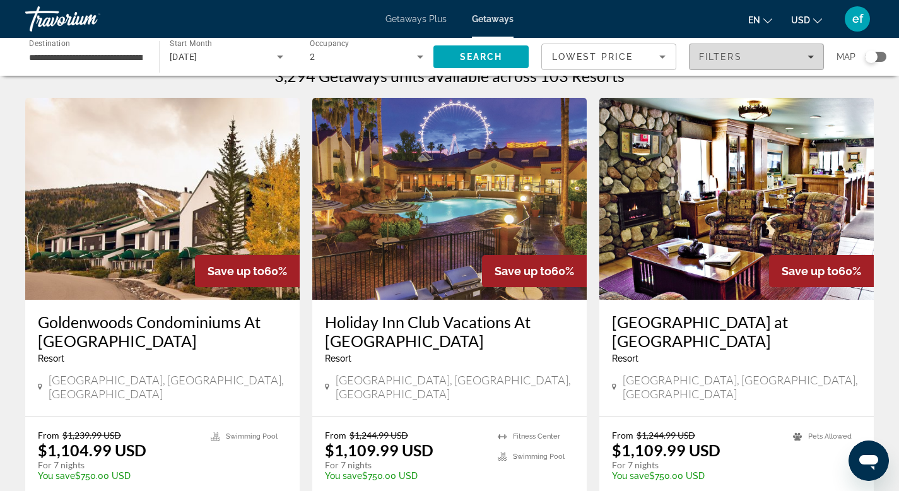
click at [815, 54] on span "Filters" at bounding box center [756, 57] width 134 height 30
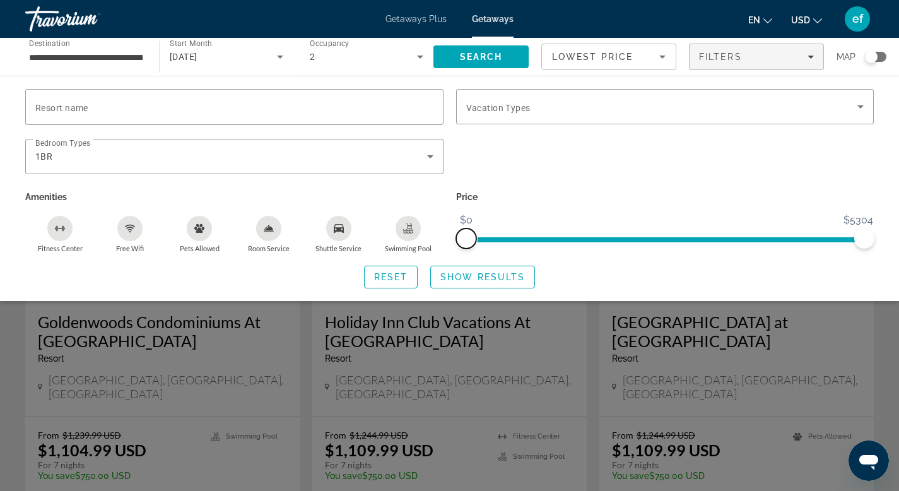
drag, startPoint x: 503, startPoint y: 238, endPoint x: 449, endPoint y: 239, distance: 53.6
click at [450, 239] on div "Price $0 $5304 $0 $5304" at bounding box center [665, 220] width 431 height 65
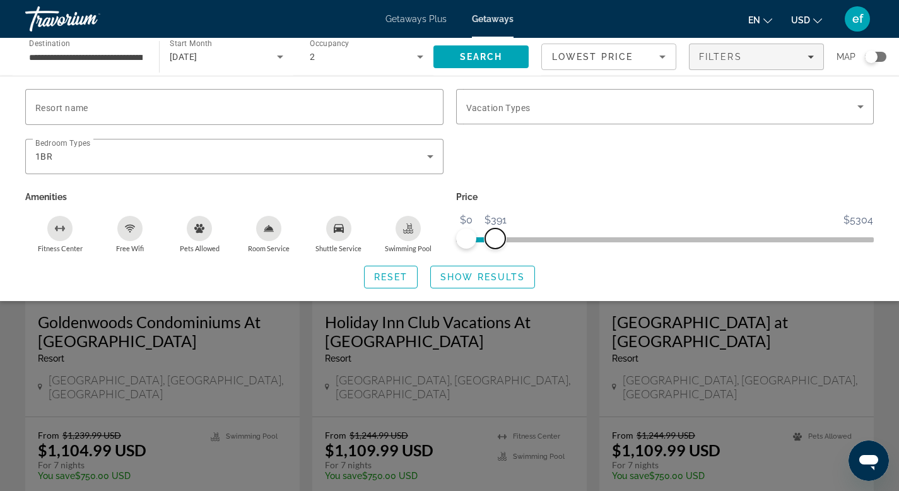
drag, startPoint x: 858, startPoint y: 238, endPoint x: 495, endPoint y: 250, distance: 363.4
click at [495, 250] on div "Price $0 $5304 $0 $391" at bounding box center [665, 220] width 431 height 65
click at [494, 279] on span "Show Results" at bounding box center [482, 277] width 84 height 10
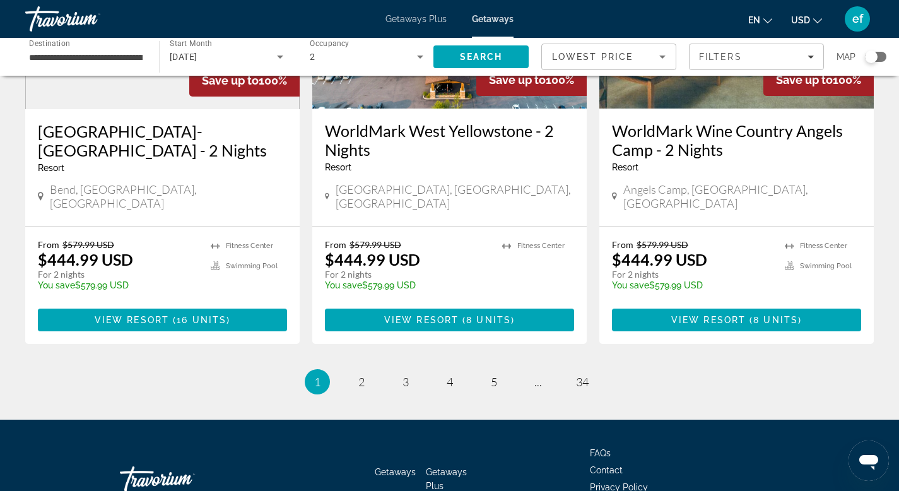
scroll to position [1626, 0]
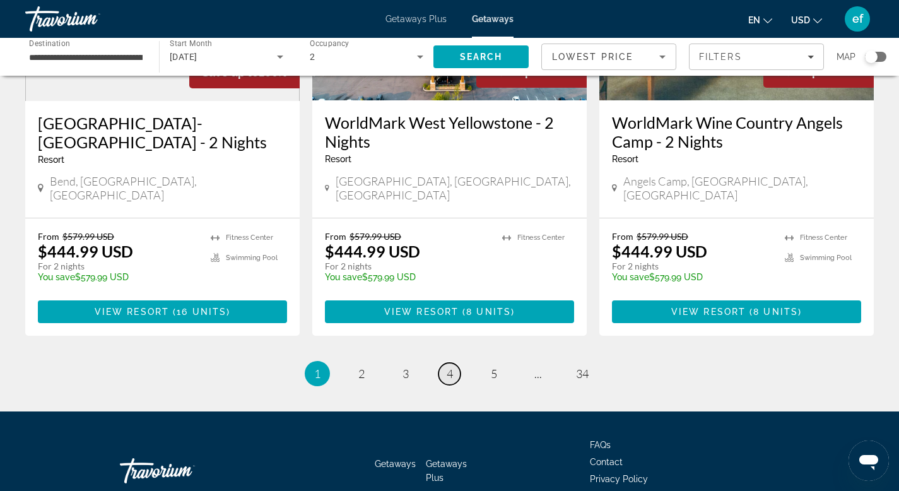
click at [451, 366] on span "4" at bounding box center [449, 373] width 6 height 14
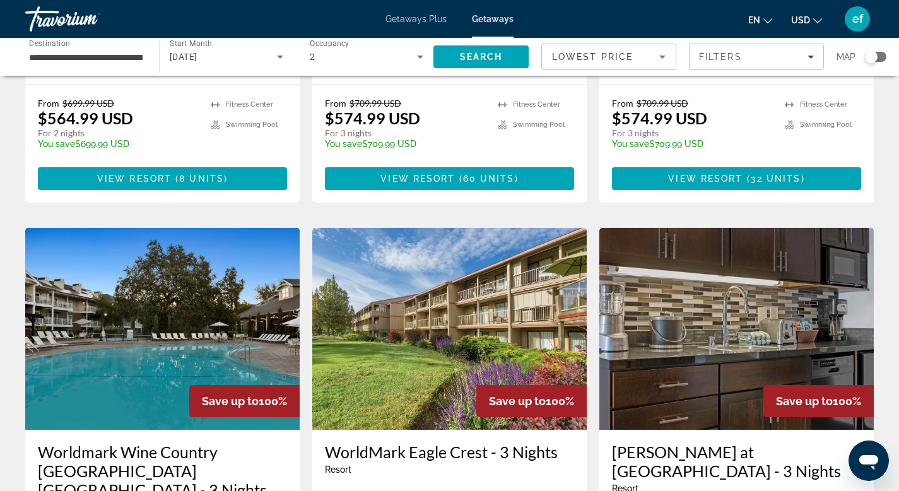
scroll to position [368, 0]
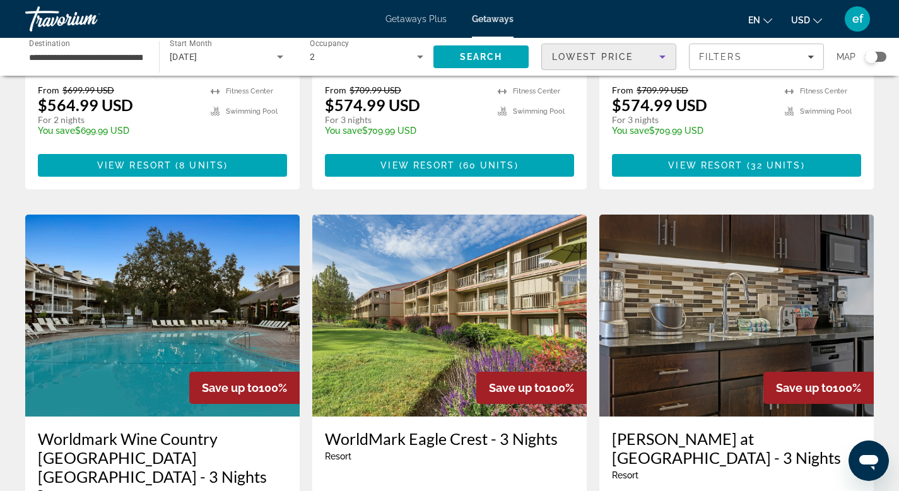
click at [663, 56] on icon "Sort by" at bounding box center [662, 56] width 6 height 3
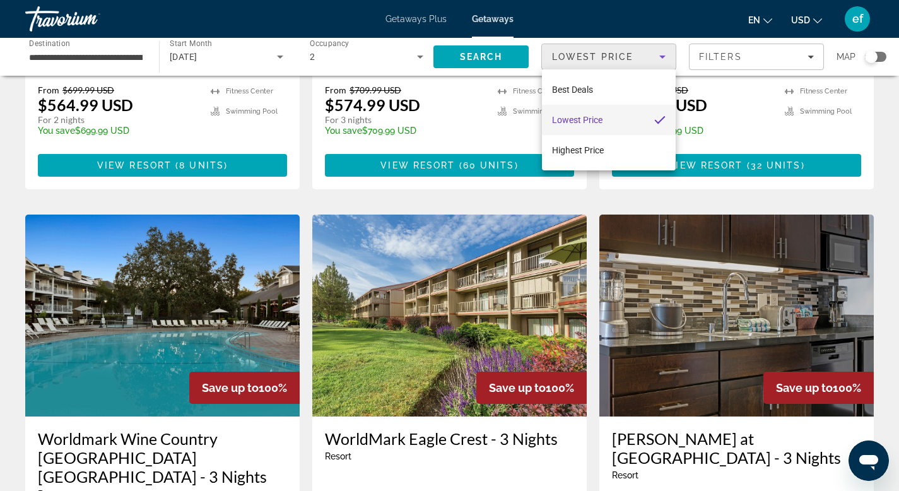
click at [663, 56] on div at bounding box center [449, 245] width 899 height 491
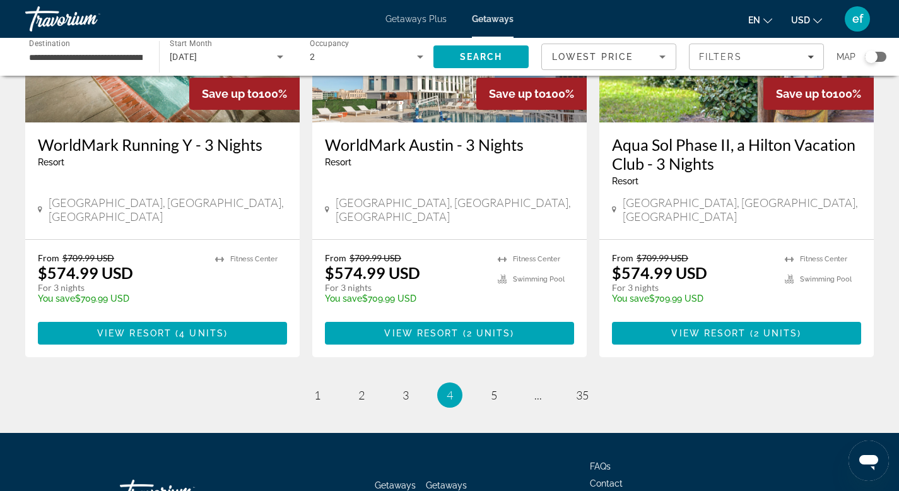
scroll to position [1626, 0]
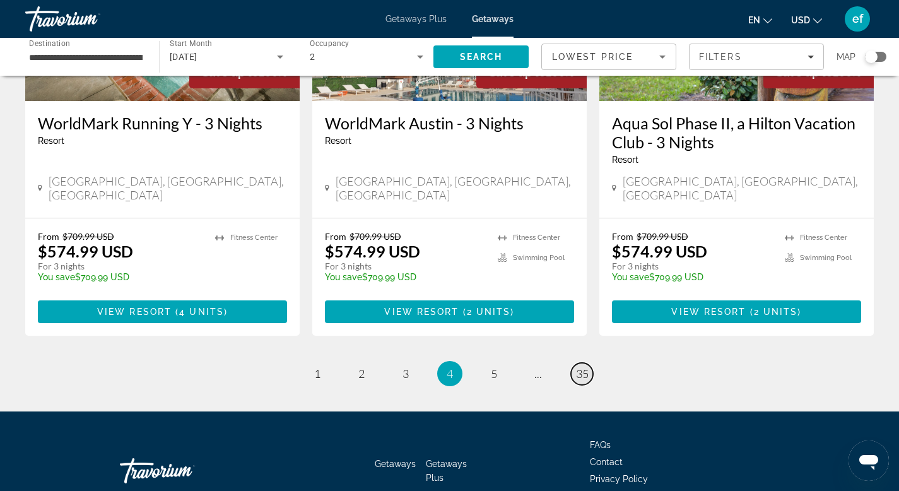
click at [579, 366] on span "35" at bounding box center [582, 373] width 13 height 14
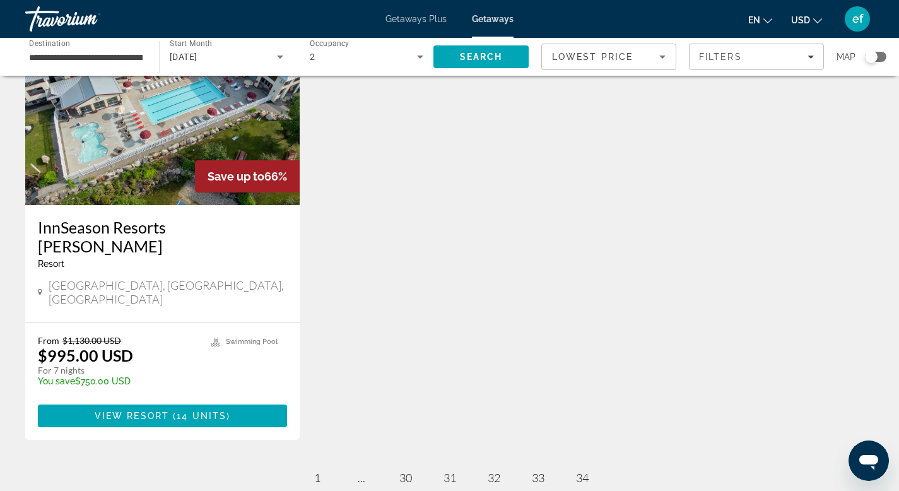
scroll to position [263, 0]
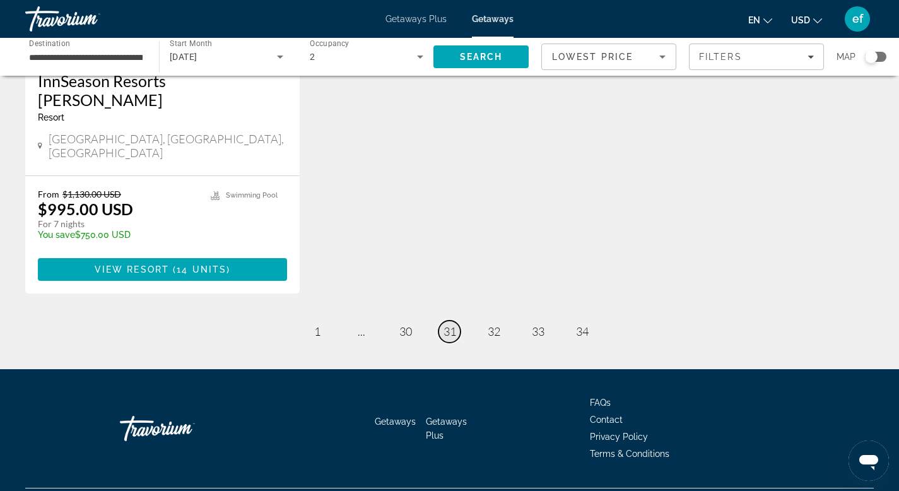
click at [443, 324] on span "31" at bounding box center [449, 331] width 13 height 14
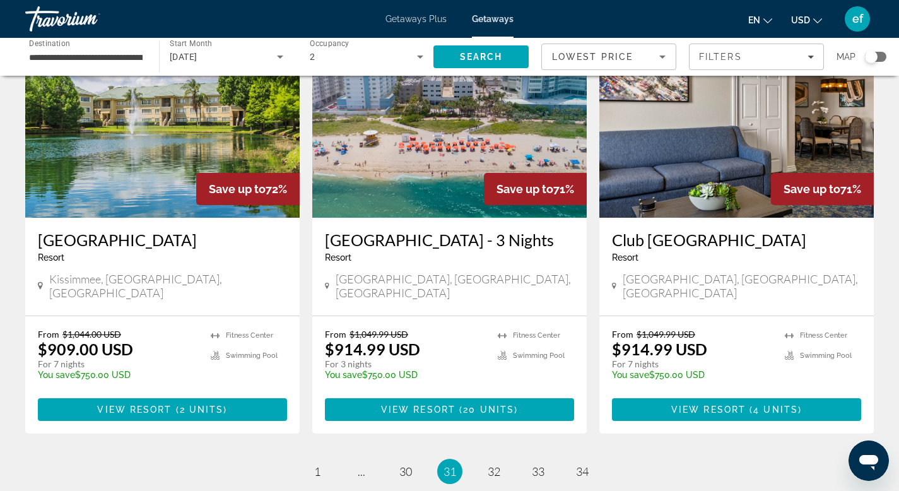
scroll to position [1472, 0]
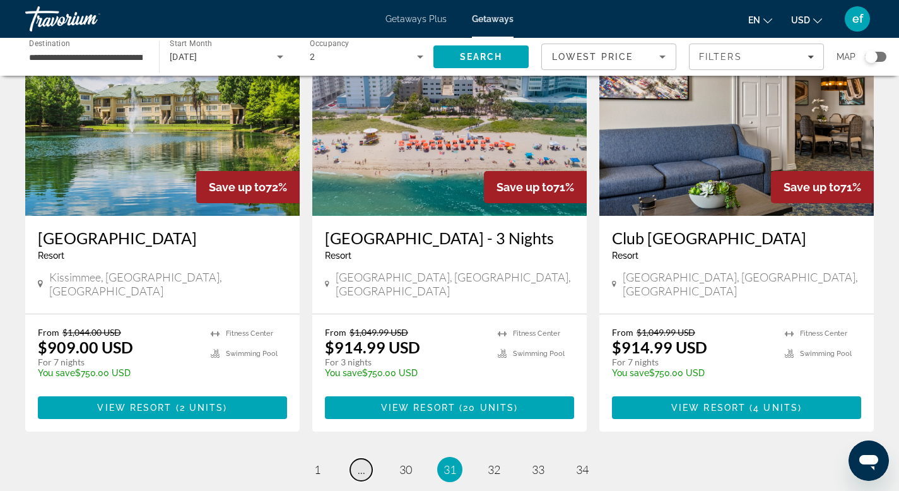
click at [363, 462] on span "..." at bounding box center [362, 469] width 8 height 14
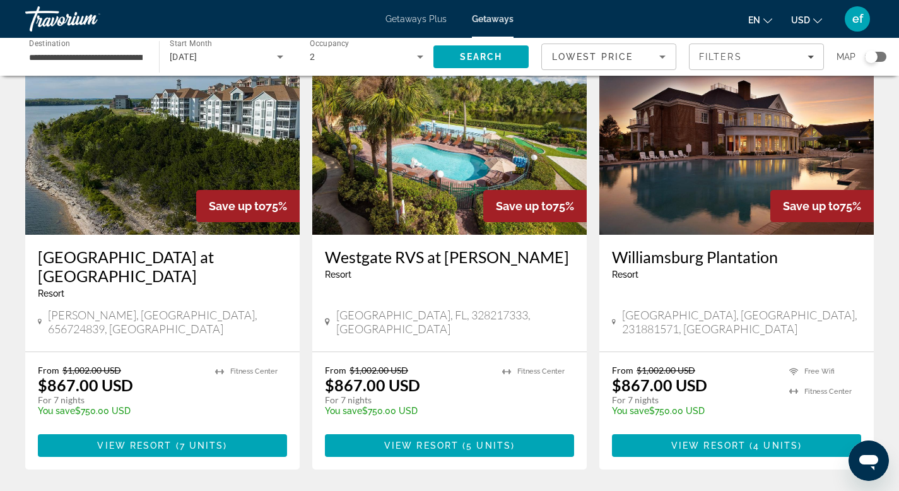
scroll to position [530, 0]
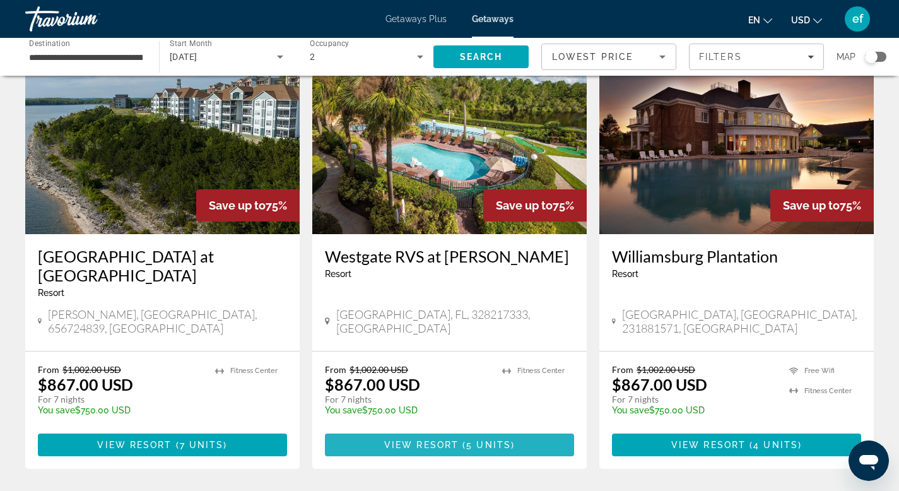
click at [445, 439] on span "View Resort" at bounding box center [421, 444] width 74 height 10
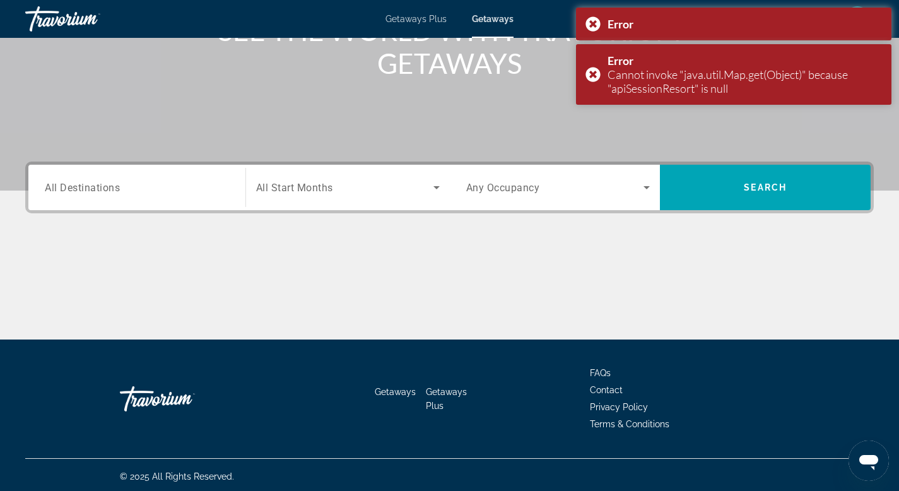
scroll to position [191, 0]
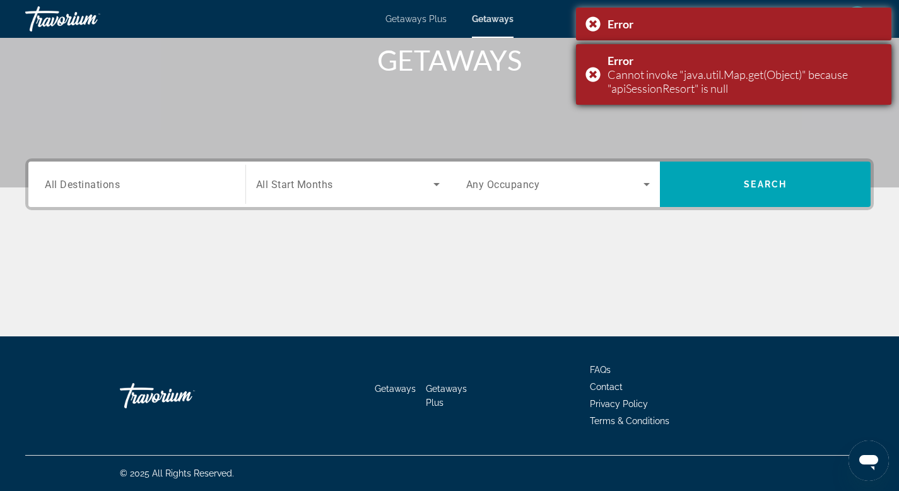
click at [591, 73] on div "Error Cannot invoke "java.util.Map.get(Object)" because "apiSessionResort" is n…" at bounding box center [733, 74] width 315 height 61
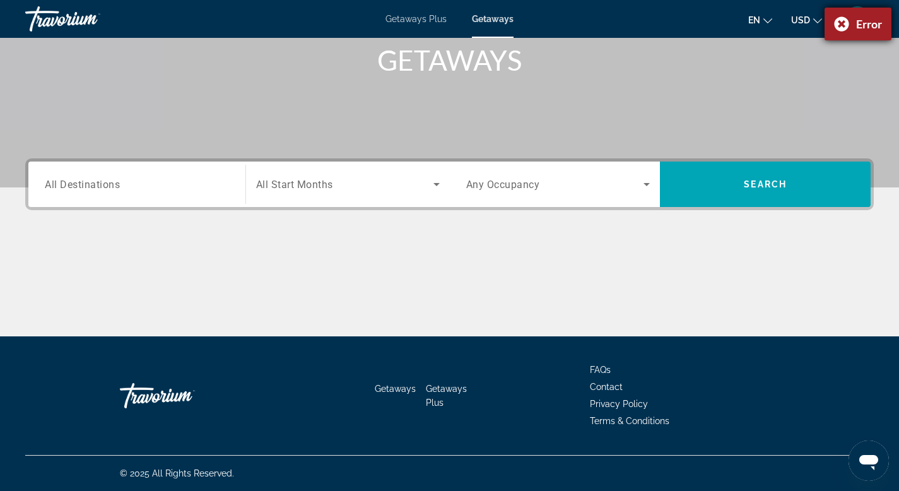
click at [841, 21] on div "Error" at bounding box center [857, 24] width 67 height 33
click at [644, 187] on icon "Search widget" at bounding box center [646, 184] width 15 height 15
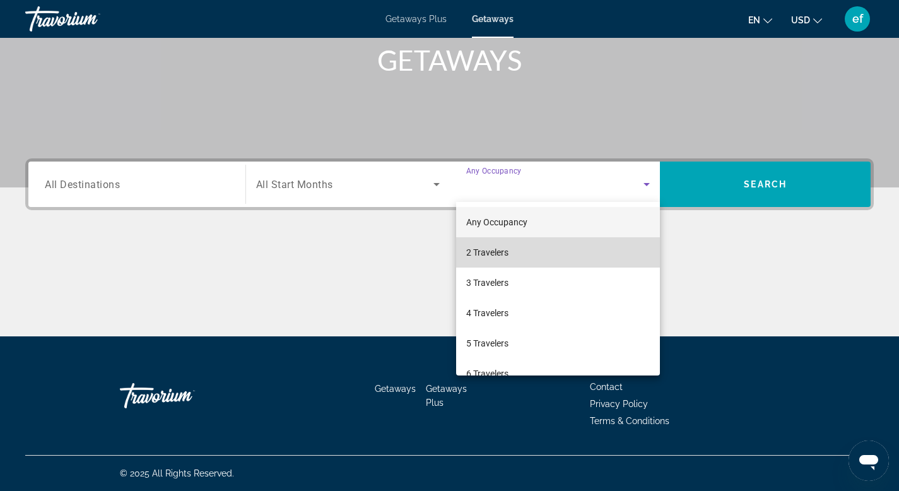
click at [579, 248] on mat-option "2 Travelers" at bounding box center [558, 252] width 204 height 30
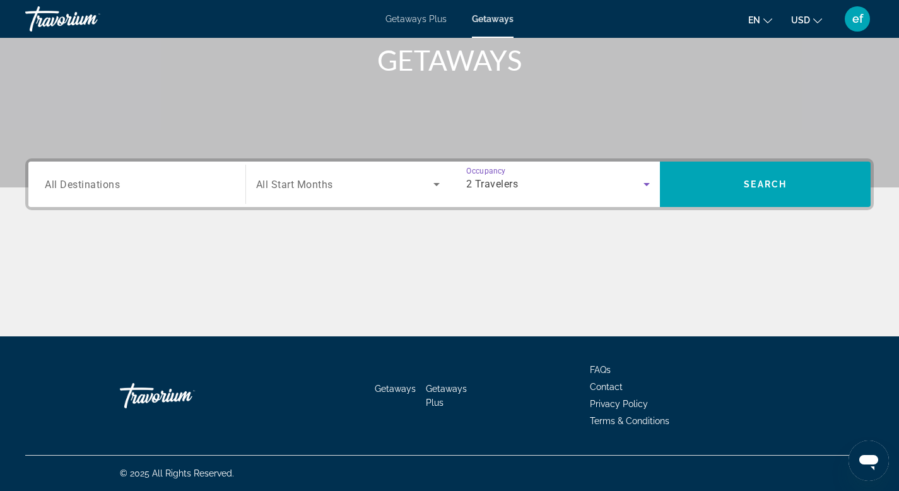
click at [127, 189] on input "Destination All Destinations" at bounding box center [137, 184] width 184 height 15
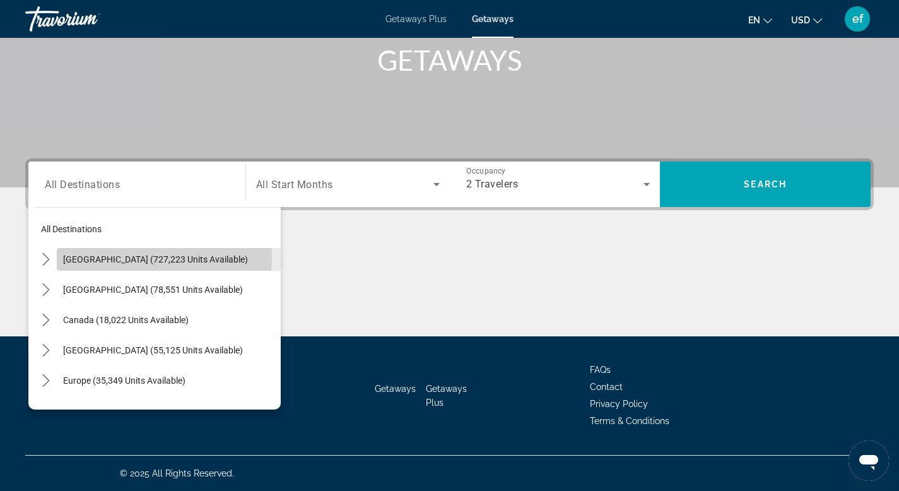
click at [128, 256] on span "[GEOGRAPHIC_DATA] (727,223 units available)" at bounding box center [155, 259] width 185 height 10
type input "**********"
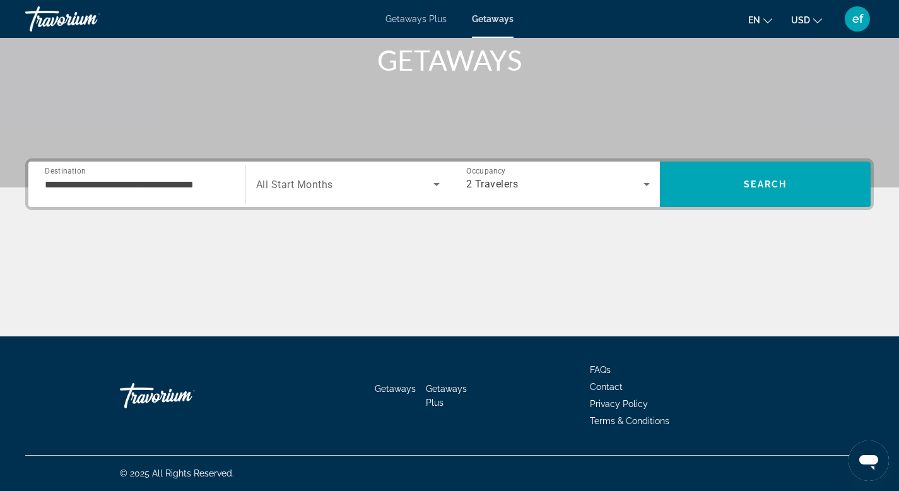
click at [316, 184] on span "All Start Months" at bounding box center [294, 184] width 77 height 12
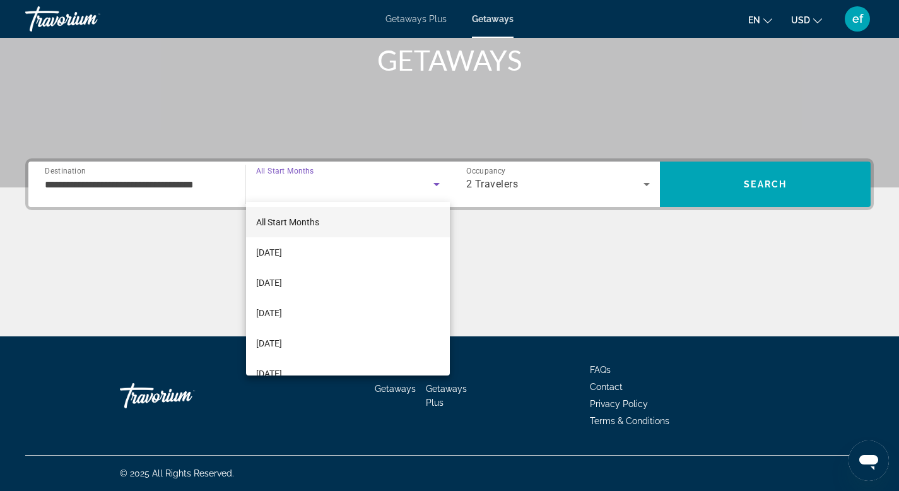
click at [317, 183] on div at bounding box center [449, 245] width 899 height 491
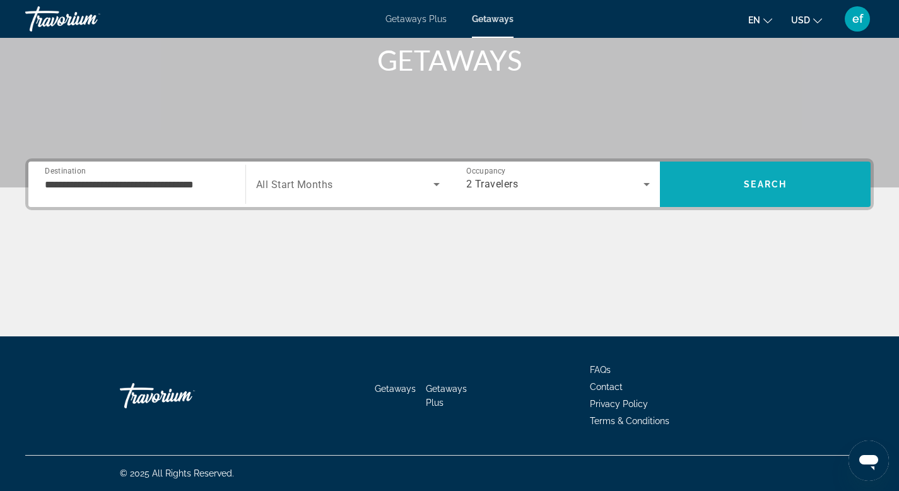
click at [736, 182] on span "Search" at bounding box center [765, 184] width 211 height 30
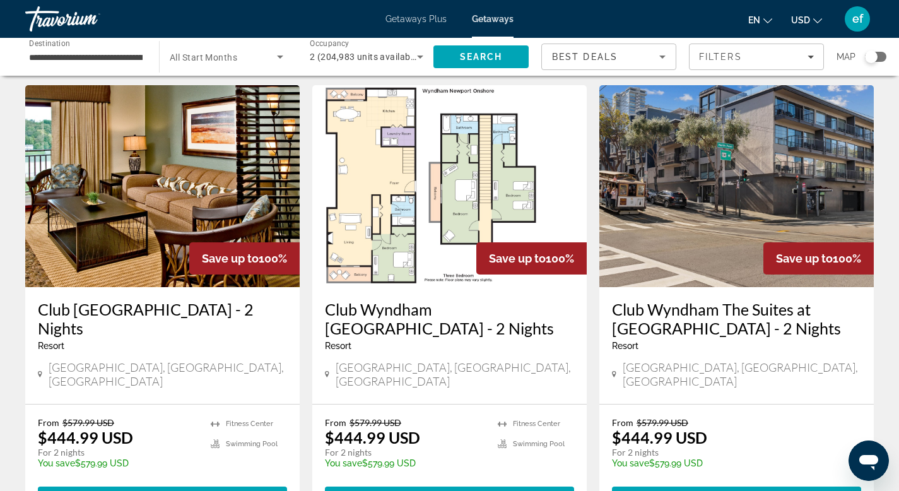
scroll to position [1625, 0]
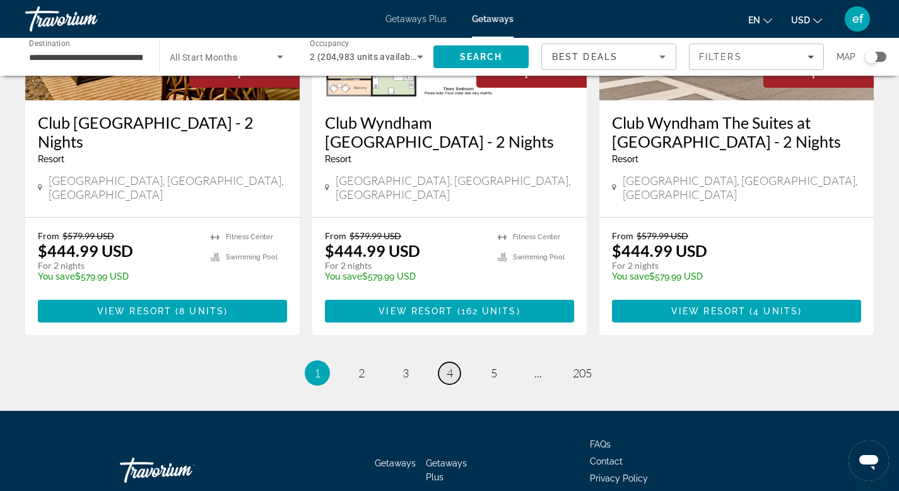
click at [455, 362] on link "page 4" at bounding box center [449, 373] width 22 height 22
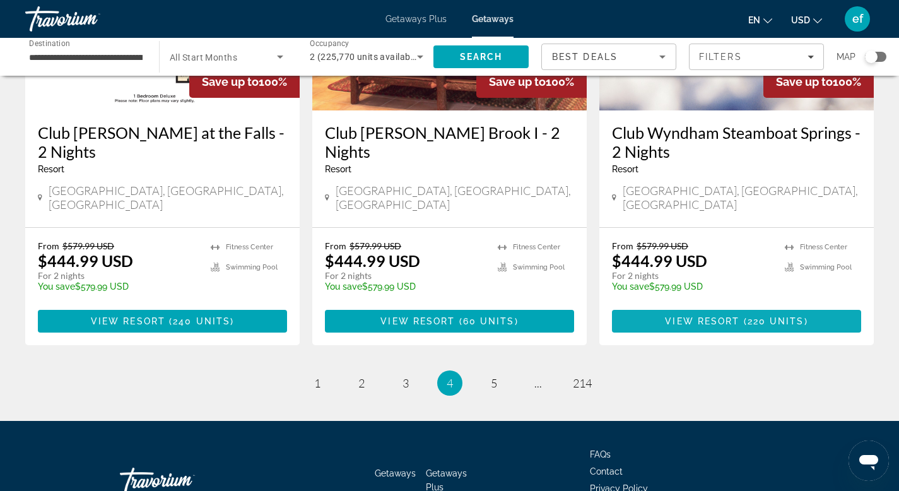
scroll to position [1626, 0]
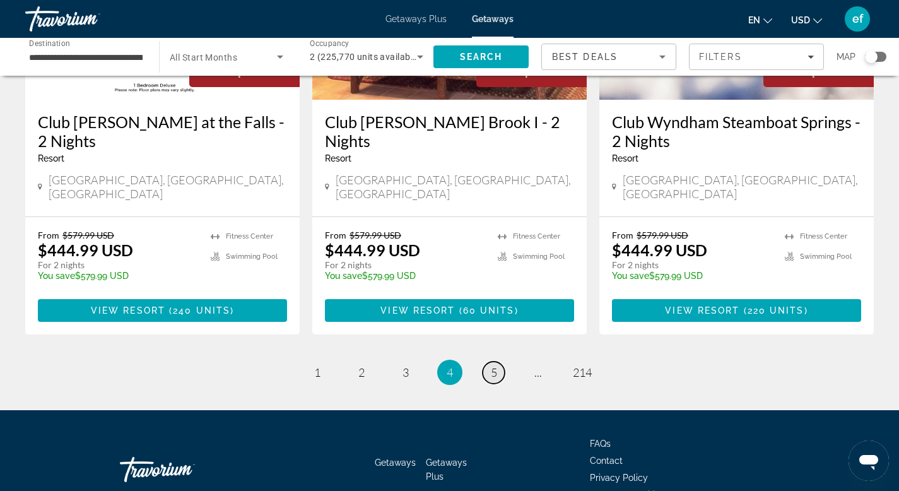
click at [496, 365] on span "5" at bounding box center [494, 372] width 6 height 14
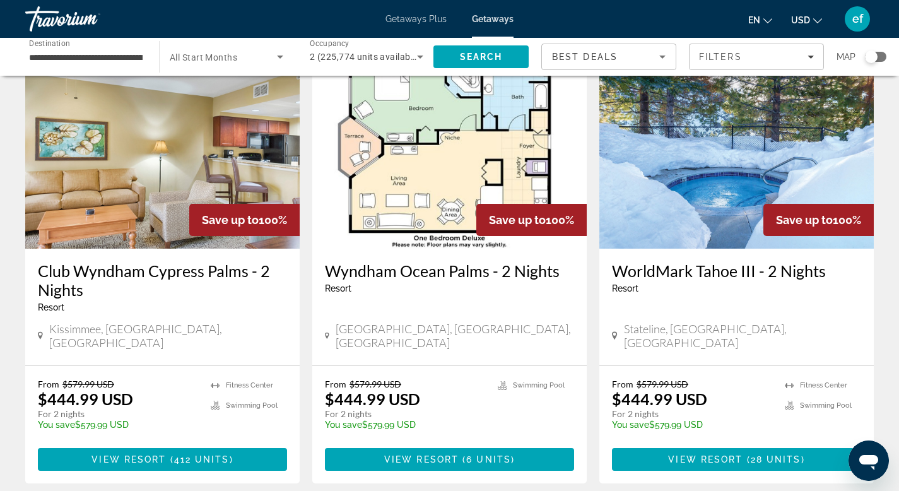
scroll to position [1626, 0]
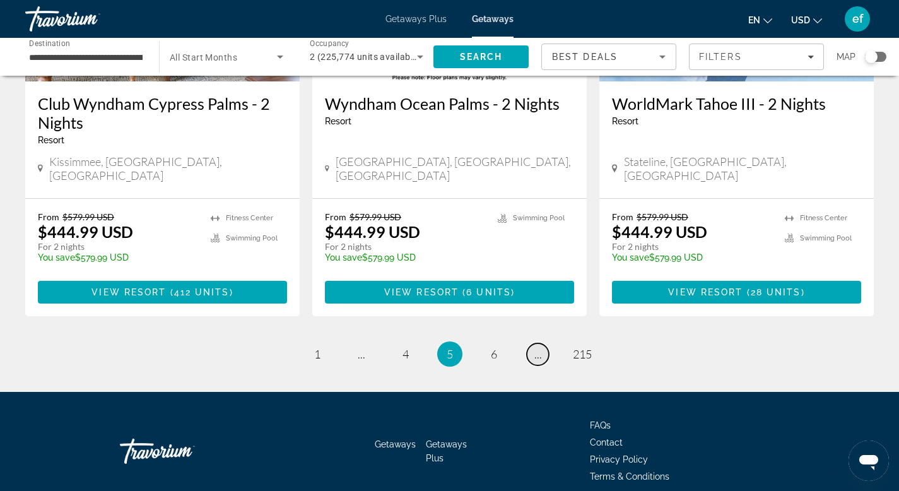
click at [536, 347] on span "..." at bounding box center [538, 354] width 8 height 14
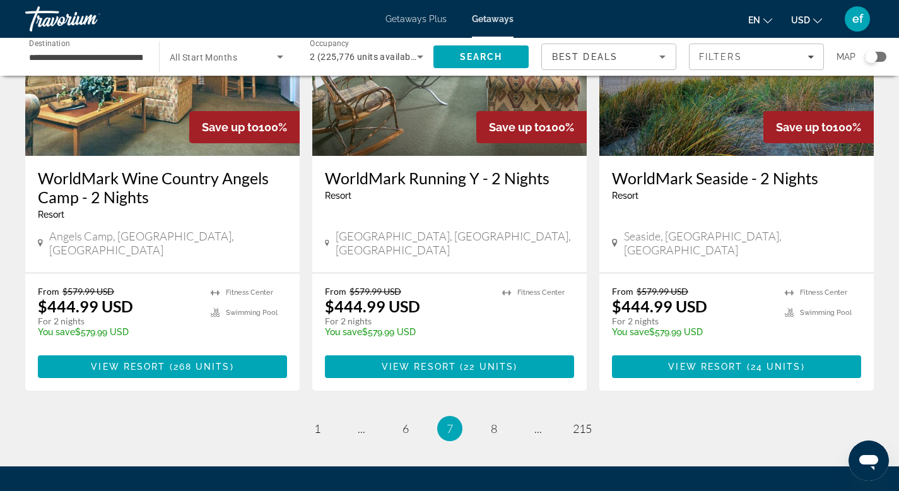
scroll to position [1566, 0]
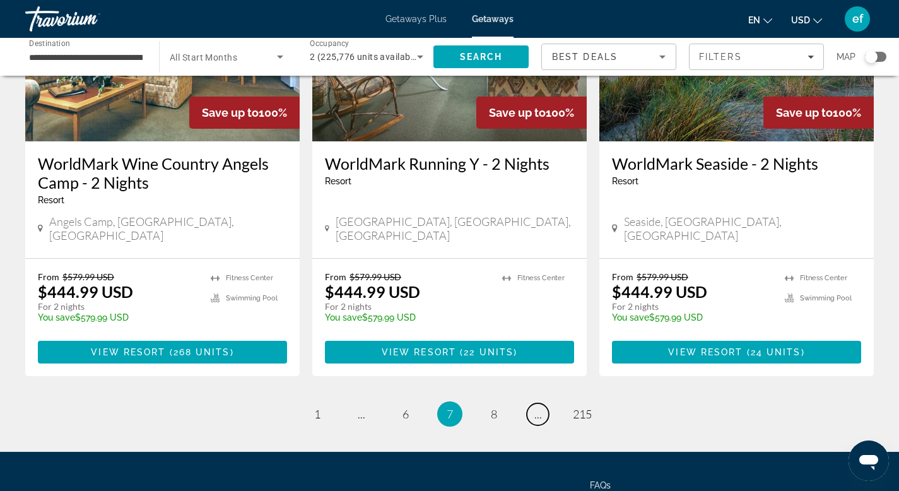
click at [535, 407] on span "..." at bounding box center [538, 414] width 8 height 14
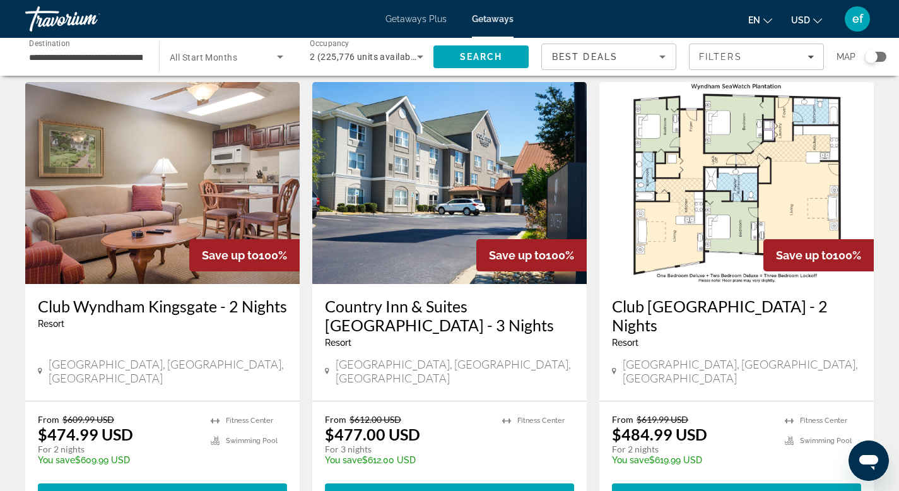
scroll to position [59, 0]
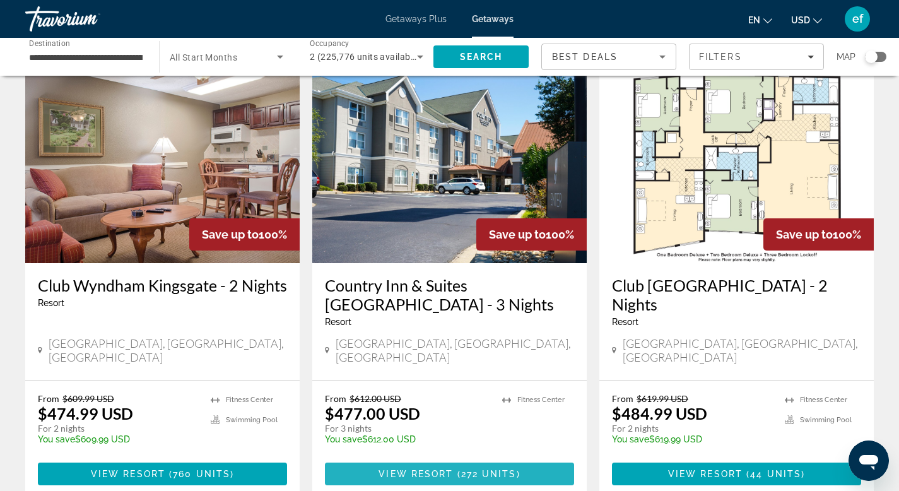
click at [480, 458] on span "Main content" at bounding box center [449, 473] width 249 height 30
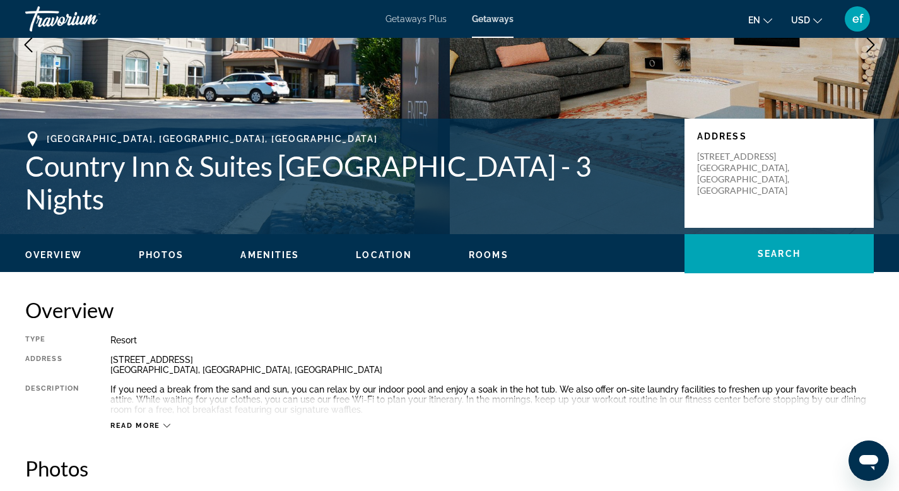
scroll to position [226, 0]
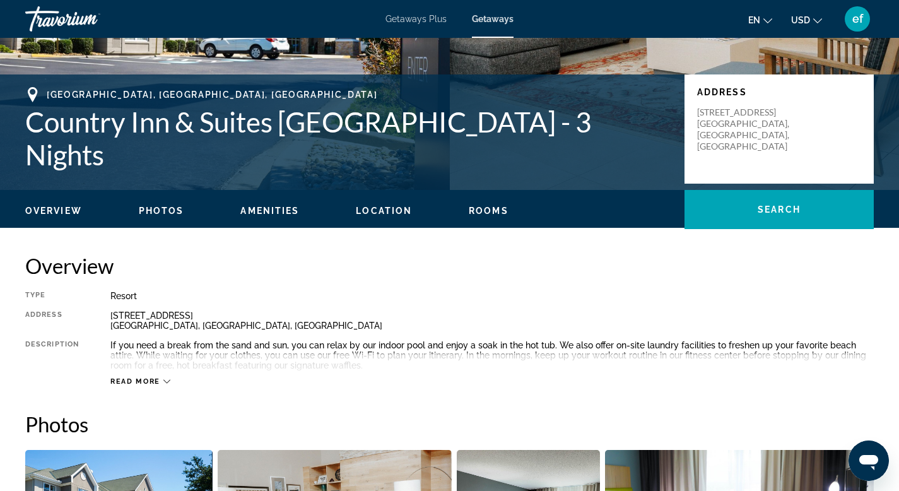
click at [269, 209] on span "Amenities" at bounding box center [269, 211] width 59 height 10
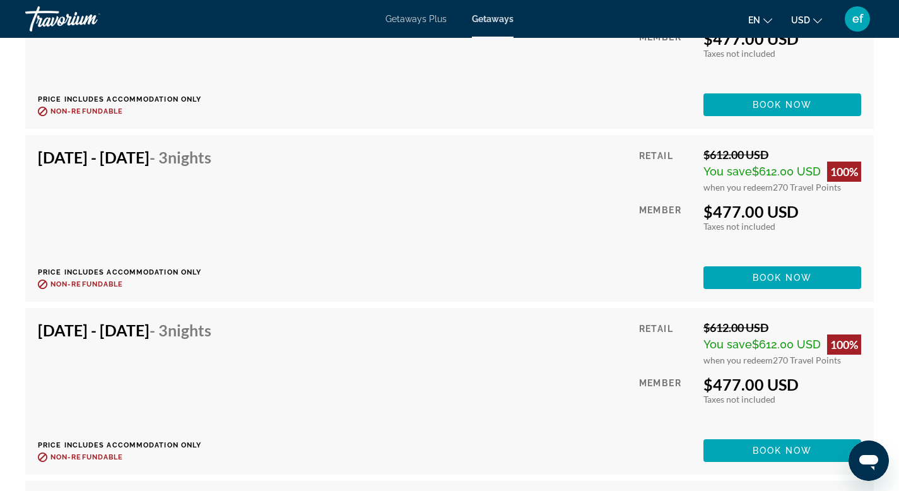
scroll to position [11523, 0]
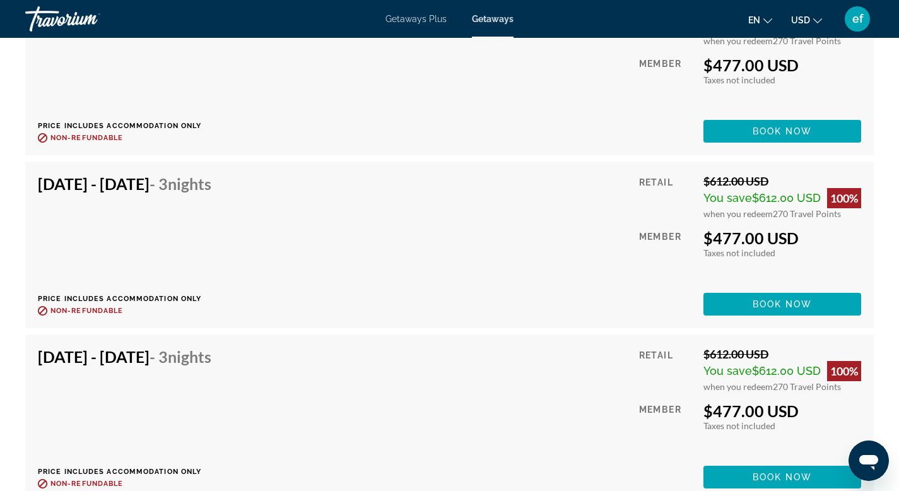
click at [38, 13] on div "Travorium" at bounding box center [88, 19] width 126 height 33
